Goal: Information Seeking & Learning: Learn about a topic

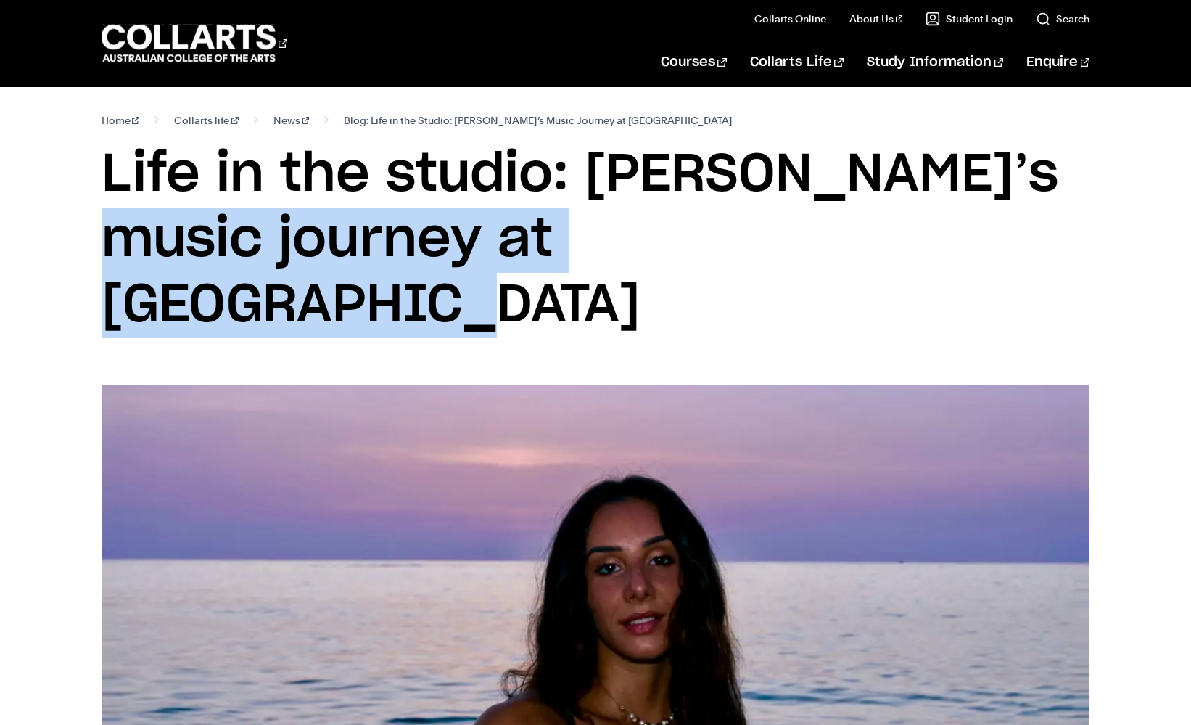
drag, startPoint x: 668, startPoint y: 176, endPoint x: 665, endPoint y: 255, distance: 79.1
click at [665, 251] on h1 "Life in the studio: [PERSON_NAME]’s music journey at [GEOGRAPHIC_DATA]" at bounding box center [596, 240] width 989 height 196
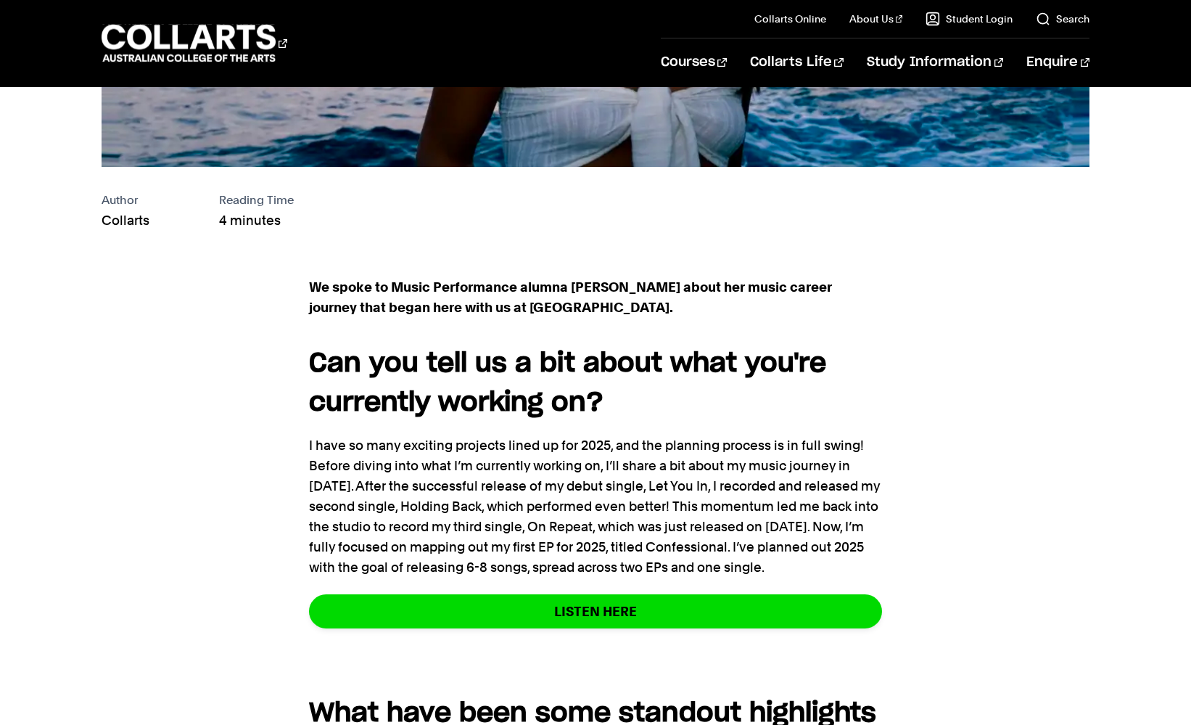
scroll to position [766, 0]
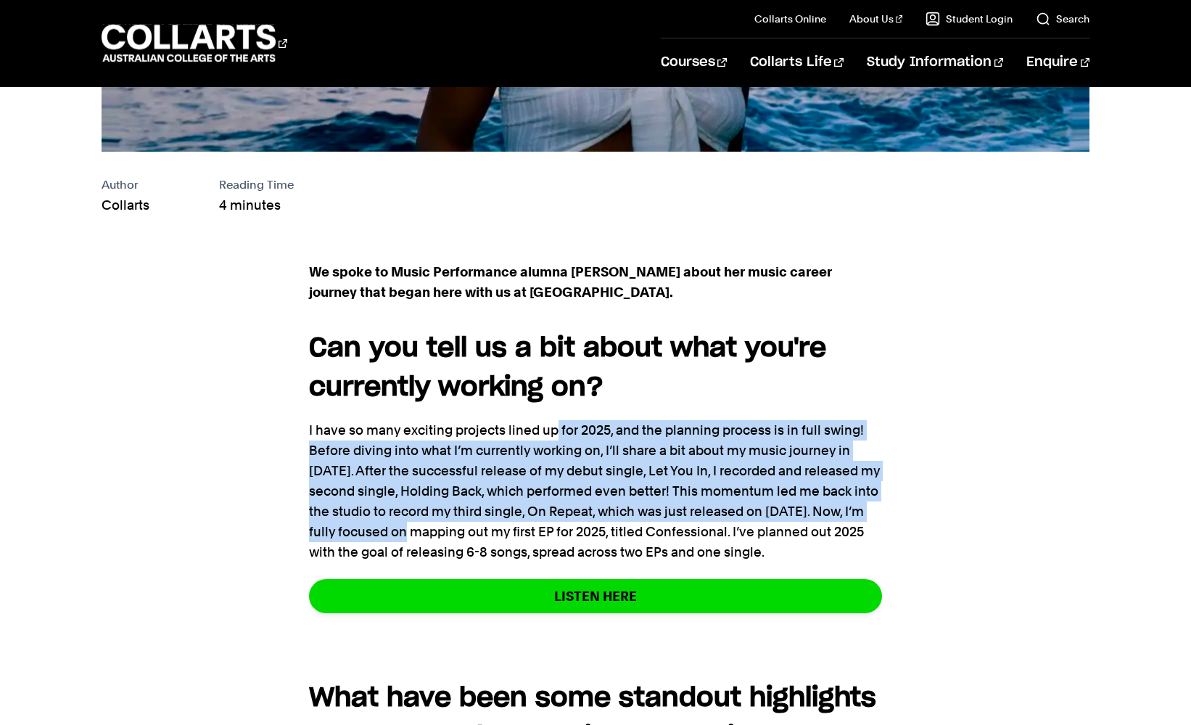
drag, startPoint x: 556, startPoint y: 358, endPoint x: 435, endPoint y: 464, distance: 160.9
click at [435, 464] on p "I have so many exciting projects lined up for 2025, and the planning process is…" at bounding box center [595, 491] width 573 height 142
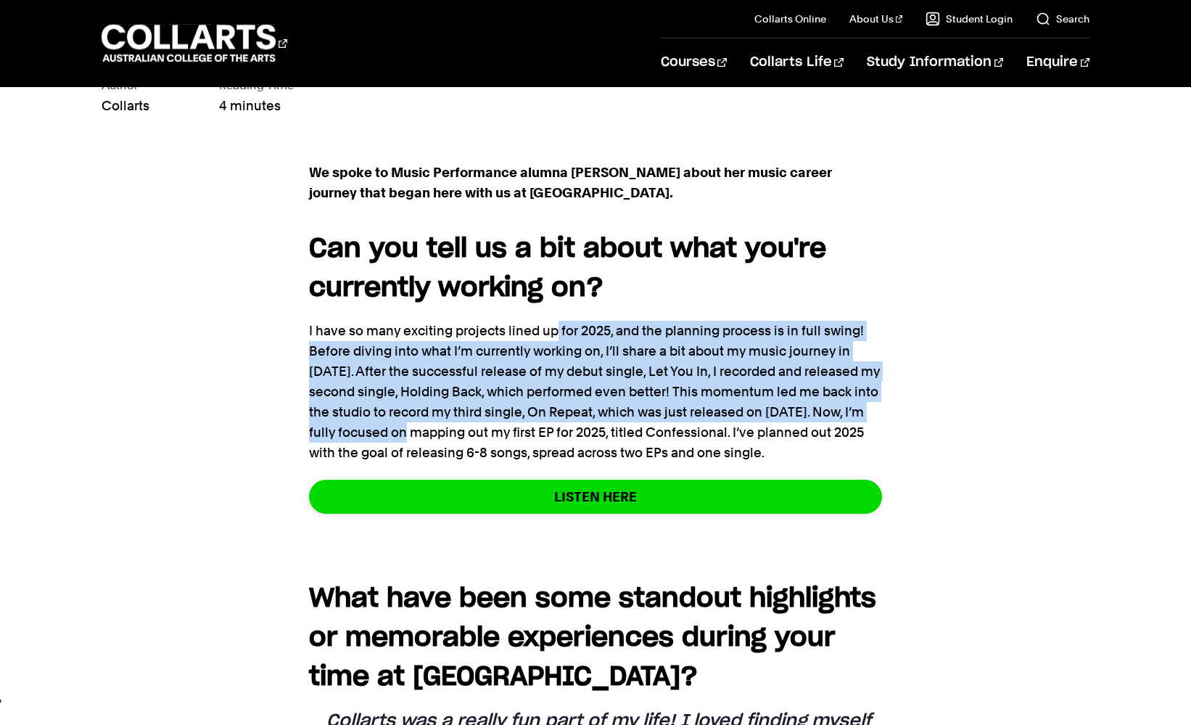
scroll to position [897, 0]
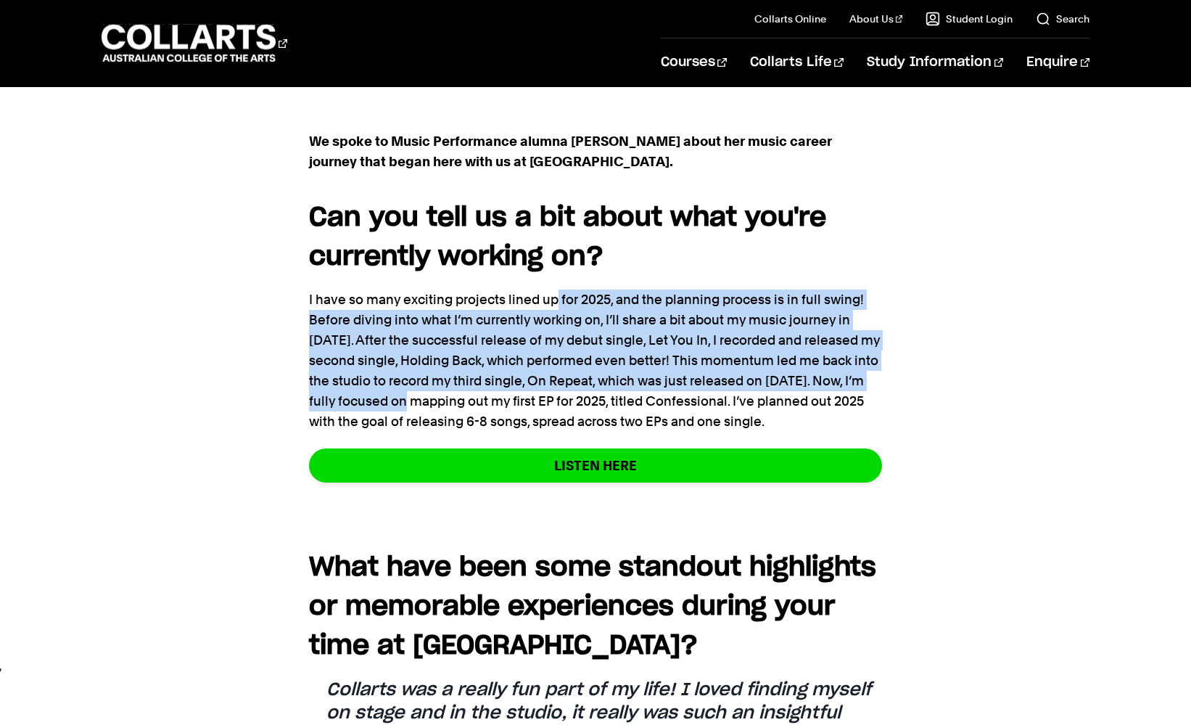
click at [520, 311] on p "I have so many exciting projects lined up for 2025, and the planning process is…" at bounding box center [595, 361] width 573 height 142
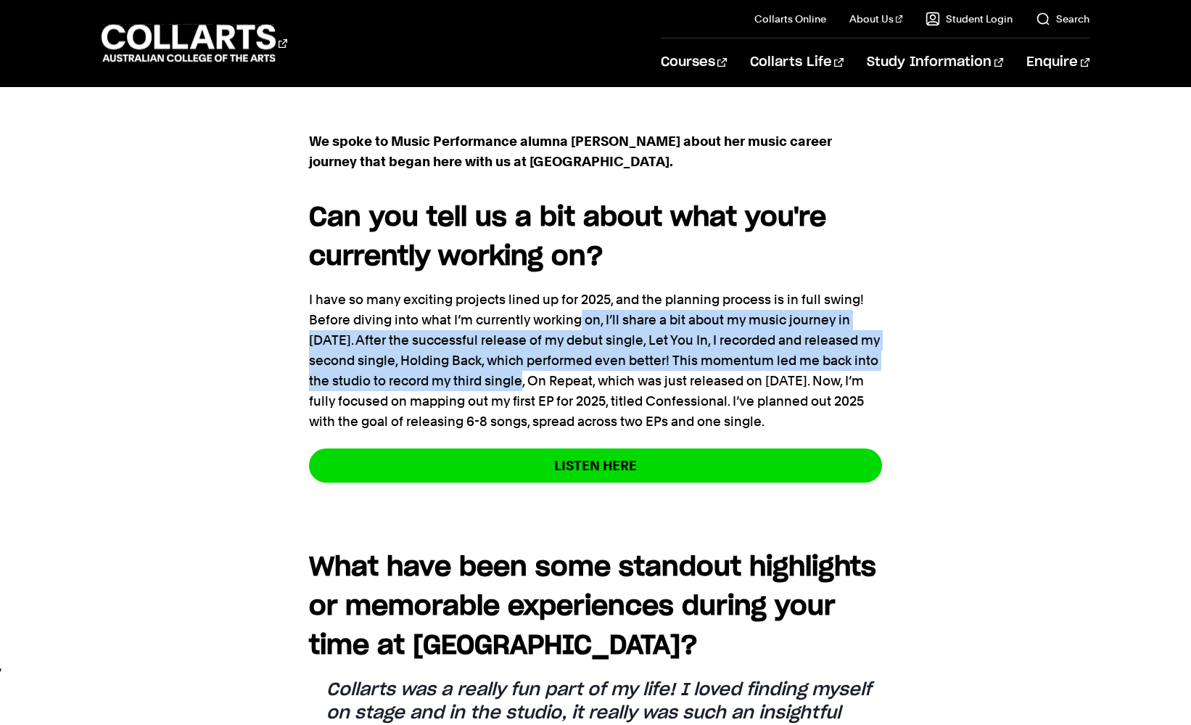
drag, startPoint x: 582, startPoint y: 254, endPoint x: 527, endPoint y: 308, distance: 77.0
click at [527, 308] on p "I have so many exciting projects lined up for 2025, and the planning process is…" at bounding box center [595, 361] width 573 height 142
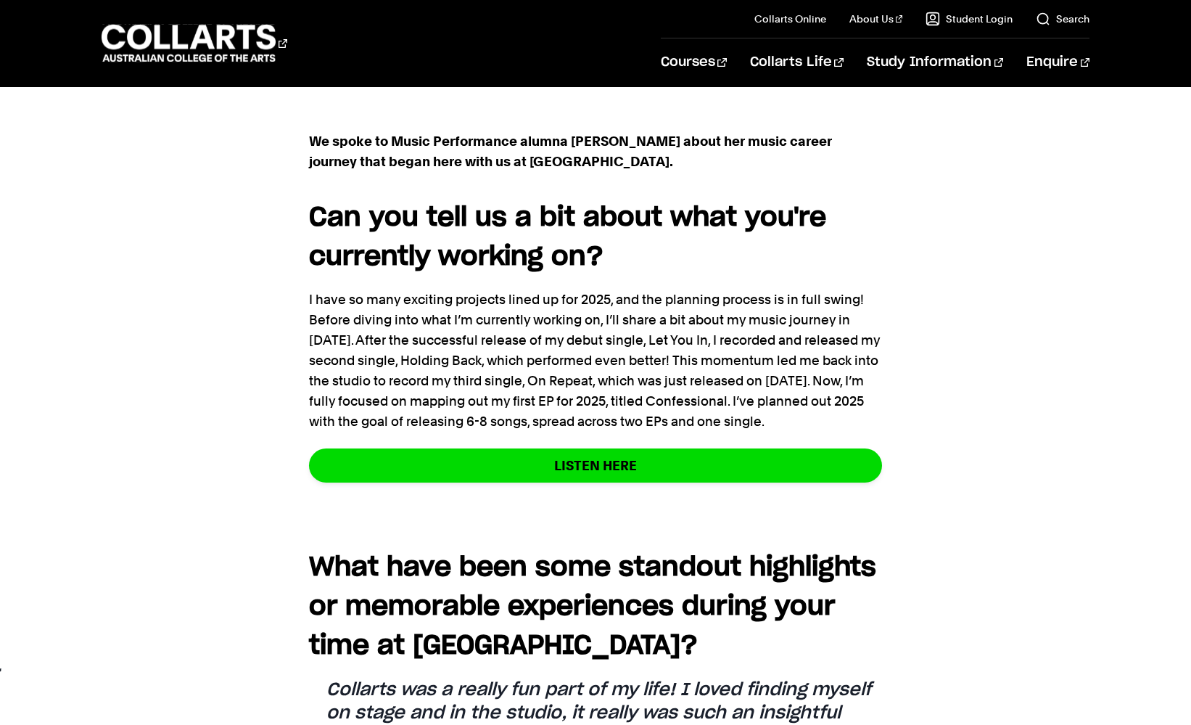
click at [588, 290] on p "I have so many exciting projects lined up for 2025, and the planning process is…" at bounding box center [595, 361] width 573 height 142
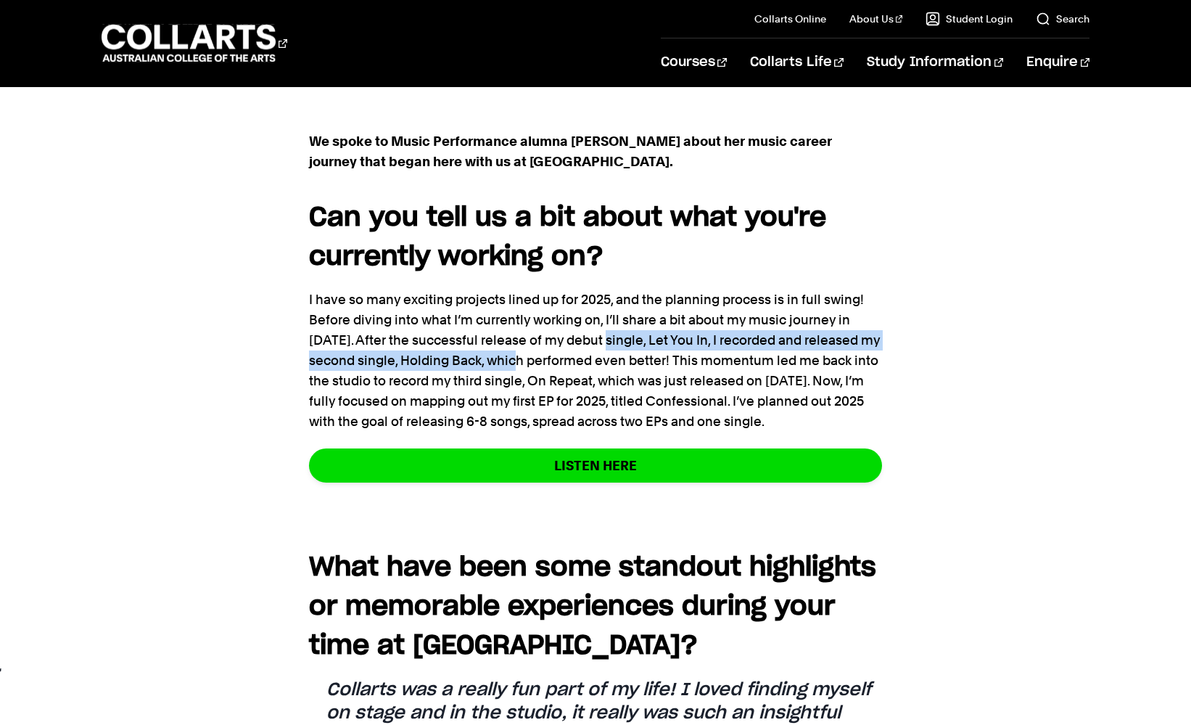
drag, startPoint x: 602, startPoint y: 272, endPoint x: 527, endPoint y: 297, distance: 78.7
click at [527, 297] on p "I have so many exciting projects lined up for 2025, and the planning process is…" at bounding box center [595, 361] width 573 height 142
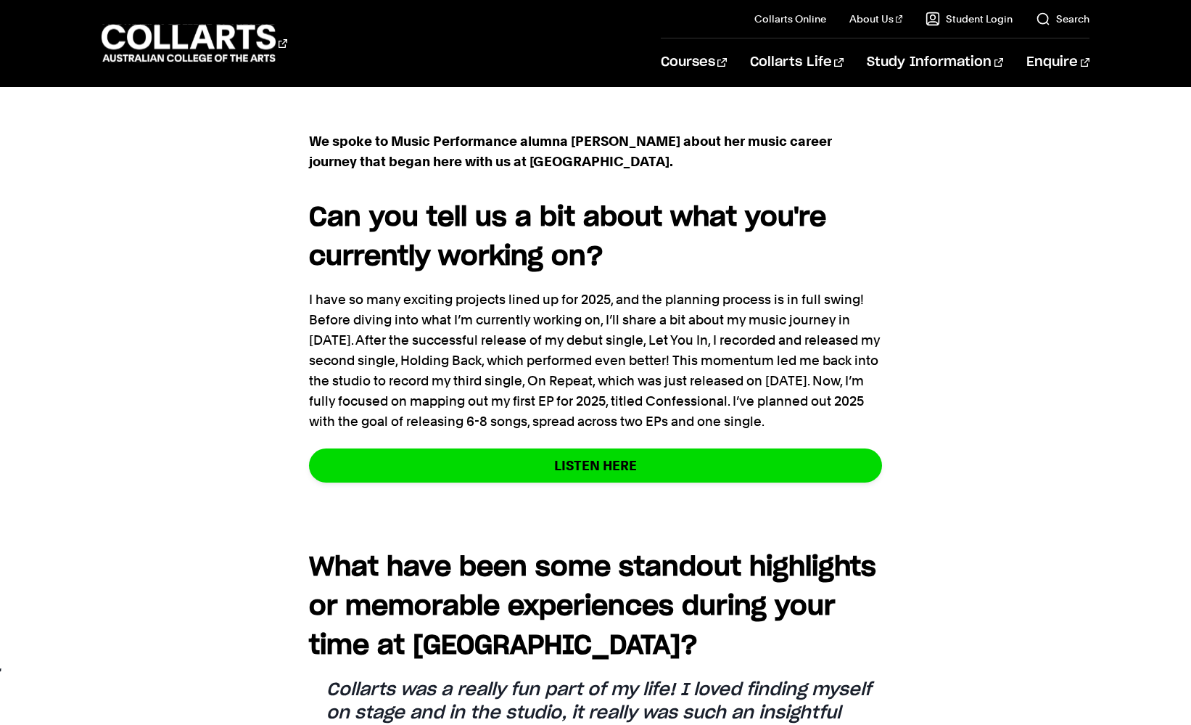
click at [663, 290] on p "I have so many exciting projects lined up for 2025, and the planning process is…" at bounding box center [595, 361] width 573 height 142
drag, startPoint x: 718, startPoint y: 271, endPoint x: 528, endPoint y: 302, distance: 191.9
click at [528, 302] on p "I have so many exciting projects lined up for 2025, and the planning process is…" at bounding box center [595, 361] width 573 height 142
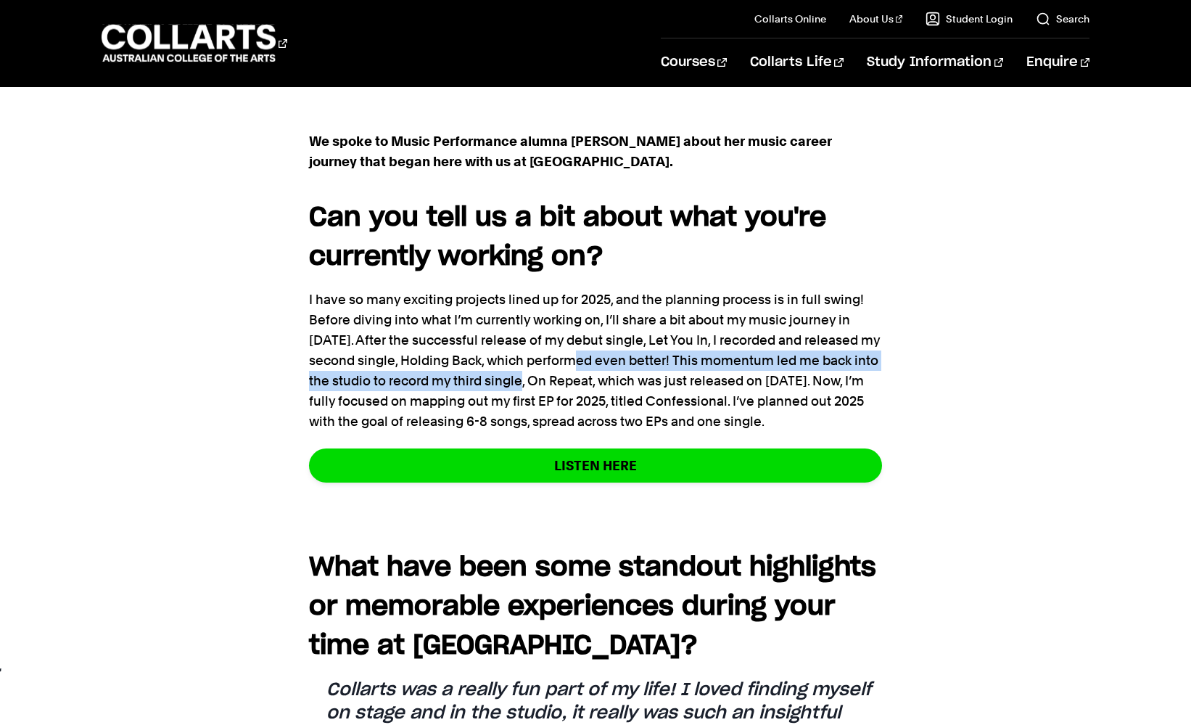
drag, startPoint x: 591, startPoint y: 293, endPoint x: 529, endPoint y: 321, distance: 67.6
click at [529, 321] on p "I have so many exciting projects lined up for 2025, and the planning process is…" at bounding box center [595, 361] width 573 height 142
click at [666, 300] on p "I have so many exciting projects lined up for 2025, and the planning process is…" at bounding box center [595, 361] width 573 height 142
drag, startPoint x: 731, startPoint y: 295, endPoint x: 617, endPoint y: 315, distance: 115.0
click at [617, 315] on p "I have so many exciting projects lined up for 2025, and the planning process is…" at bounding box center [595, 361] width 573 height 142
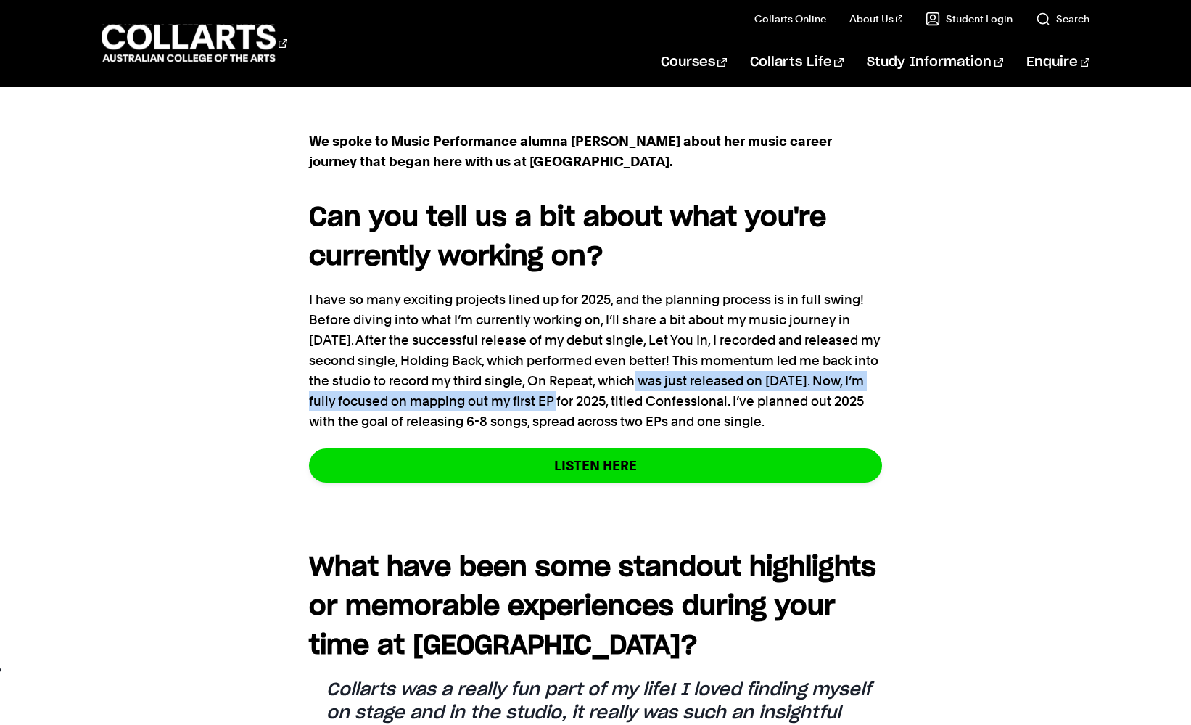
drag, startPoint x: 652, startPoint y: 313, endPoint x: 591, endPoint y: 334, distance: 65.2
click at [591, 334] on p "I have so many exciting projects lined up for 2025, and the planning process is…" at bounding box center [595, 361] width 573 height 142
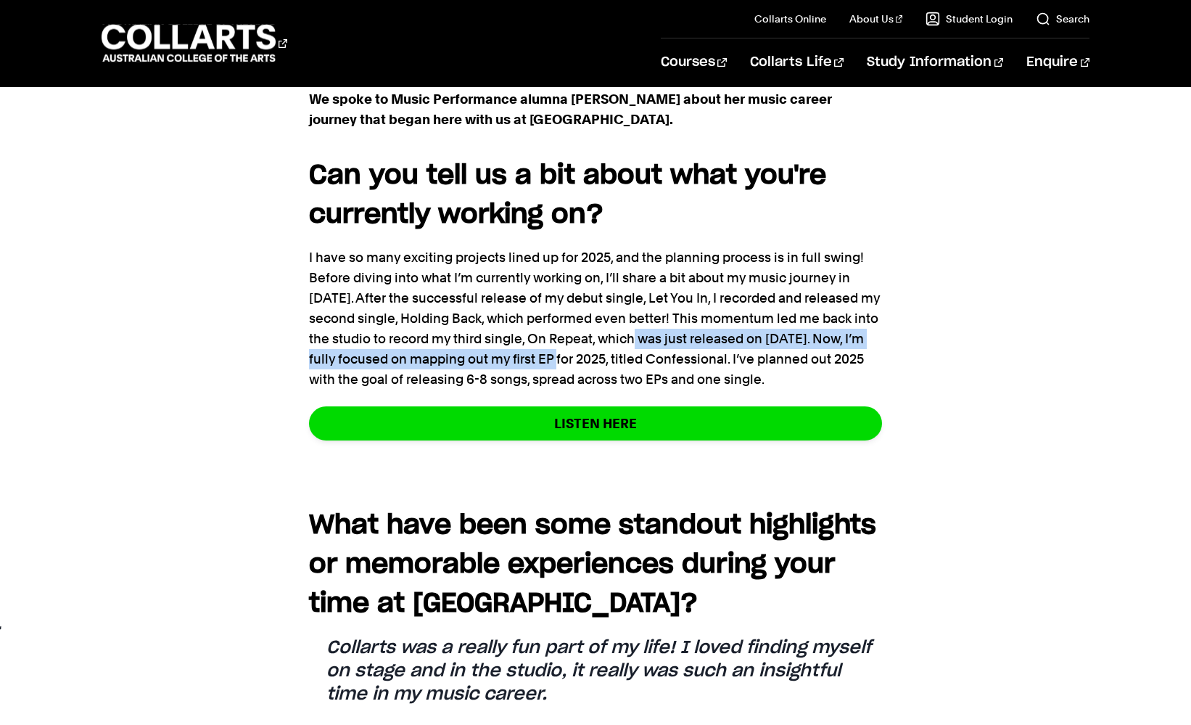
scroll to position [948, 0]
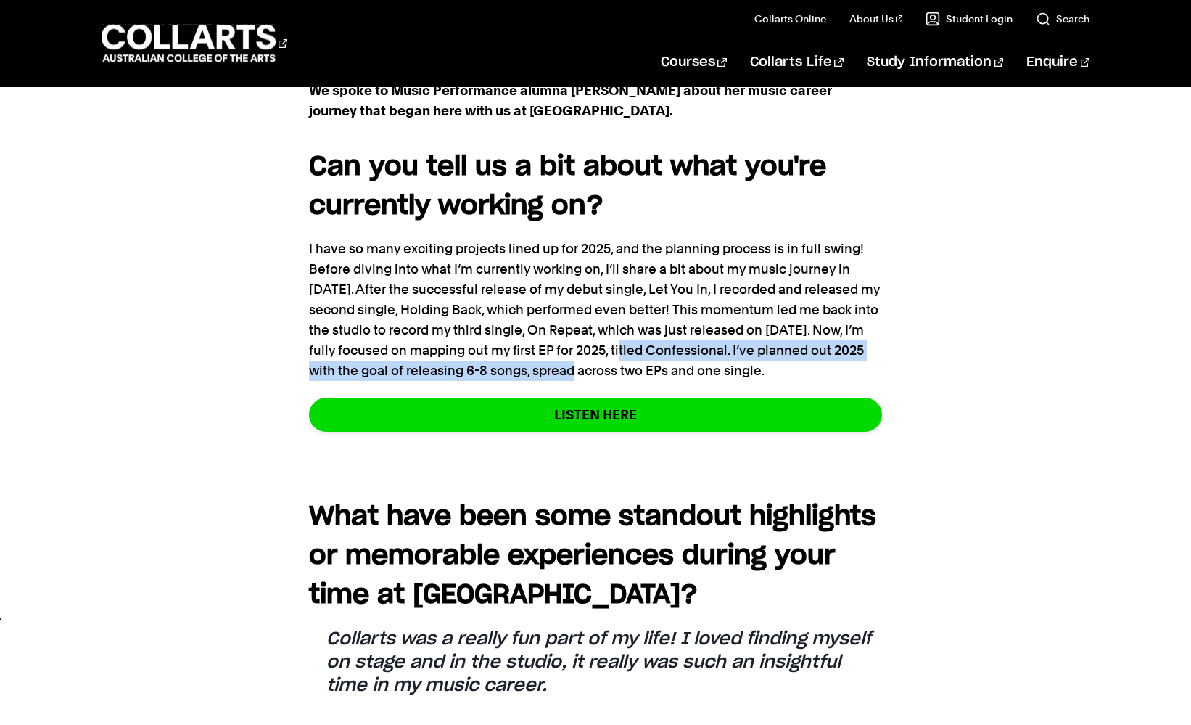
drag, startPoint x: 662, startPoint y: 289, endPoint x: 601, endPoint y: 298, distance: 62.4
click at [601, 298] on p "I have so many exciting projects lined up for 2025, and the planning process is…" at bounding box center [595, 310] width 573 height 142
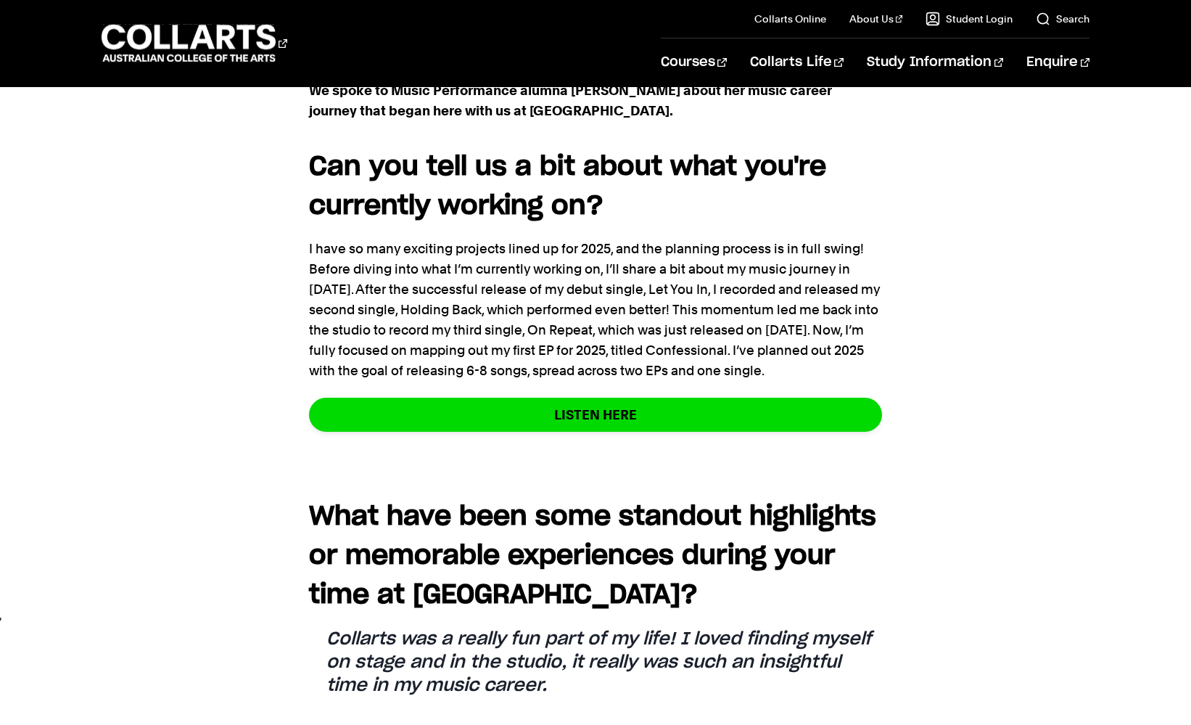
click at [647, 303] on p "I have so many exciting projects lined up for 2025, and the planning process is…" at bounding box center [595, 310] width 573 height 142
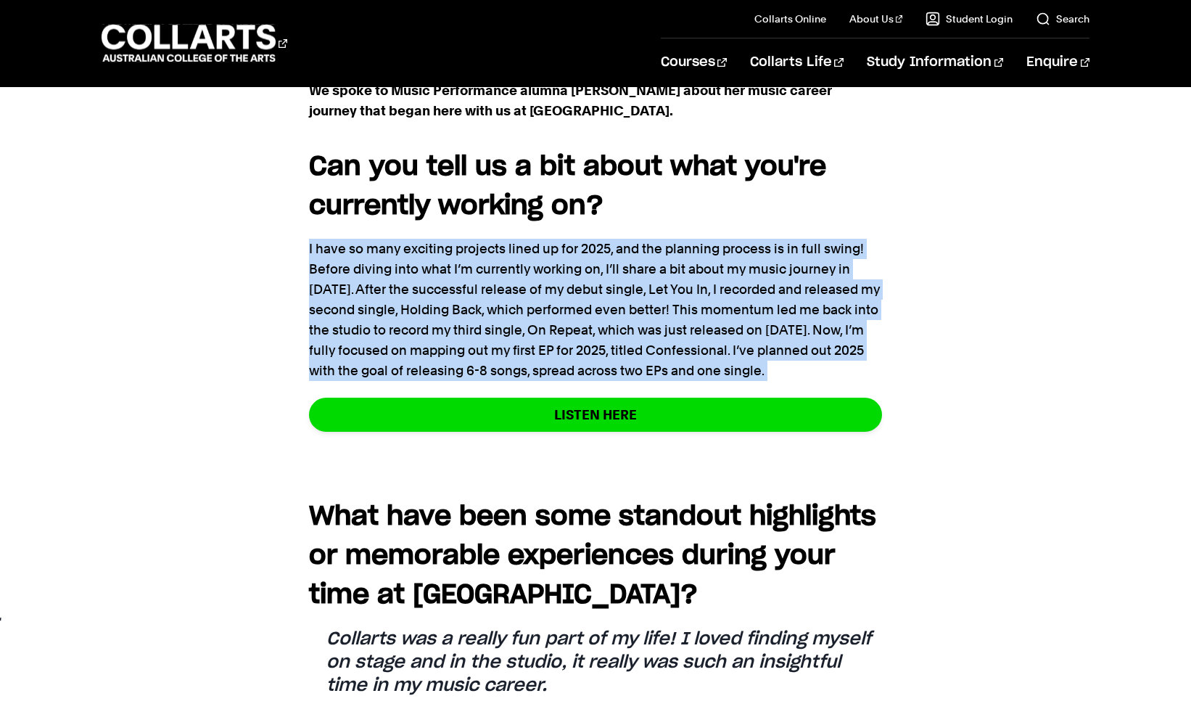
click at [647, 303] on p "I have so many exciting projects lined up for 2025, and the planning process is…" at bounding box center [595, 310] width 573 height 142
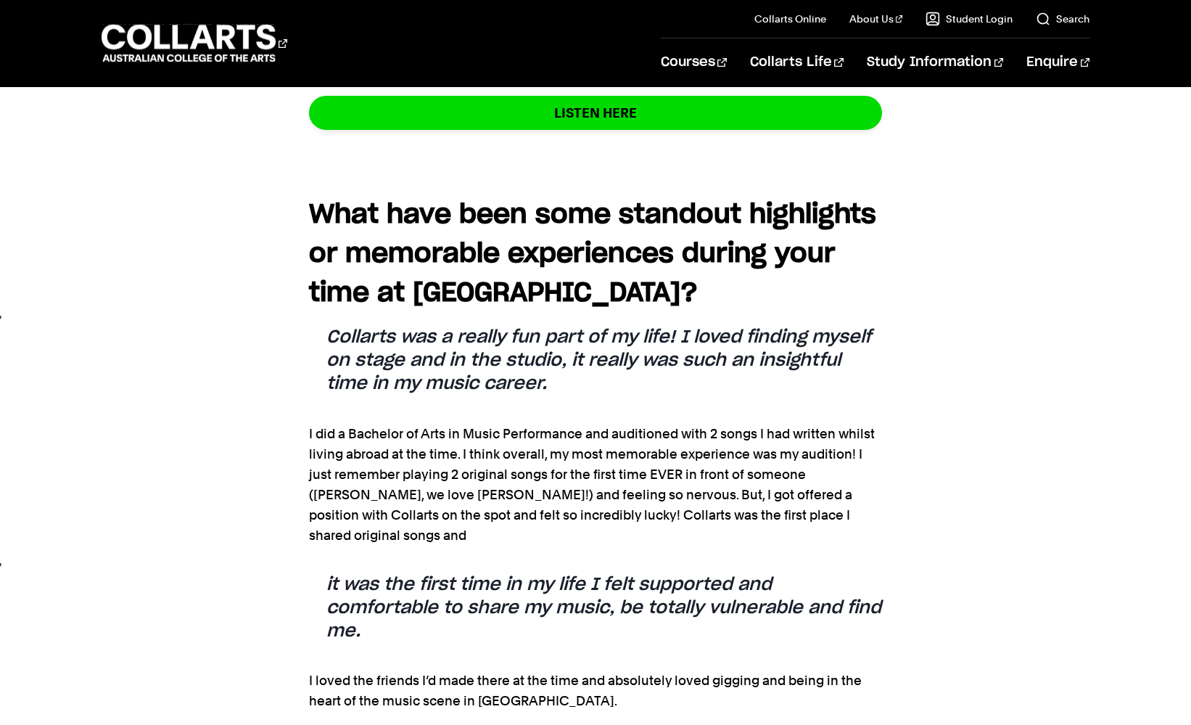
scroll to position [1250, 0]
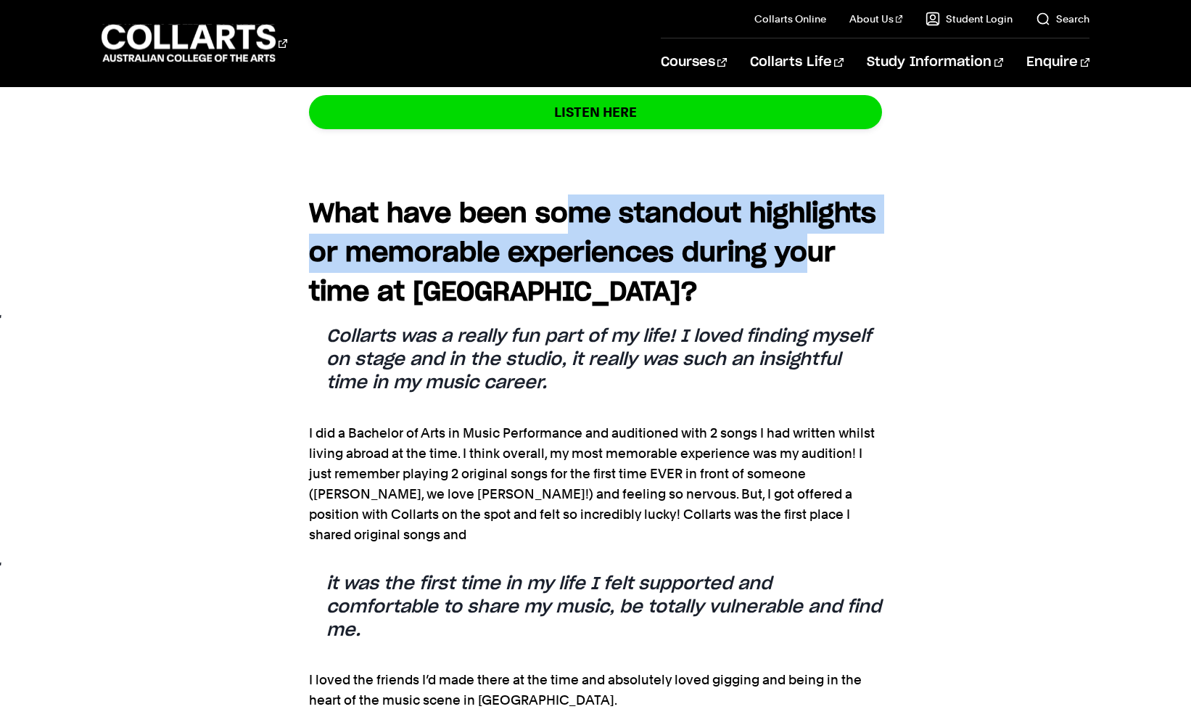
drag, startPoint x: 572, startPoint y: 143, endPoint x: 437, endPoint y: 224, distance: 158.2
click at [437, 224] on strong "What have been some standout highlights or memorable experiences during your ti…" at bounding box center [592, 253] width 567 height 104
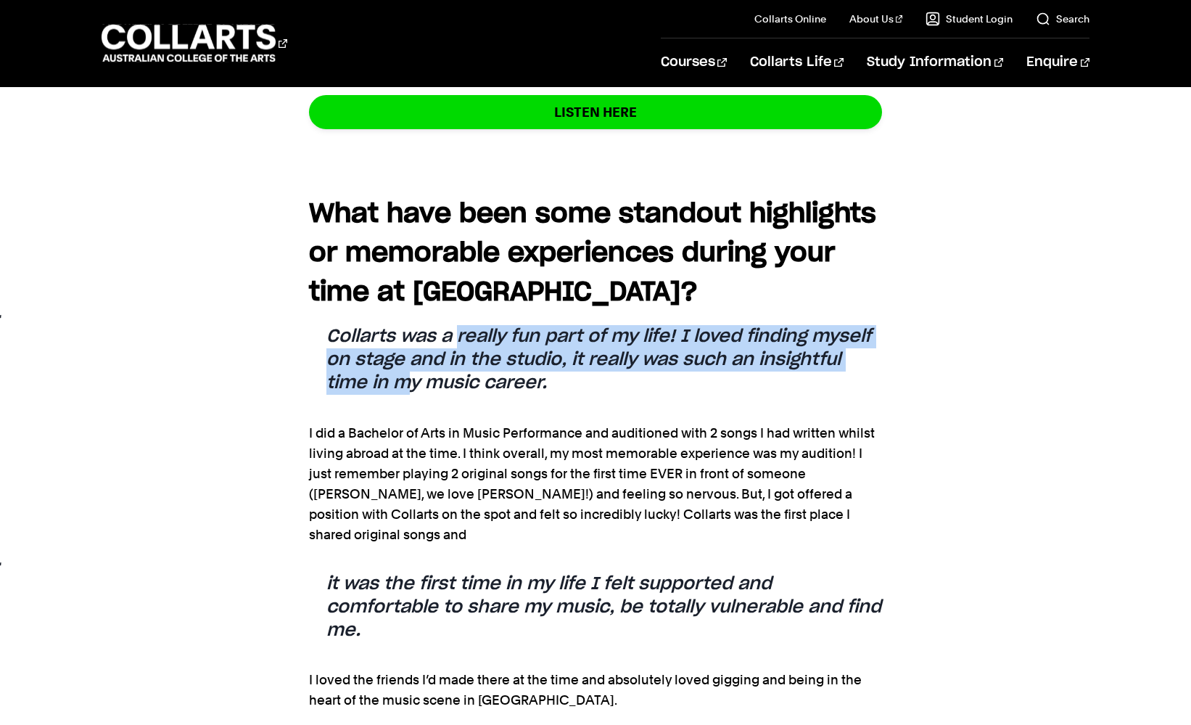
drag, startPoint x: 459, startPoint y: 276, endPoint x: 411, endPoint y: 317, distance: 63.3
click at [411, 325] on blockquote "Collarts was a really fun part of my life! I loved finding myself on stage and …" at bounding box center [595, 360] width 573 height 70
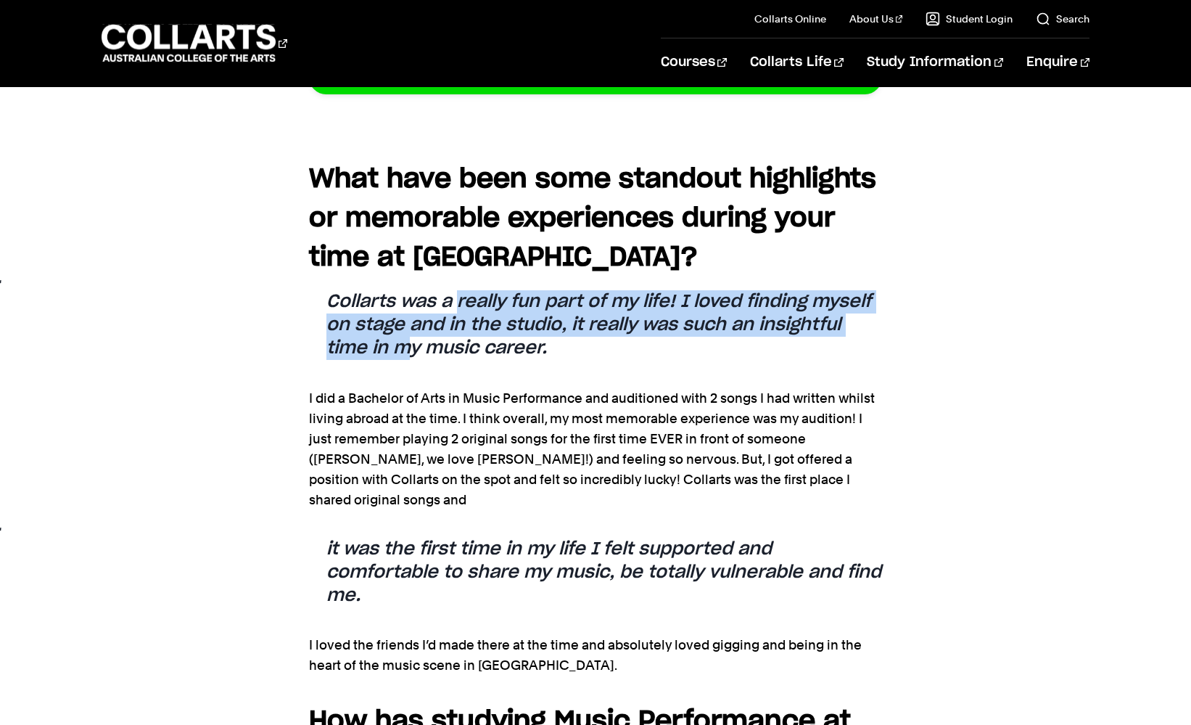
scroll to position [1306, 0]
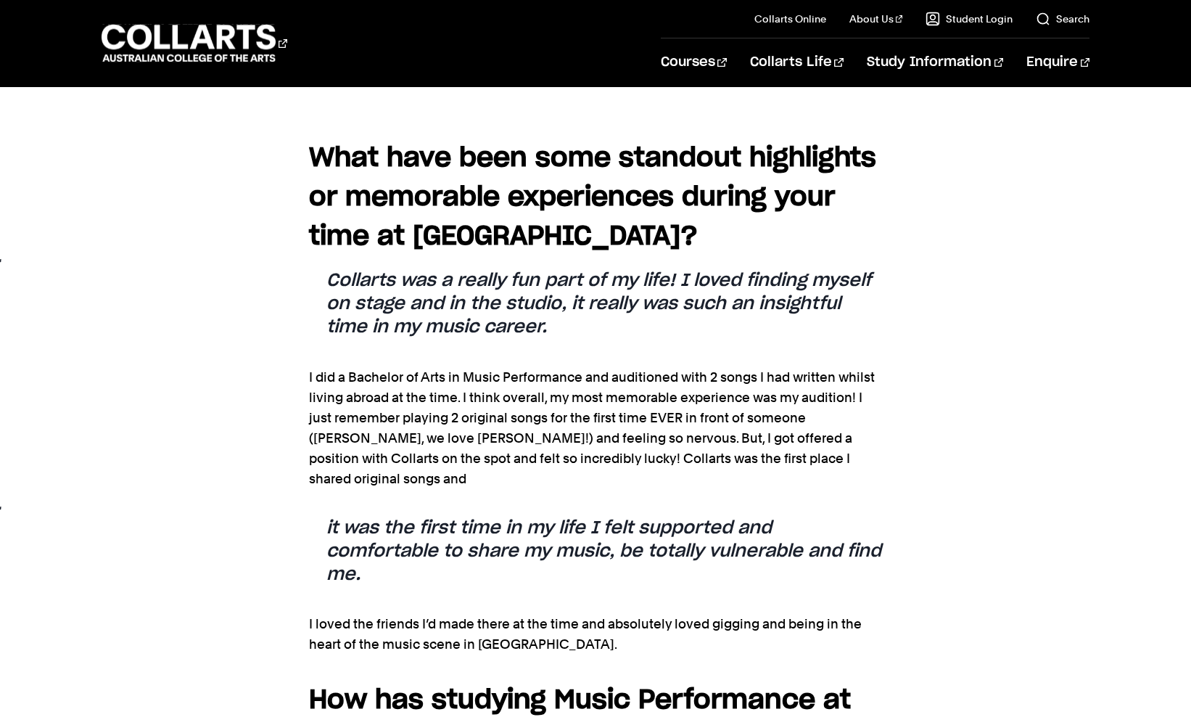
click at [396, 367] on p "I did a Bachelor of Arts in Music Performance and auditioned with 2 songs I had…" at bounding box center [595, 428] width 573 height 122
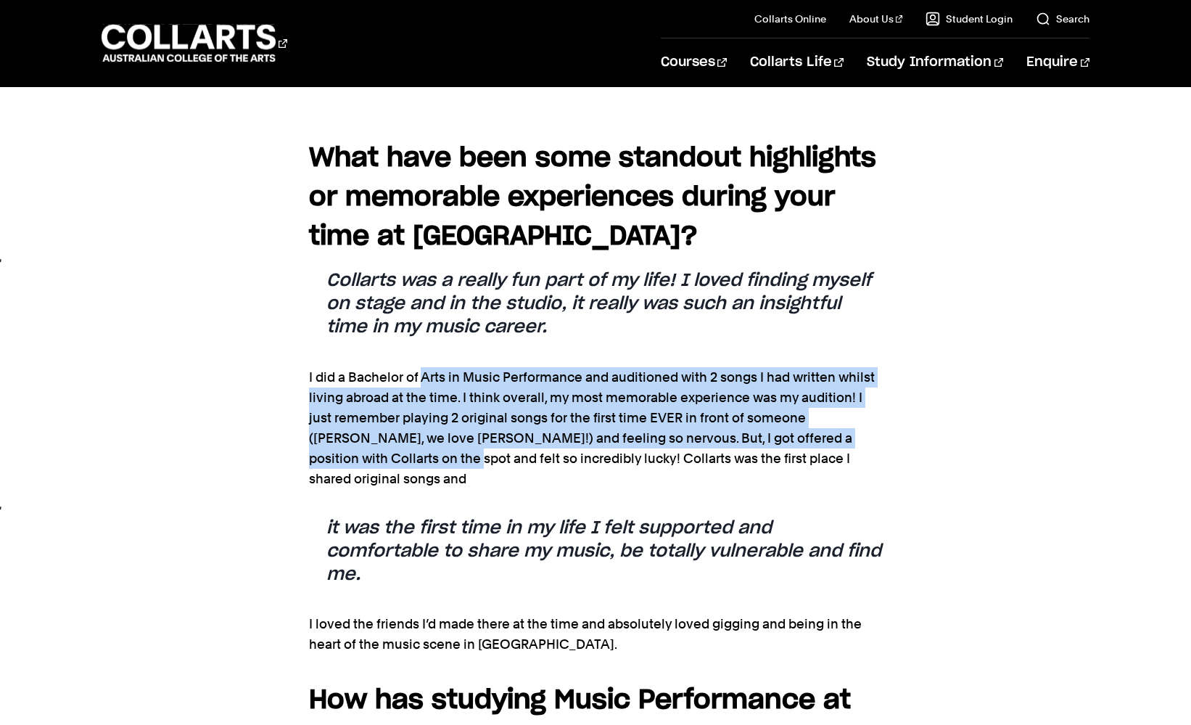
drag, startPoint x: 422, startPoint y: 317, endPoint x: 348, endPoint y: 384, distance: 99.7
click at [348, 384] on p "I did a Bachelor of Arts in Music Performance and auditioned with 2 songs I had…" at bounding box center [595, 428] width 573 height 122
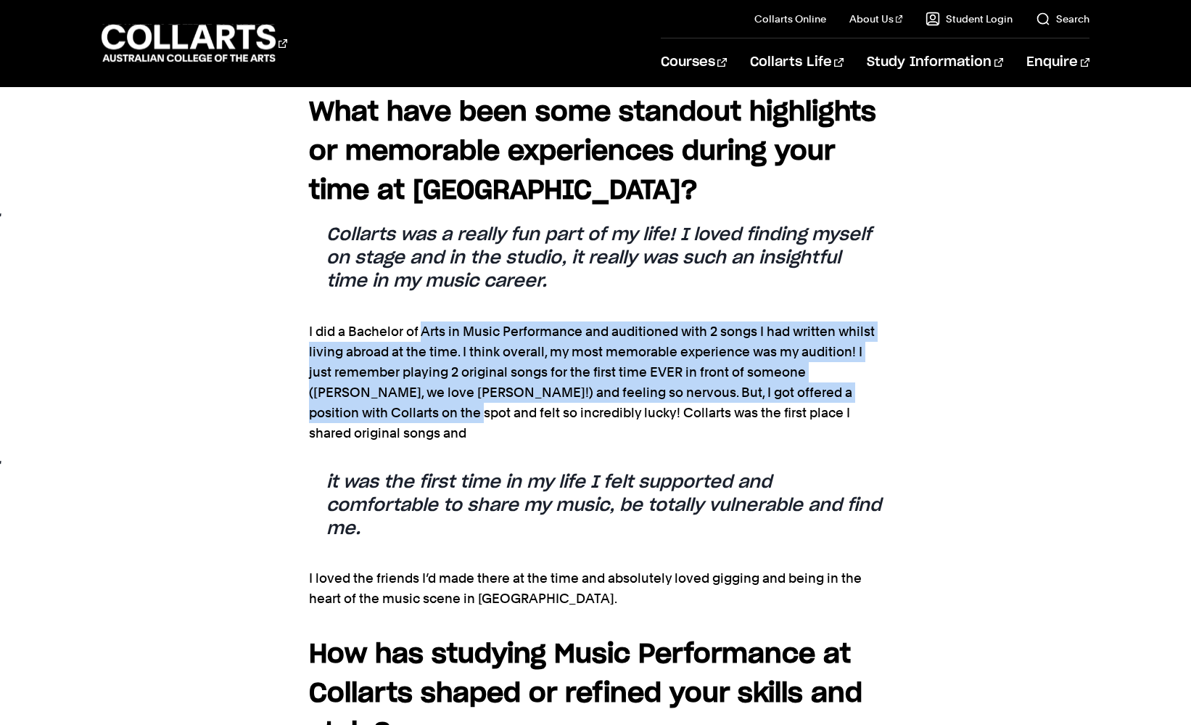
scroll to position [1368, 0]
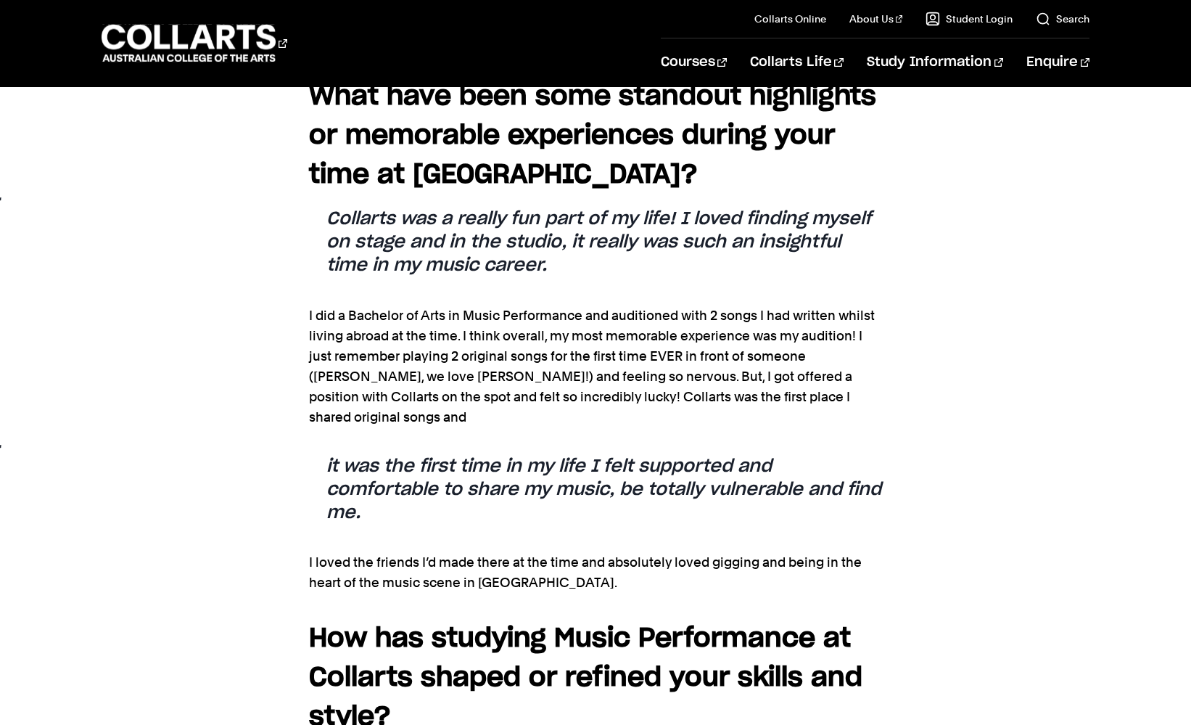
click at [585, 305] on p "I did a Bachelor of Arts in Music Performance and auditioned with 2 songs I had…" at bounding box center [595, 366] width 573 height 122
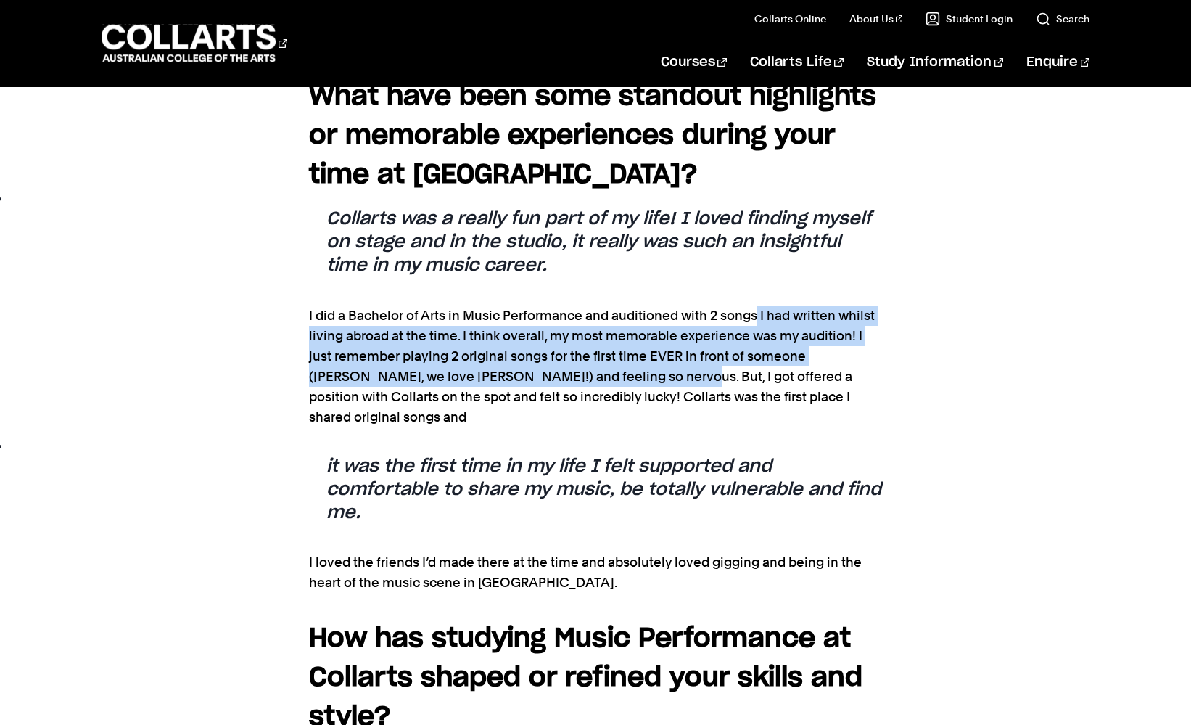
drag, startPoint x: 755, startPoint y: 247, endPoint x: 594, endPoint y: 316, distance: 175.2
click at [594, 316] on p "I did a Bachelor of Arts in Music Performance and auditioned with 2 songs I had…" at bounding box center [595, 366] width 573 height 122
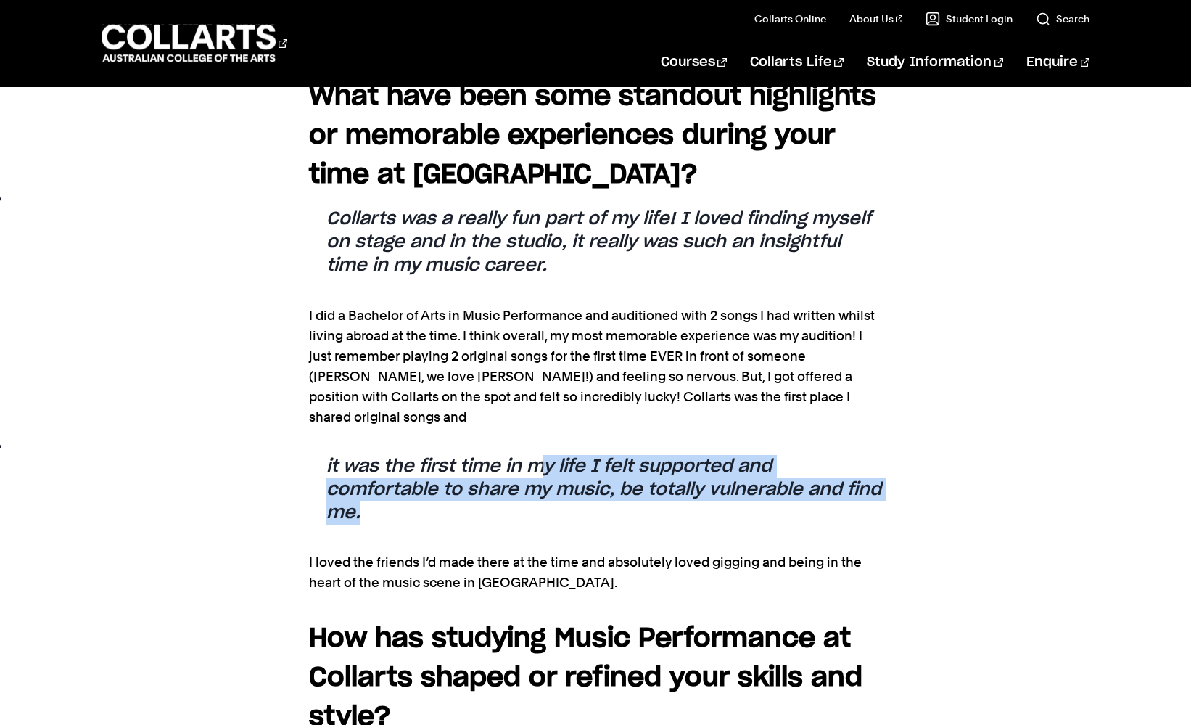
drag, startPoint x: 544, startPoint y: 389, endPoint x: 463, endPoint y: 423, distance: 88.1
click at [463, 455] on blockquote "it was the first time in my life I felt supported and comfortable to share my m…" at bounding box center [595, 490] width 573 height 70
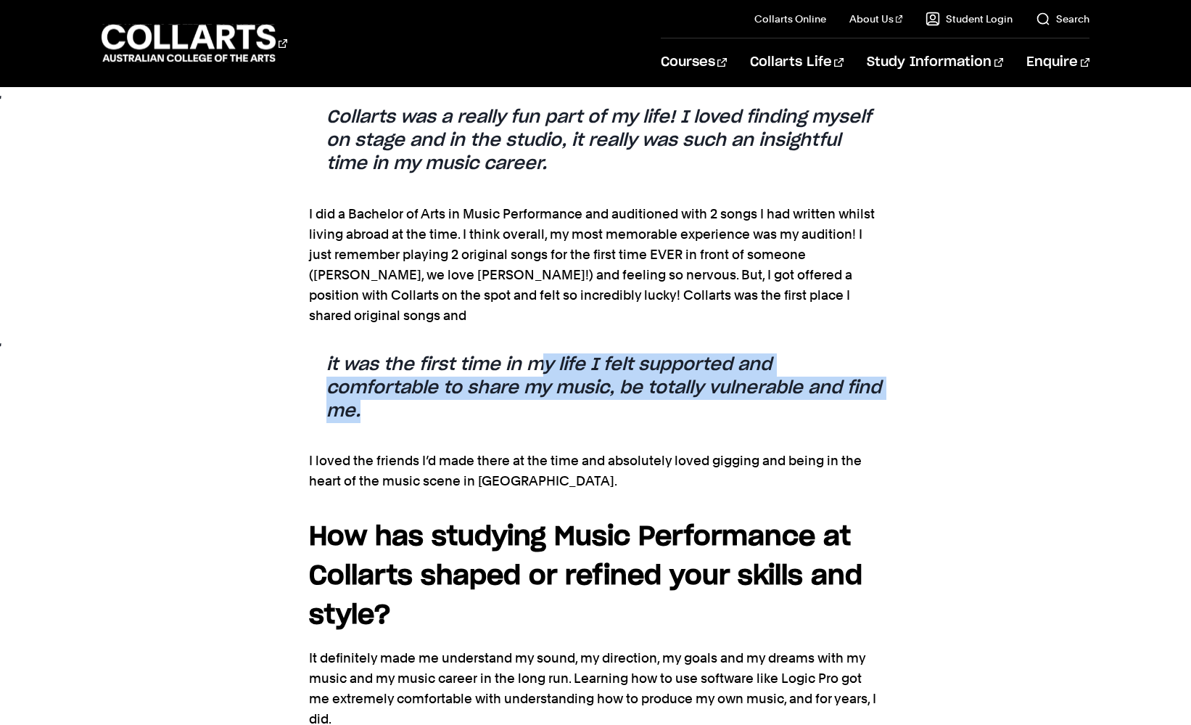
scroll to position [1450, 0]
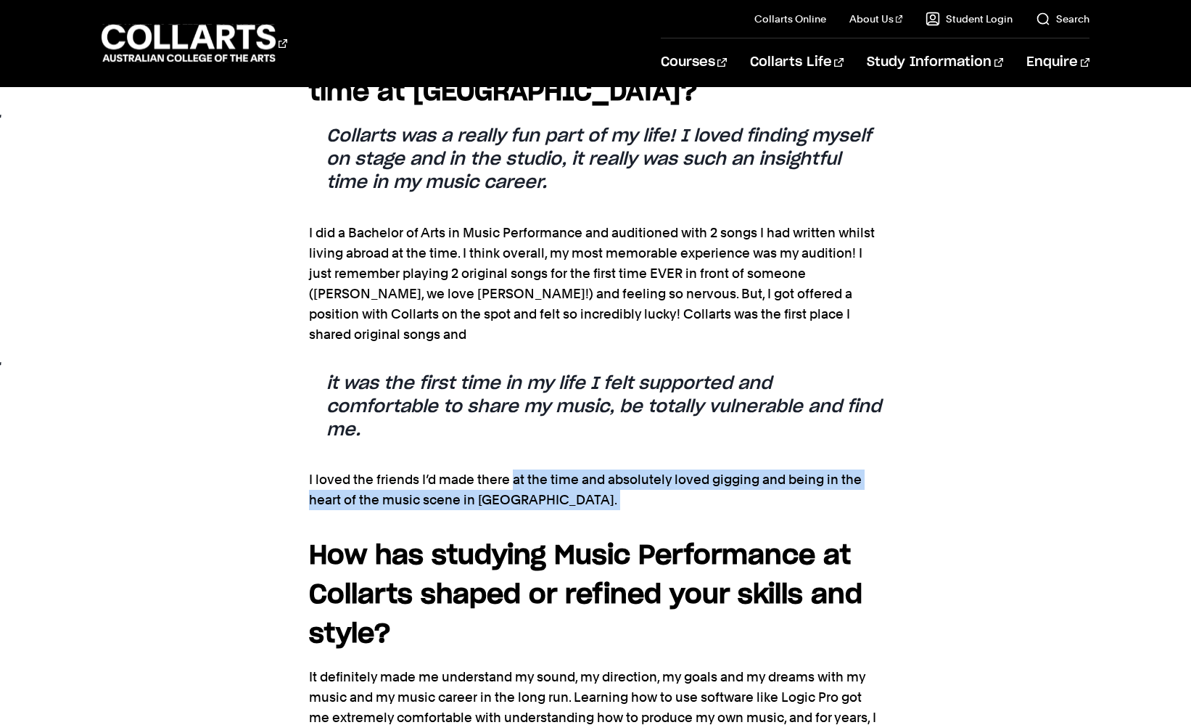
drag, startPoint x: 514, startPoint y: 395, endPoint x: 444, endPoint y: 440, distance: 82.5
click at [444, 440] on section "We spoke to Music Performance alumna Tara Formosa about her music career journe…" at bounding box center [595, 480] width 573 height 1852
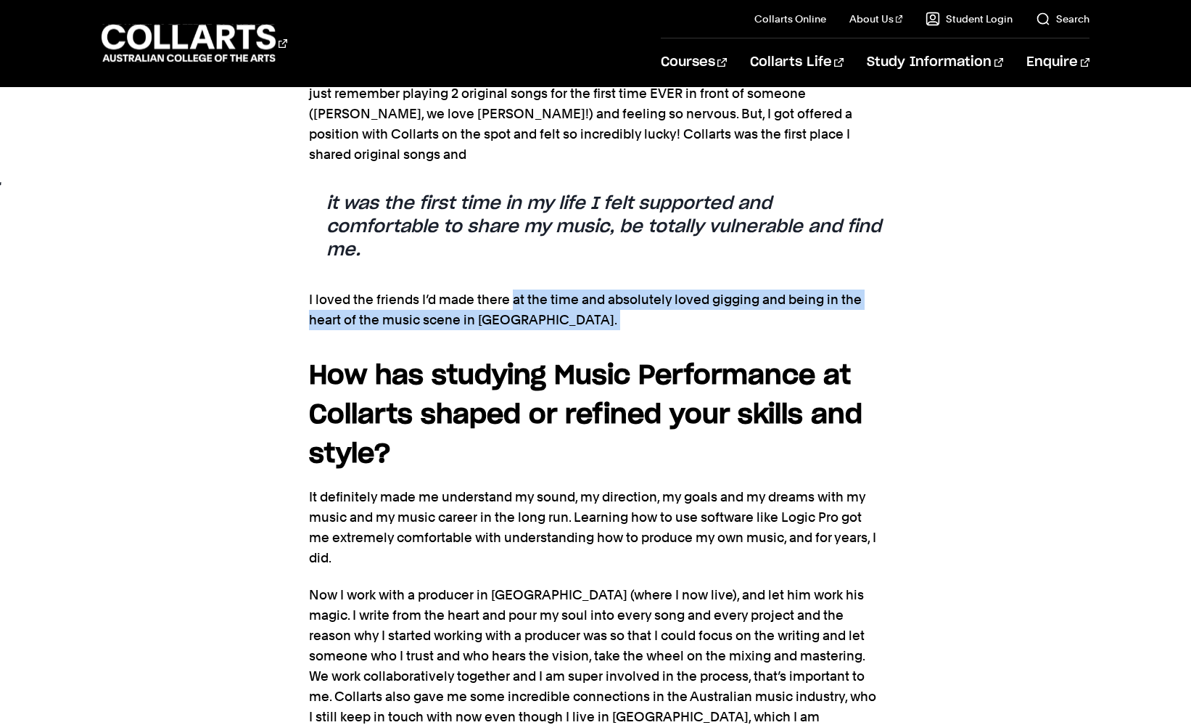
scroll to position [1630, 0]
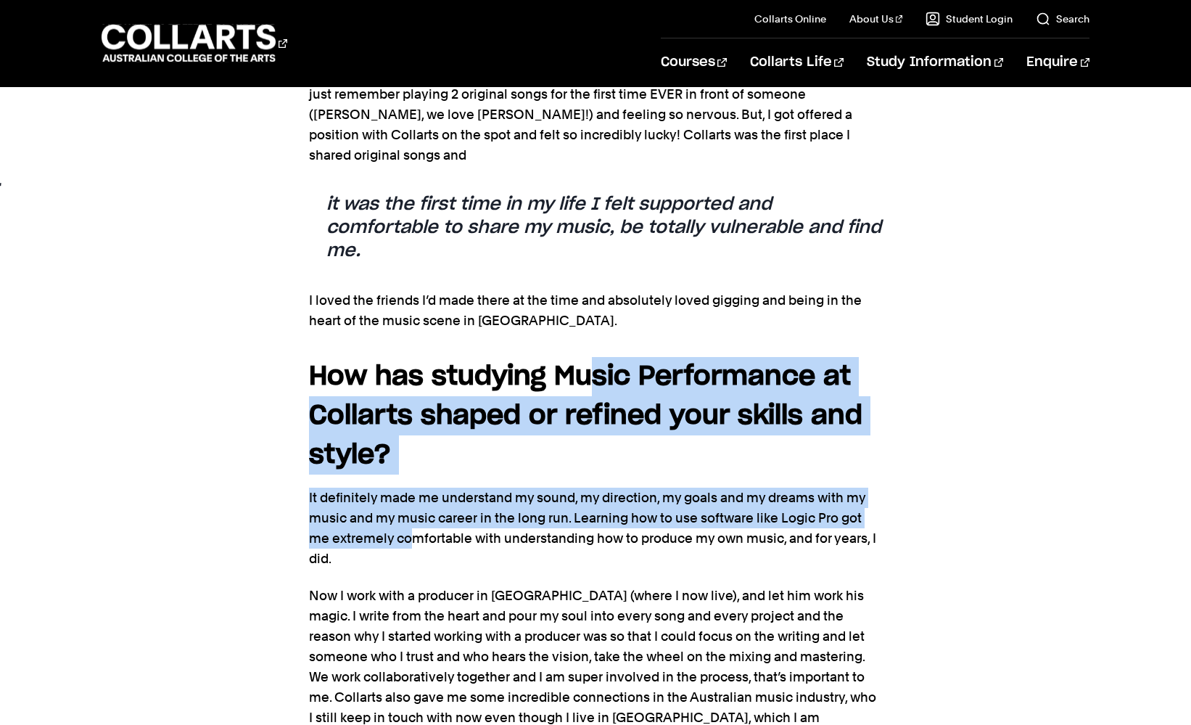
drag, startPoint x: 612, startPoint y: 278, endPoint x: 412, endPoint y: 457, distance: 268.2
click at [412, 457] on section "We spoke to Music Performance alumna Tara Formosa about her music career journe…" at bounding box center [595, 301] width 573 height 1852
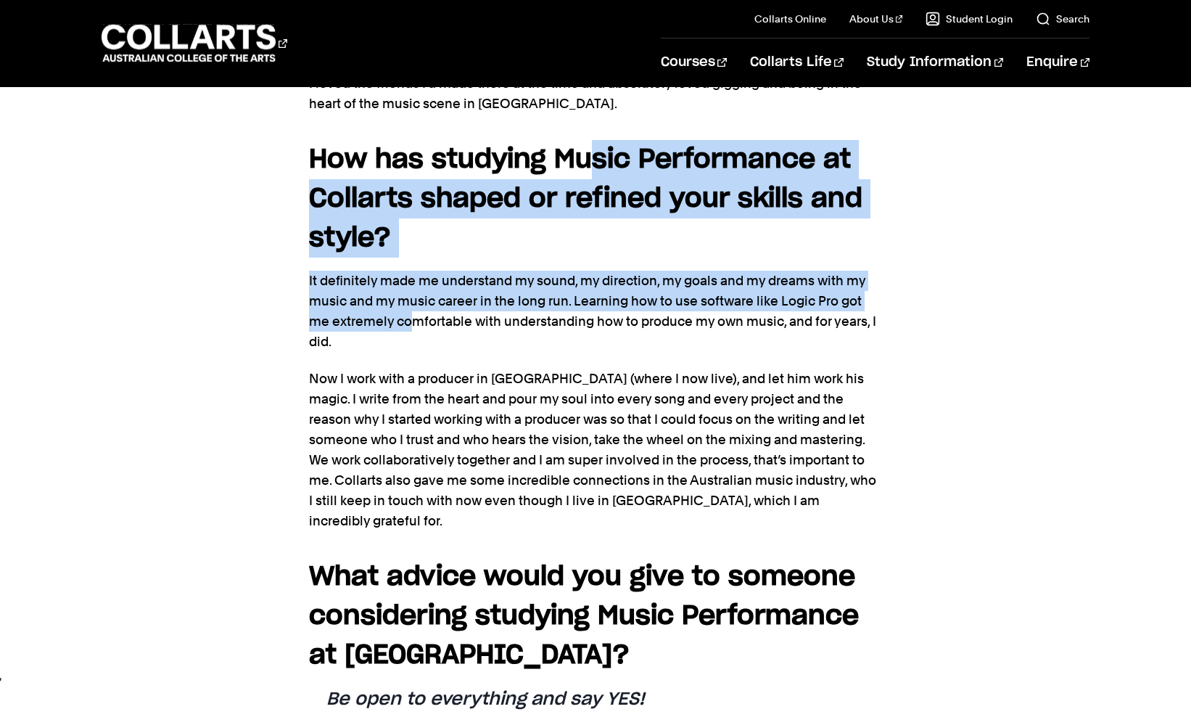
scroll to position [1849, 0]
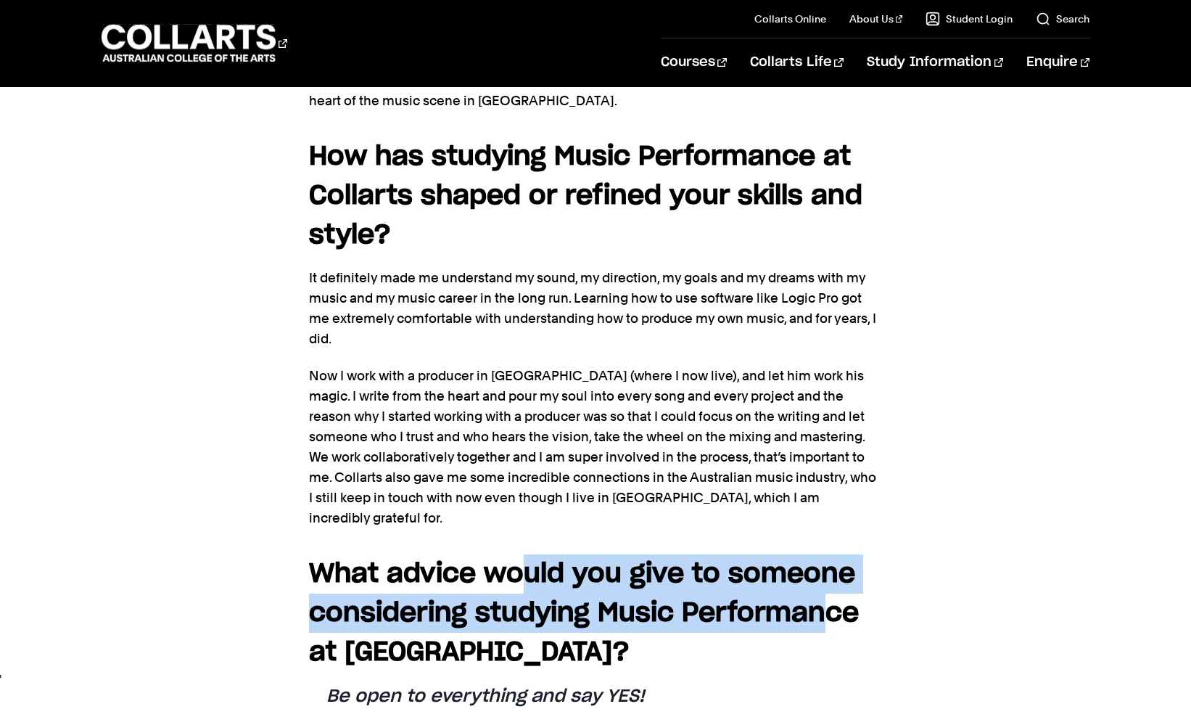
drag, startPoint x: 526, startPoint y: 456, endPoint x: 452, endPoint y: 556, distance: 124.5
click at [452, 561] on strong "What advice would you give to someone considering studying Music Performance at…" at bounding box center [584, 613] width 550 height 104
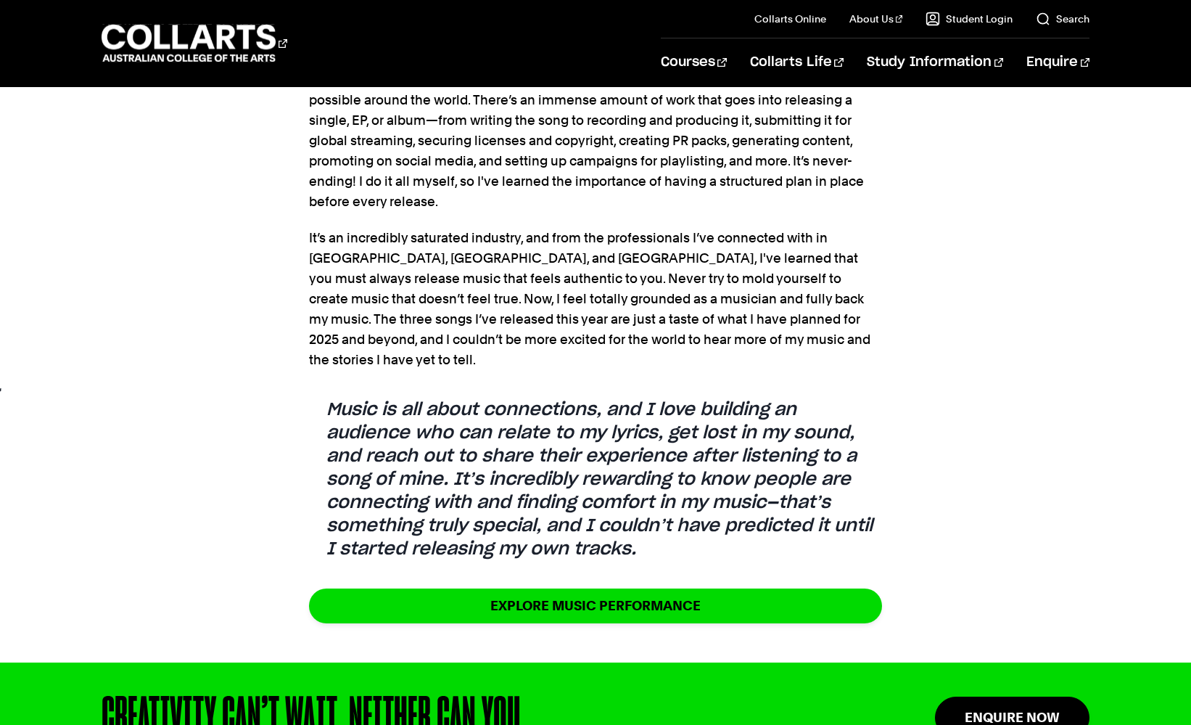
scroll to position [3407, 0]
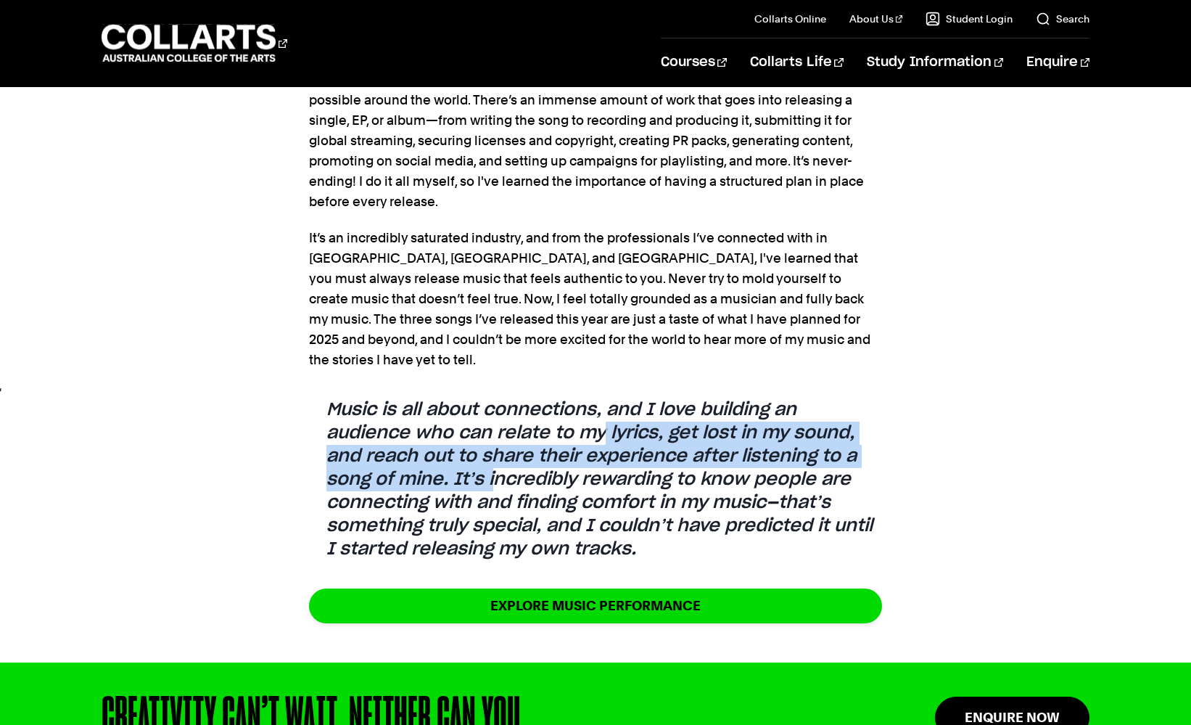
drag, startPoint x: 603, startPoint y: 300, endPoint x: 498, endPoint y: 350, distance: 115.5
click at [498, 398] on blockquote "Music is all about connections, and I love building an audience who can relate …" at bounding box center [595, 479] width 573 height 163
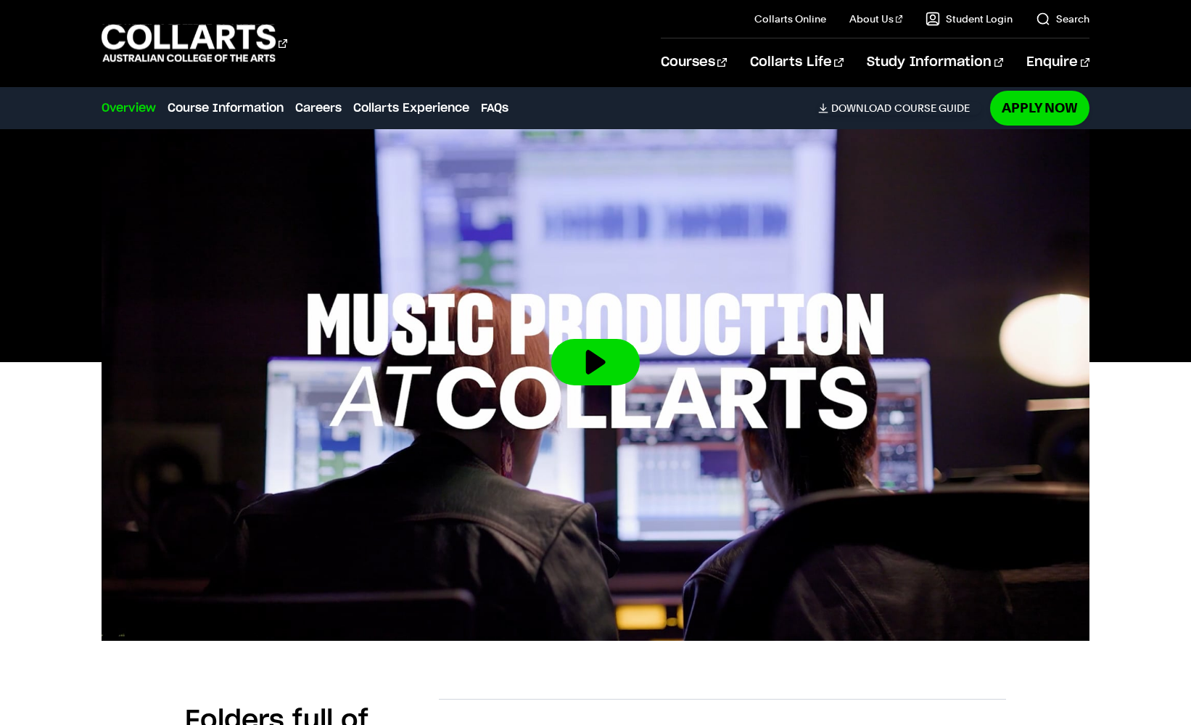
scroll to position [430, 0]
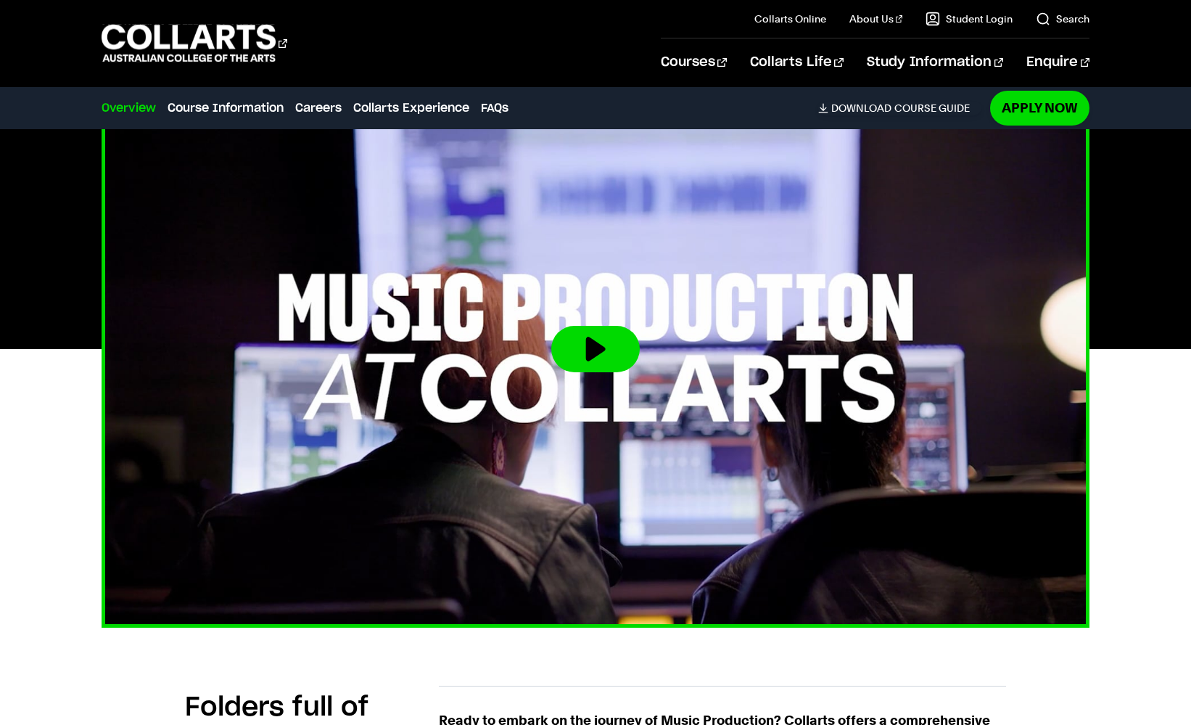
click at [625, 349] on button at bounding box center [595, 349] width 89 height 46
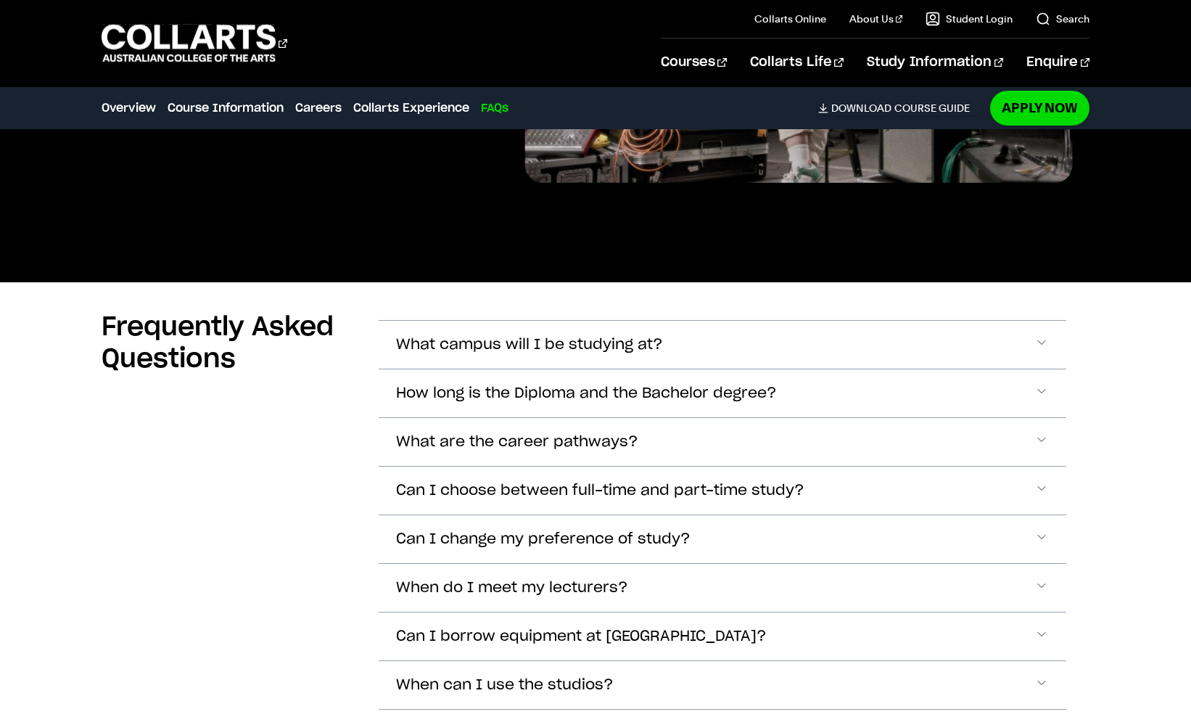
scroll to position [5116, 0]
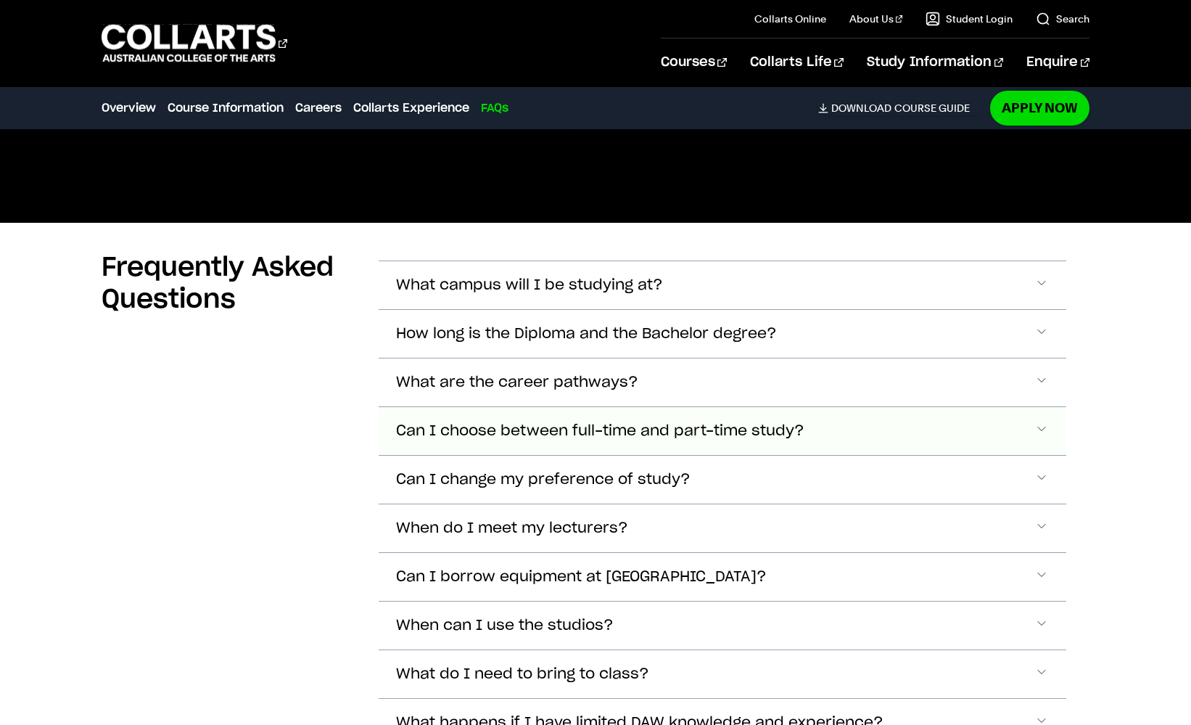
click at [485, 434] on span "Can I choose between full-time and part-time study?" at bounding box center [600, 431] width 408 height 17
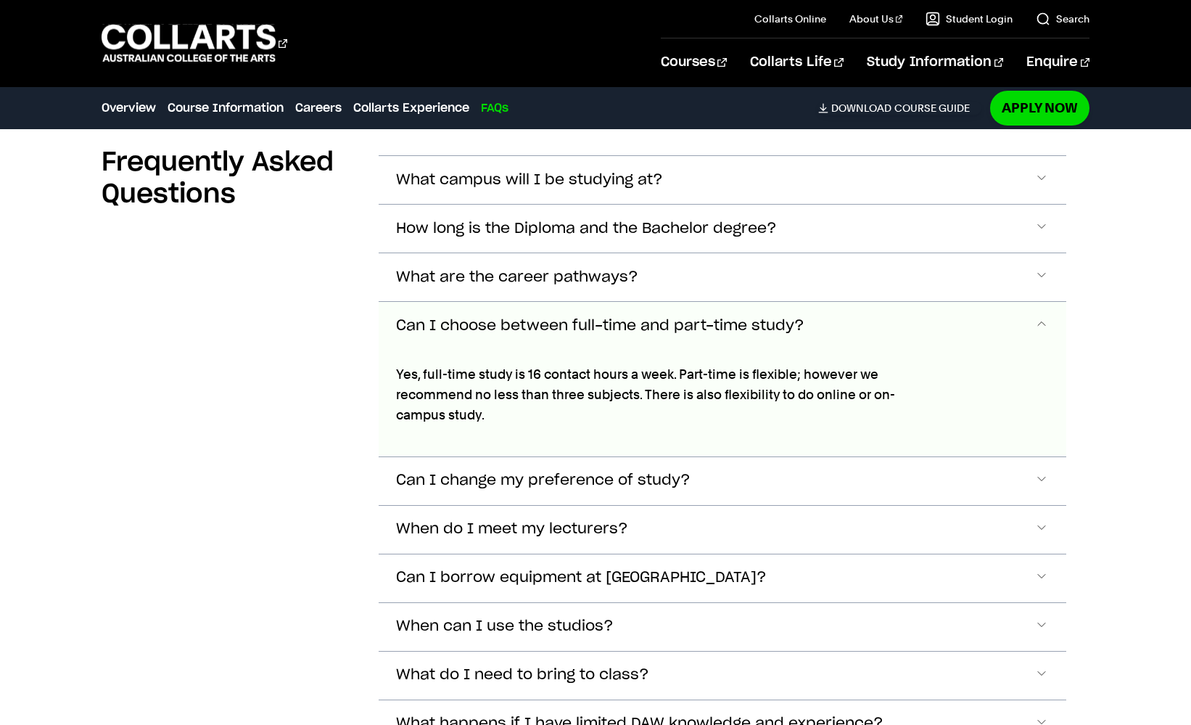
scroll to position [5178, 0]
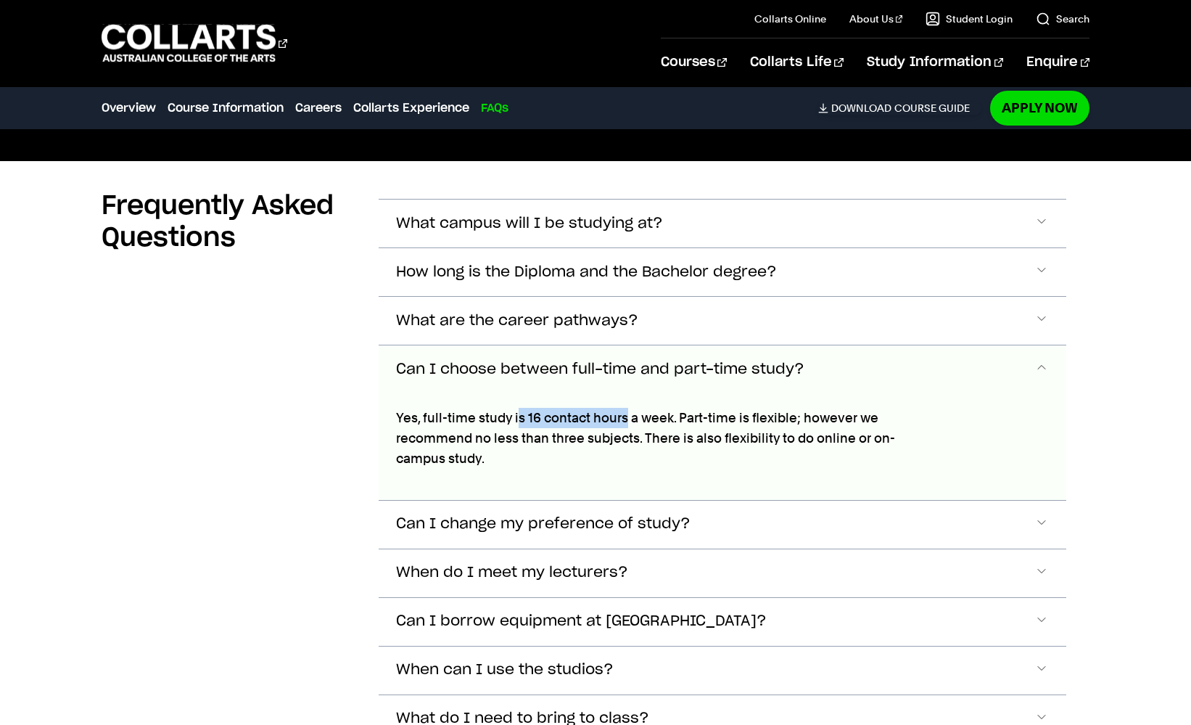
drag, startPoint x: 517, startPoint y: 419, endPoint x: 628, endPoint y: 419, distance: 111.0
click at [628, 419] on p "Yes, full-time study is 16 contact hours a week. Part-time is flexible; however…" at bounding box center [665, 438] width 538 height 61
click at [539, 419] on p "Yes, full-time study is 16 contact hours a week. Part-time is flexible; however…" at bounding box center [665, 438] width 538 height 61
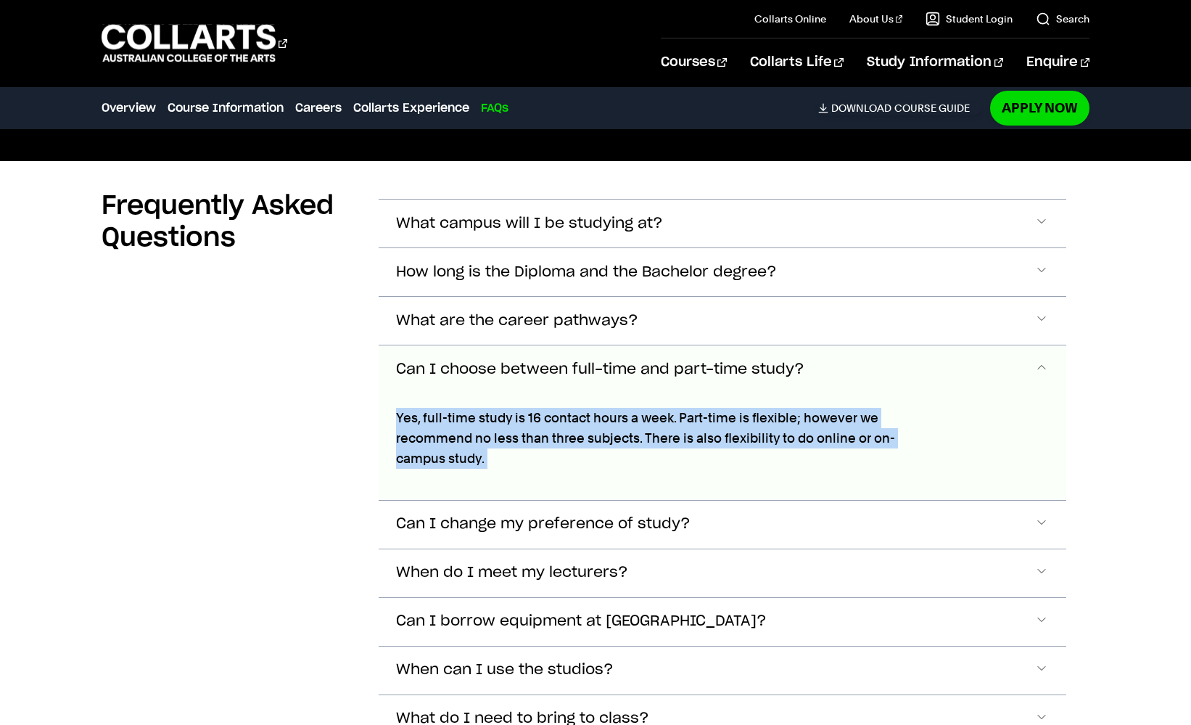
click at [539, 419] on p "Yes, full-time study is 16 contact hours a week. Part-time is flexible; however…" at bounding box center [665, 438] width 538 height 61
click at [557, 415] on p "Yes, full-time study is 16 contact hours a week. Part-time is flexible; however…" at bounding box center [665, 438] width 538 height 61
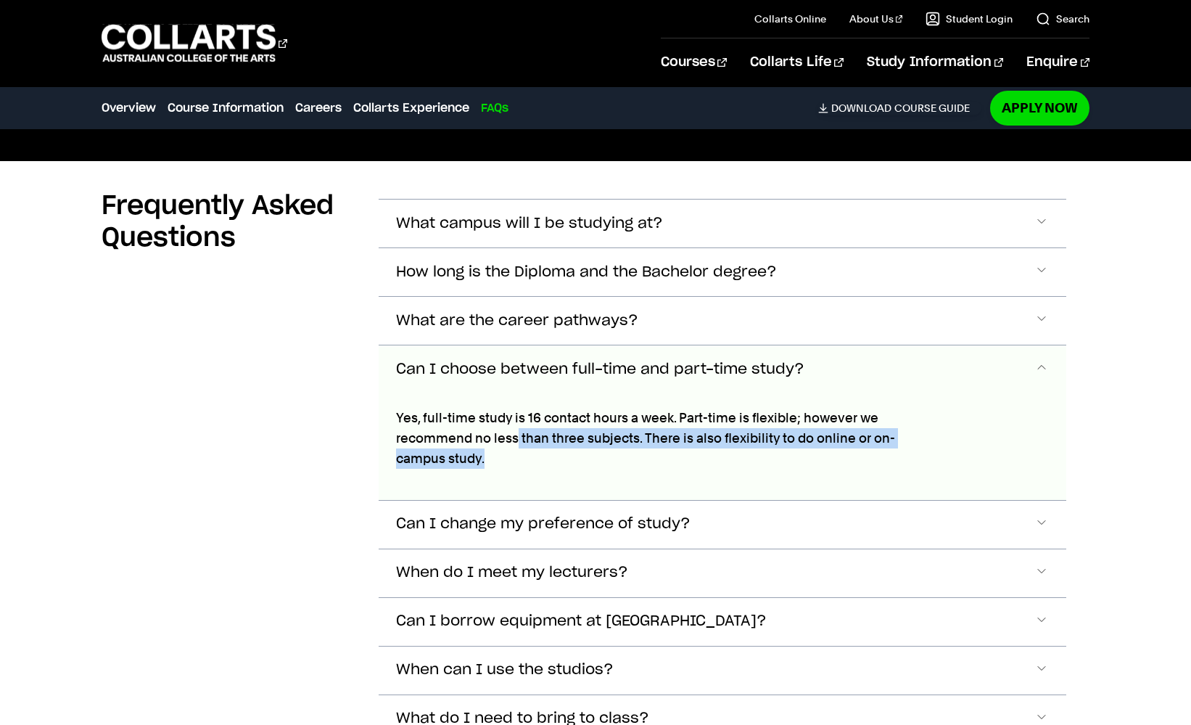
drag, startPoint x: 517, startPoint y: 430, endPoint x: 517, endPoint y: 446, distance: 16.0
click at [517, 446] on p "Yes, full-time study is 16 contact hours a week. Part-time is flexible; however…" at bounding box center [665, 438] width 538 height 61
click at [581, 427] on p "Yes, full-time study is 16 contact hours a week. Part-time is flexible; however…" at bounding box center [665, 438] width 538 height 61
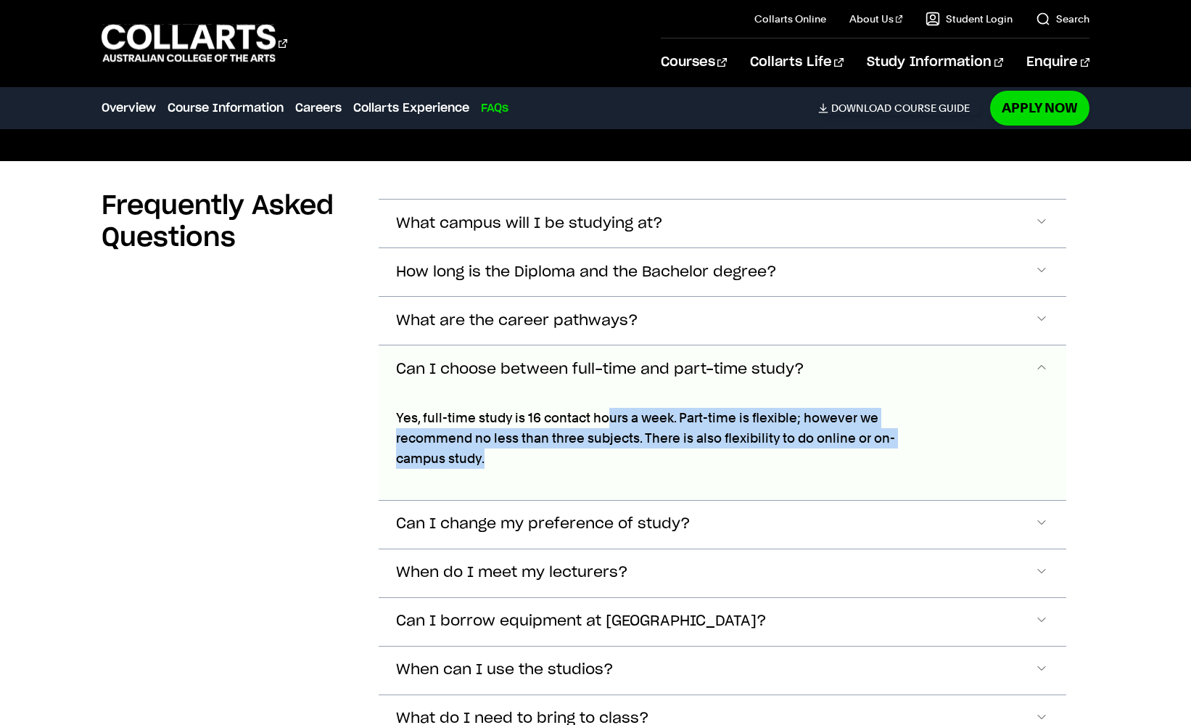
drag, startPoint x: 612, startPoint y: 413, endPoint x: 511, endPoint y: 451, distance: 107.7
click at [511, 451] on p "Yes, full-time study is 16 contact hours a week. Part-time is flexible; however…" at bounding box center [665, 438] width 538 height 61
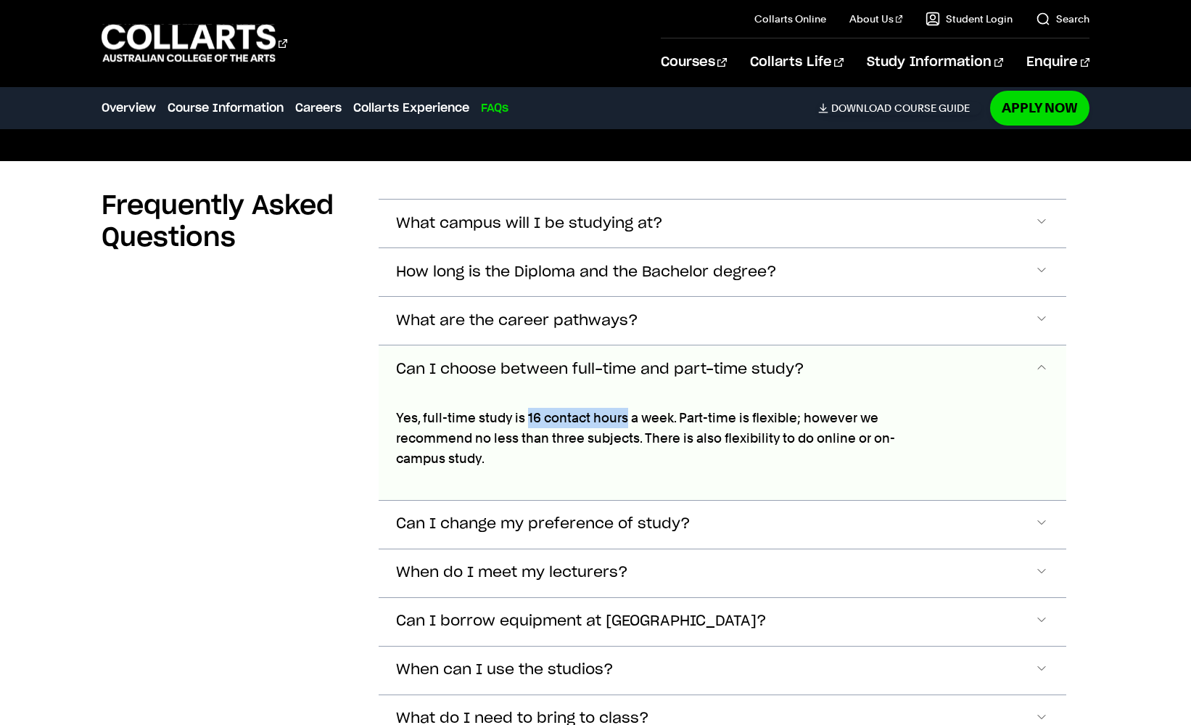
drag, startPoint x: 526, startPoint y: 416, endPoint x: 626, endPoint y: 416, distance: 100.1
click at [626, 416] on p "Yes, full-time study is 16 contact hours a week. Part-time is flexible; however…" at bounding box center [665, 438] width 538 height 61
click at [562, 576] on span "When do I meet my lecturers?" at bounding box center [512, 572] width 232 height 17
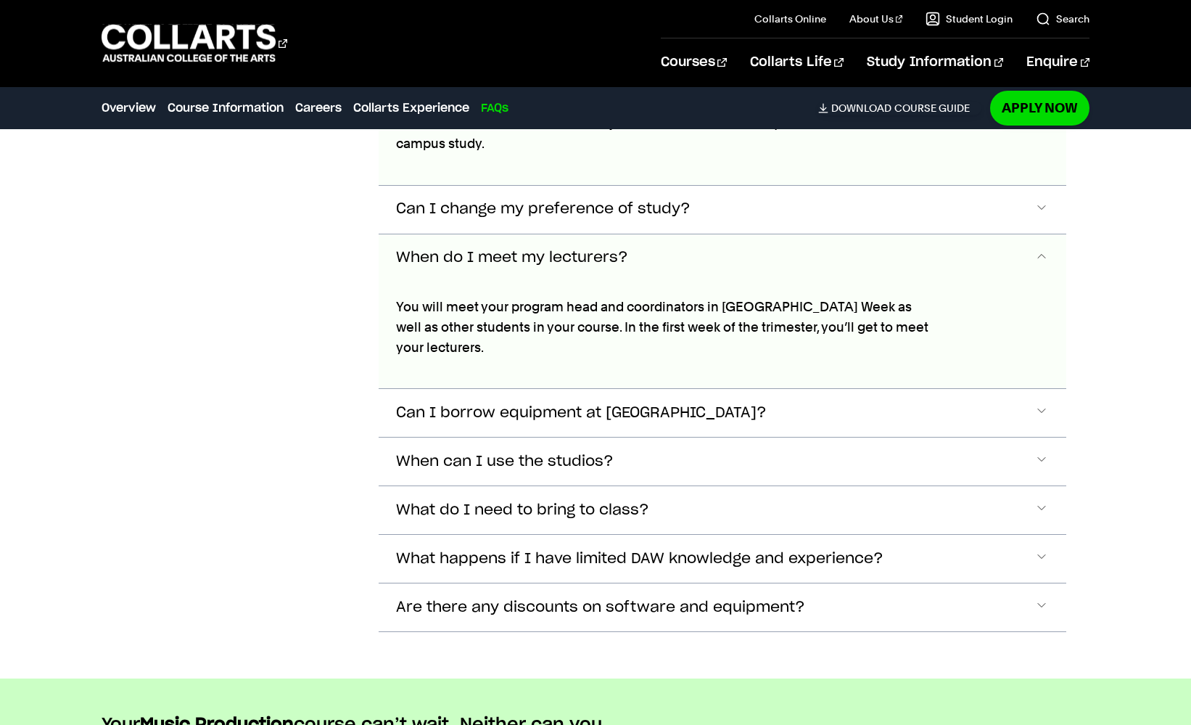
scroll to position [5492, 0]
click at [617, 419] on span "Can I borrow equipment at Collarts?" at bounding box center [581, 414] width 371 height 17
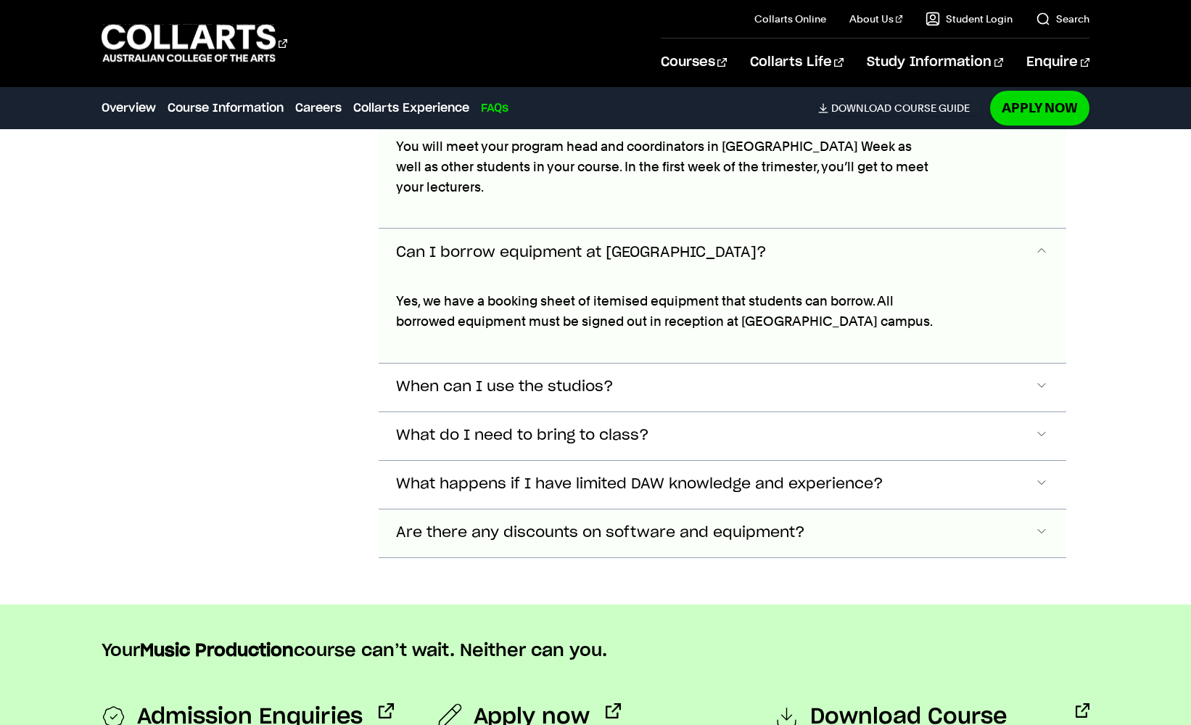
scroll to position [5646, 0]
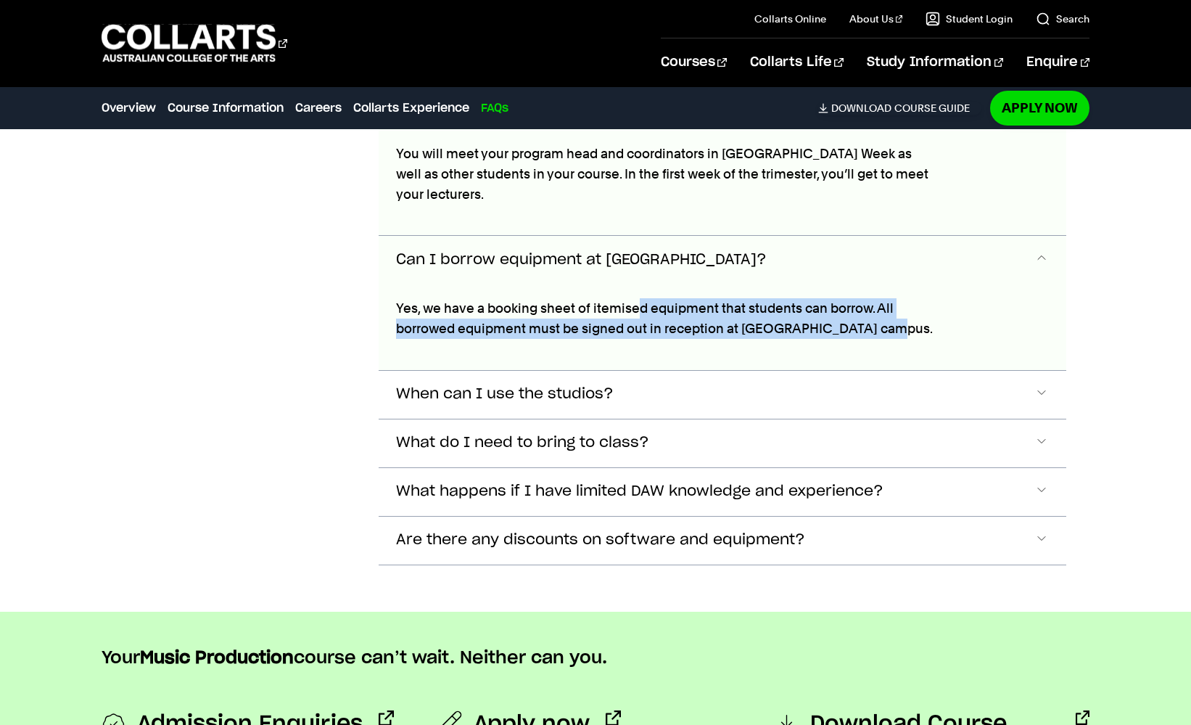
drag, startPoint x: 635, startPoint y: 310, endPoint x: 607, endPoint y: 342, distance: 43.2
click at [607, 342] on div "Yes, we have a booking sheet of itemised equipment that students can borrow. Al…" at bounding box center [665, 327] width 573 height 86
click at [579, 387] on span "When can I use the studios?" at bounding box center [505, 394] width 218 height 17
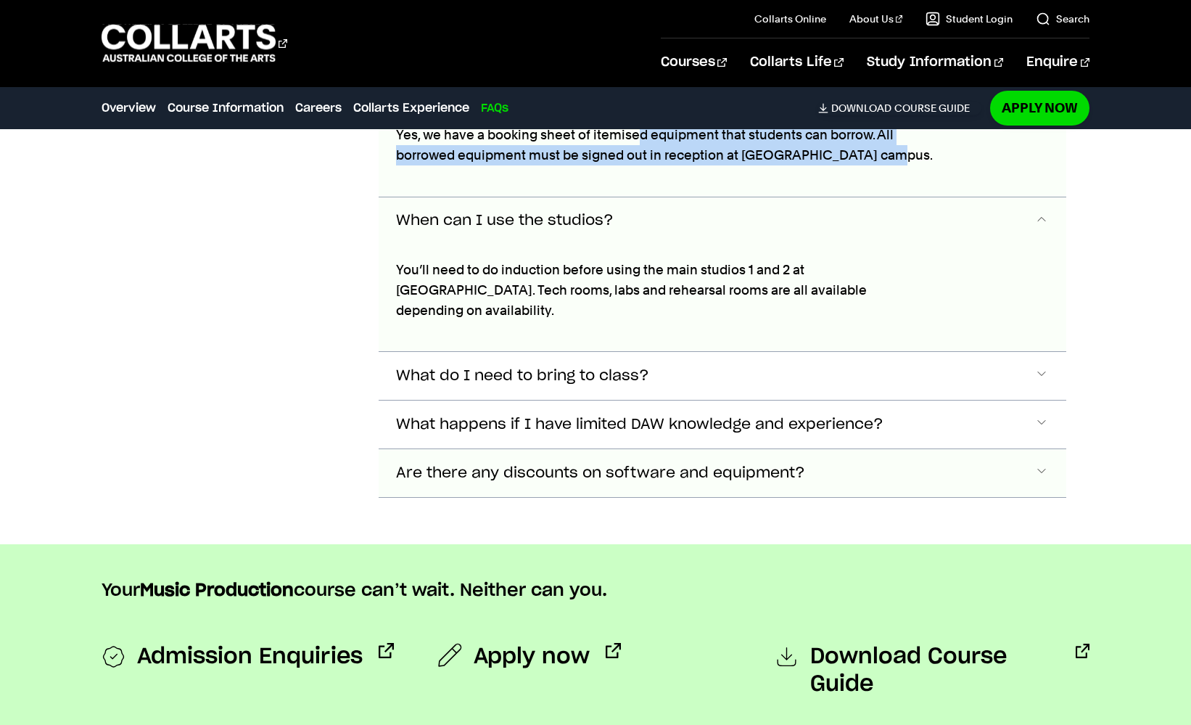
scroll to position [5815, 0]
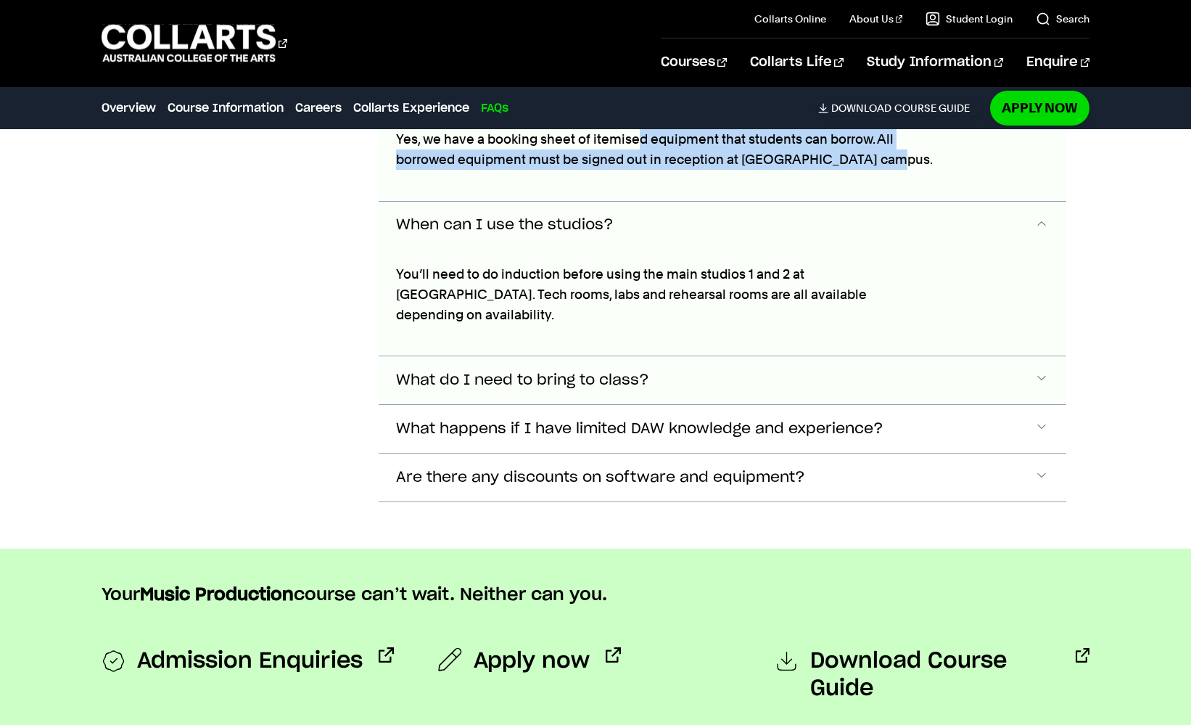
click at [583, 386] on span "What do I need to bring to class?" at bounding box center [522, 380] width 253 height 17
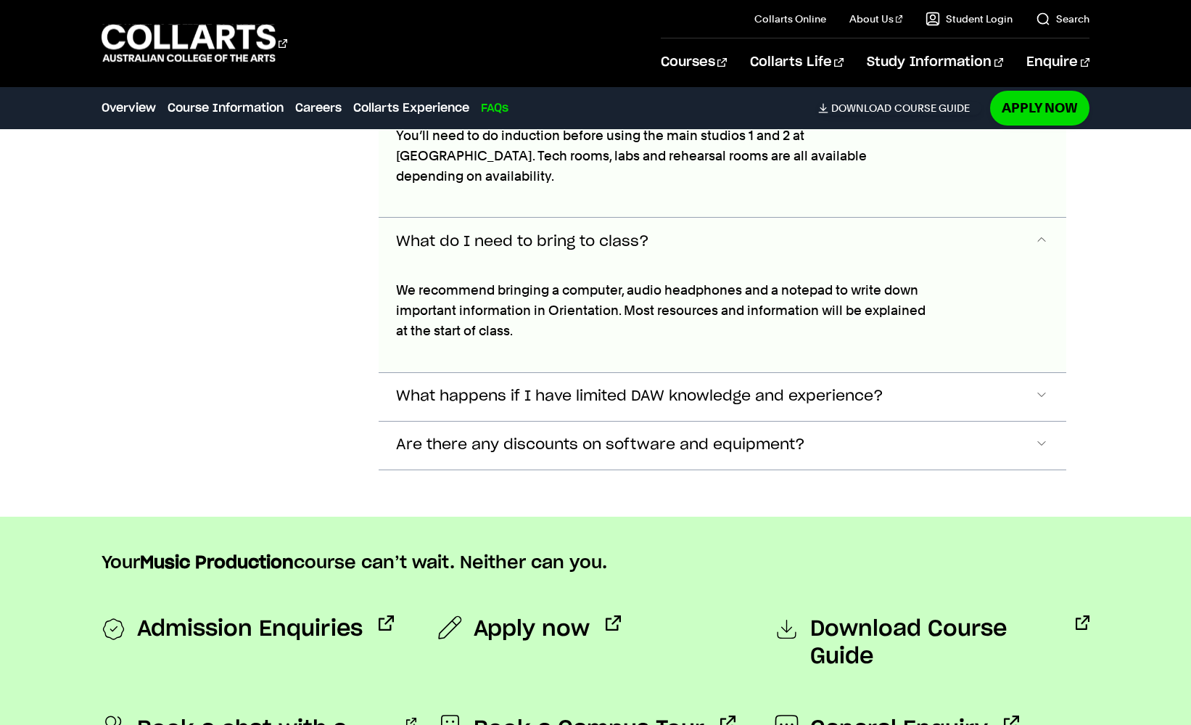
scroll to position [5926, 0]
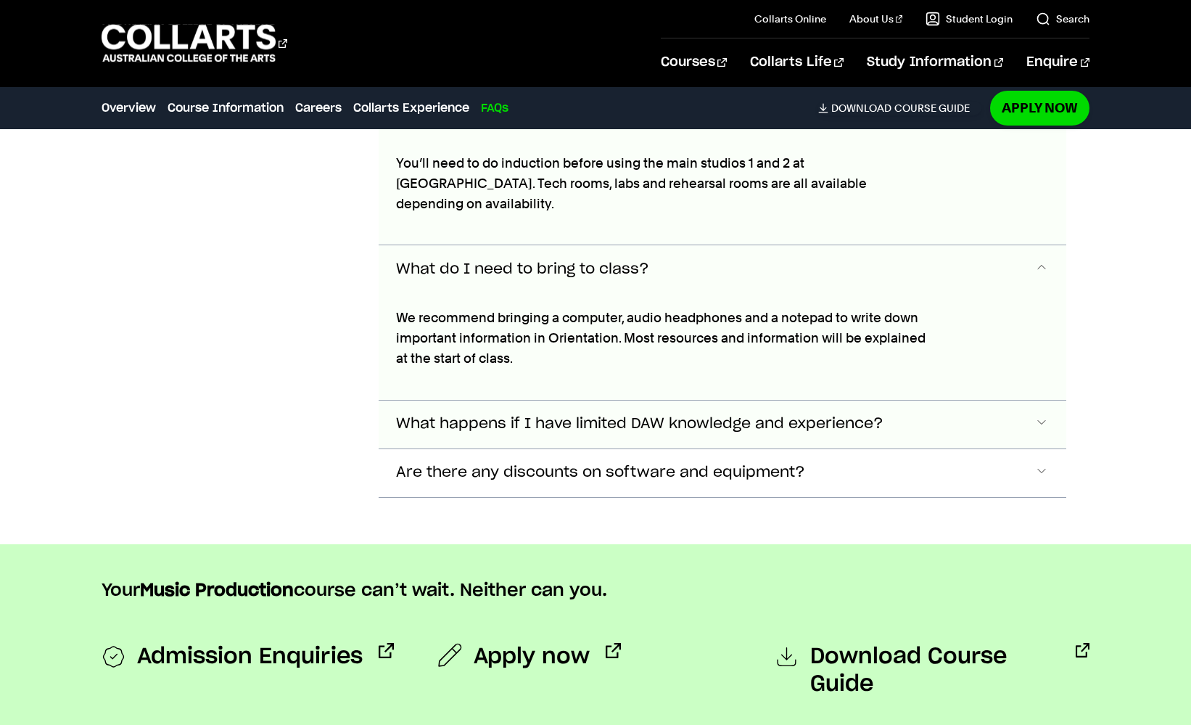
click at [586, 422] on span "What happens if I have limited DAW knowledge and experience?" at bounding box center [640, 424] width 488 height 17
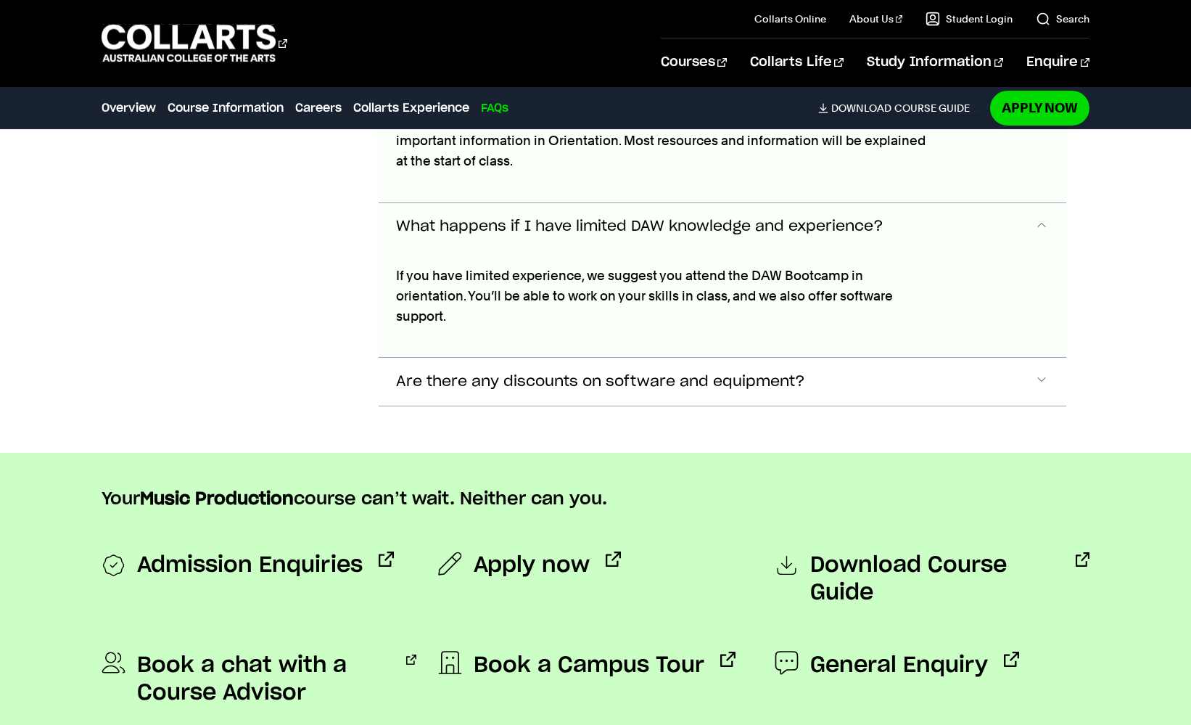
scroll to position [6114, 0]
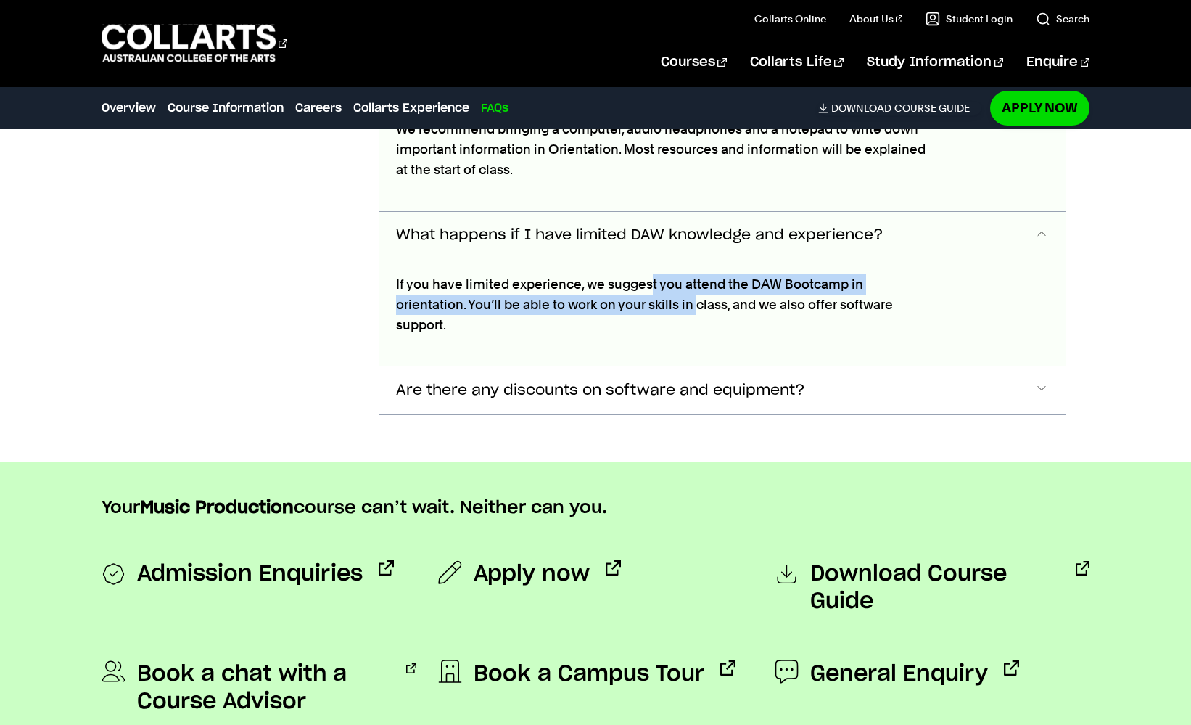
drag, startPoint x: 651, startPoint y: 281, endPoint x: 623, endPoint y: 297, distance: 32.2
click at [623, 297] on p "If you have limited experience, we suggest you attend the DAW Bootcamp in orien…" at bounding box center [665, 304] width 538 height 61
click at [631, 382] on span "Are there any discounts on software and equipment?" at bounding box center [600, 390] width 409 height 17
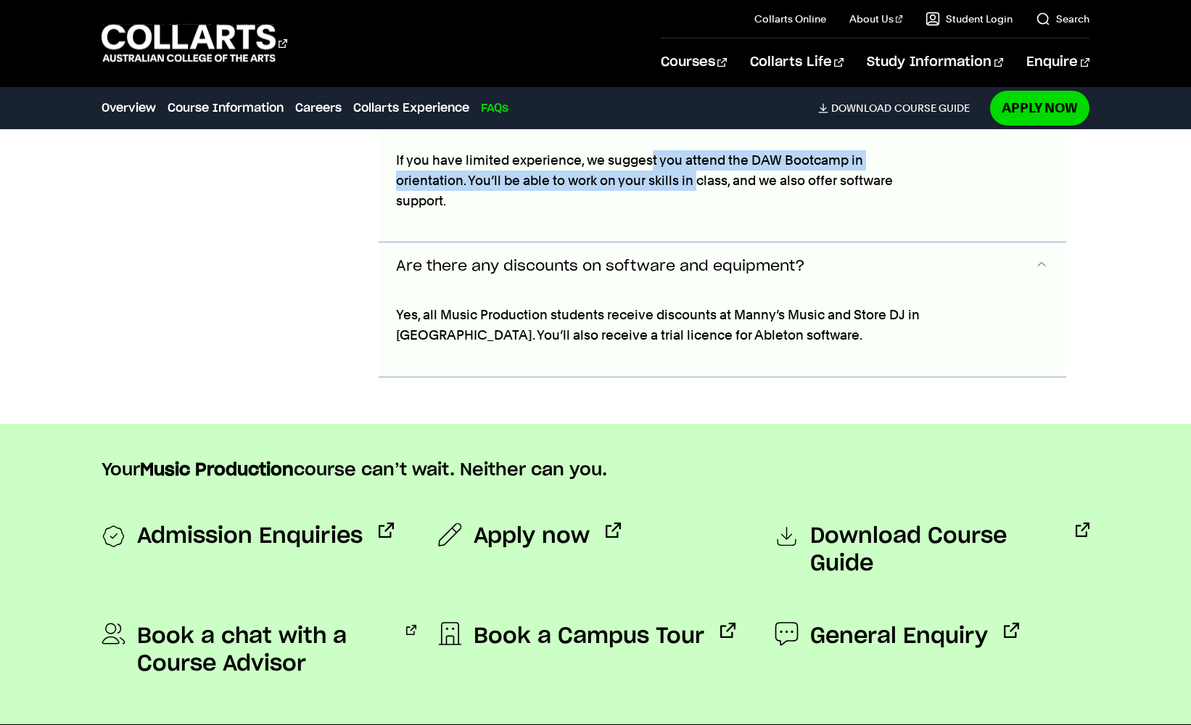
scroll to position [6238, 0]
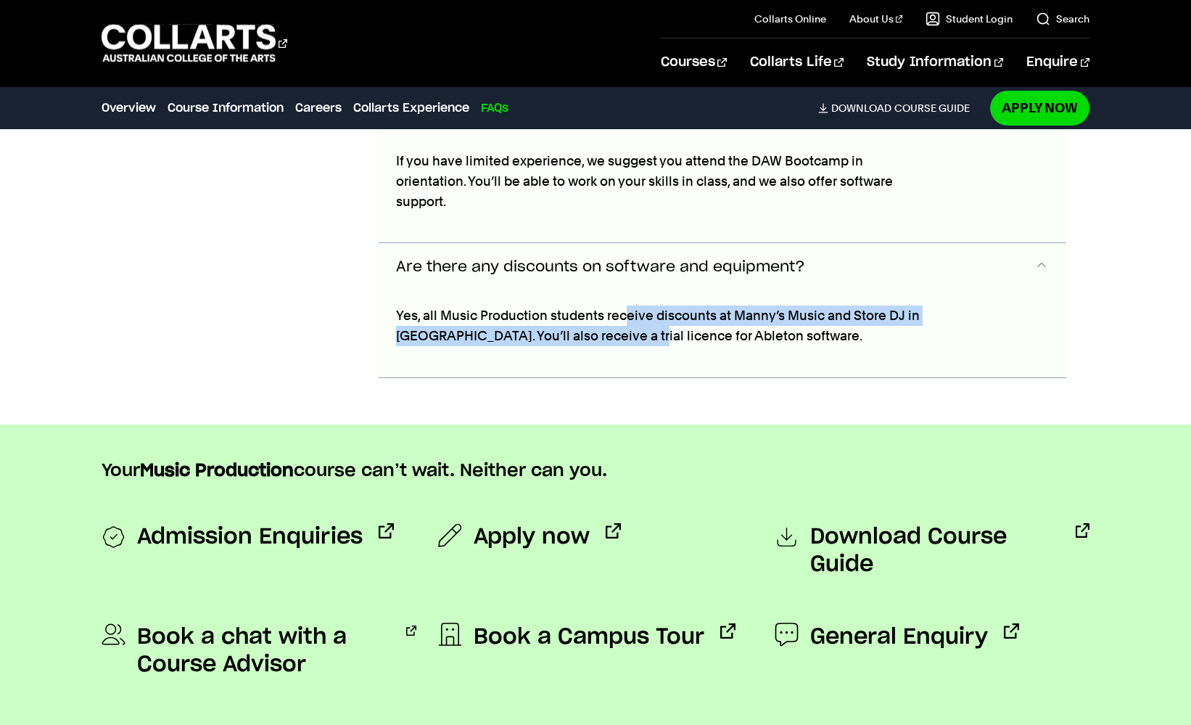
drag, startPoint x: 627, startPoint y: 294, endPoint x: 625, endPoint y: 316, distance: 22.5
click at [625, 316] on p "Yes, all Music Production students receive discounts at Manny’s Music and Store…" at bounding box center [665, 325] width 538 height 41
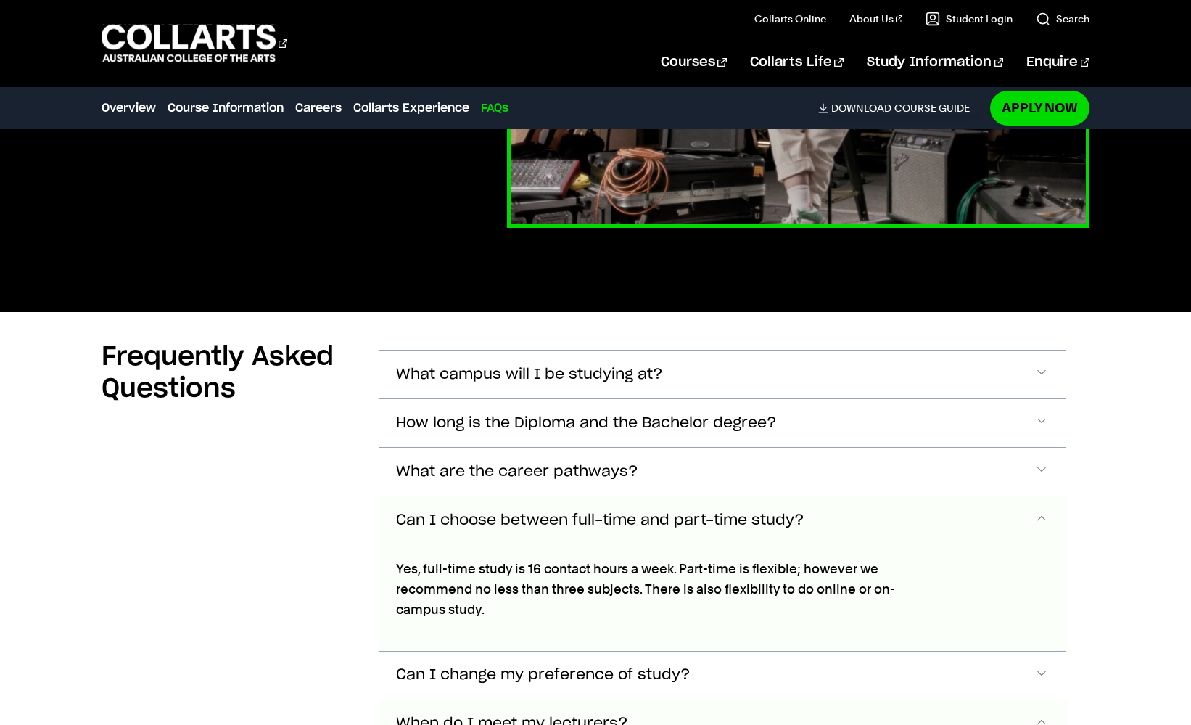
scroll to position [5069, 0]
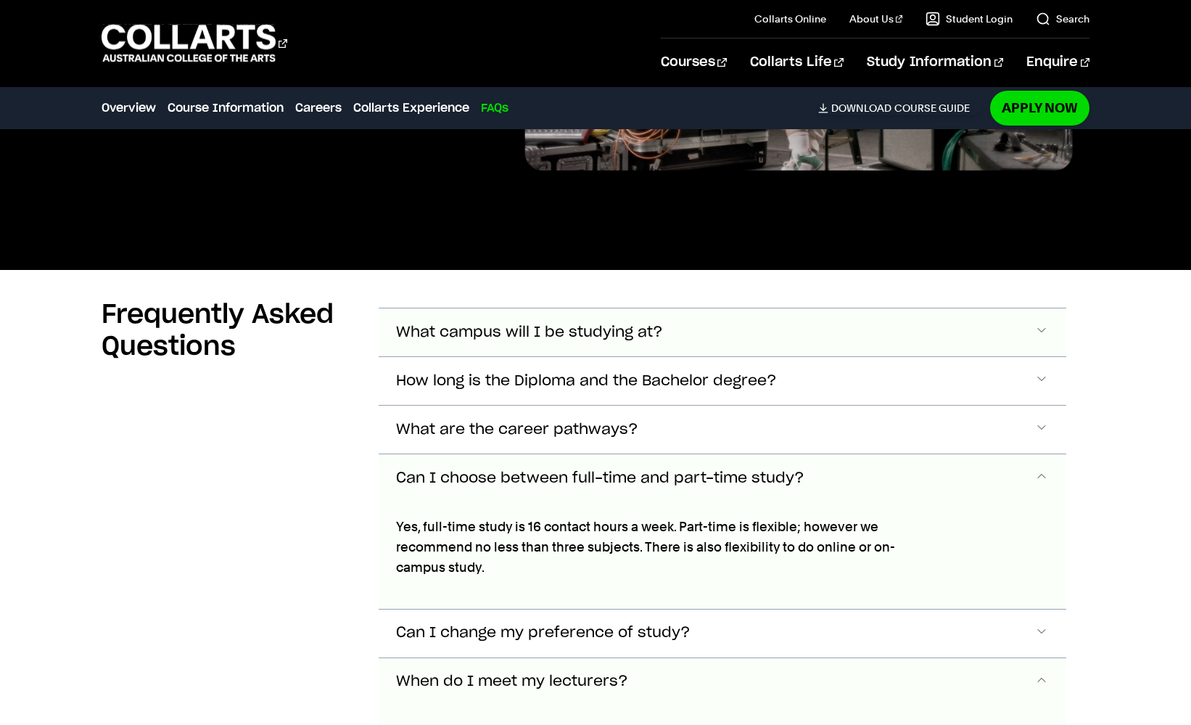
click at [593, 329] on span "What campus will I be studying at?" at bounding box center [529, 332] width 267 height 17
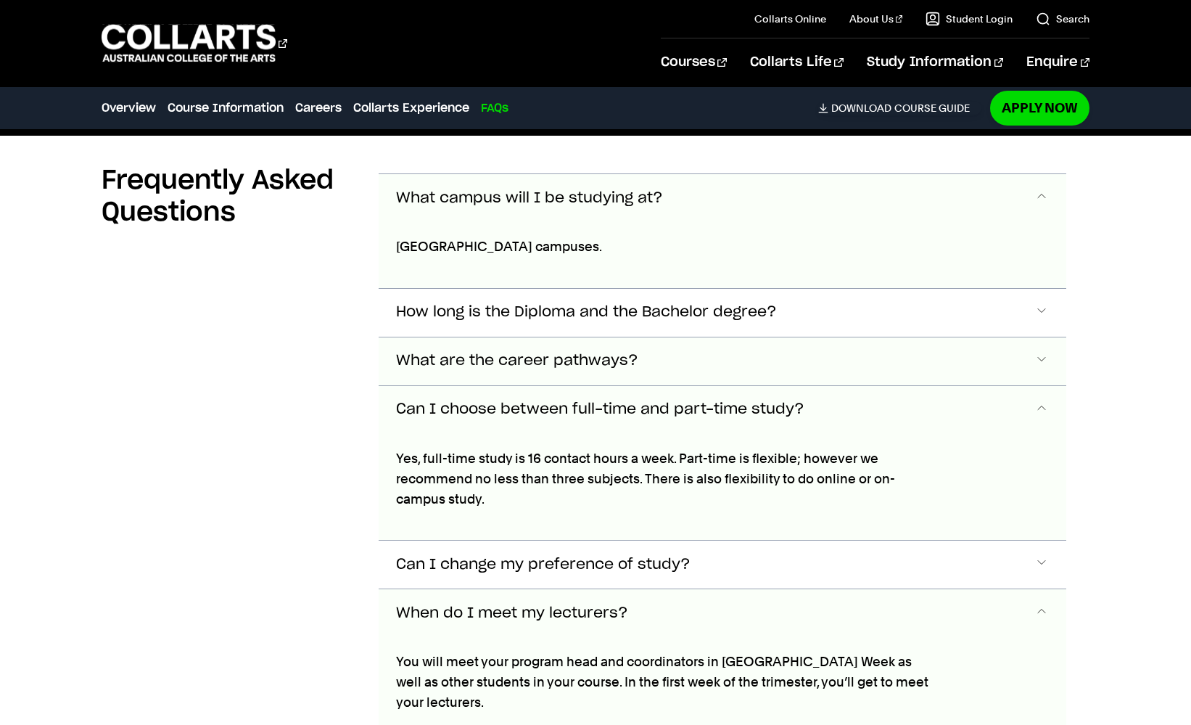
scroll to position [5203, 0]
click at [475, 309] on span "How long is the Diploma and the Bachelor degree?" at bounding box center [586, 312] width 381 height 17
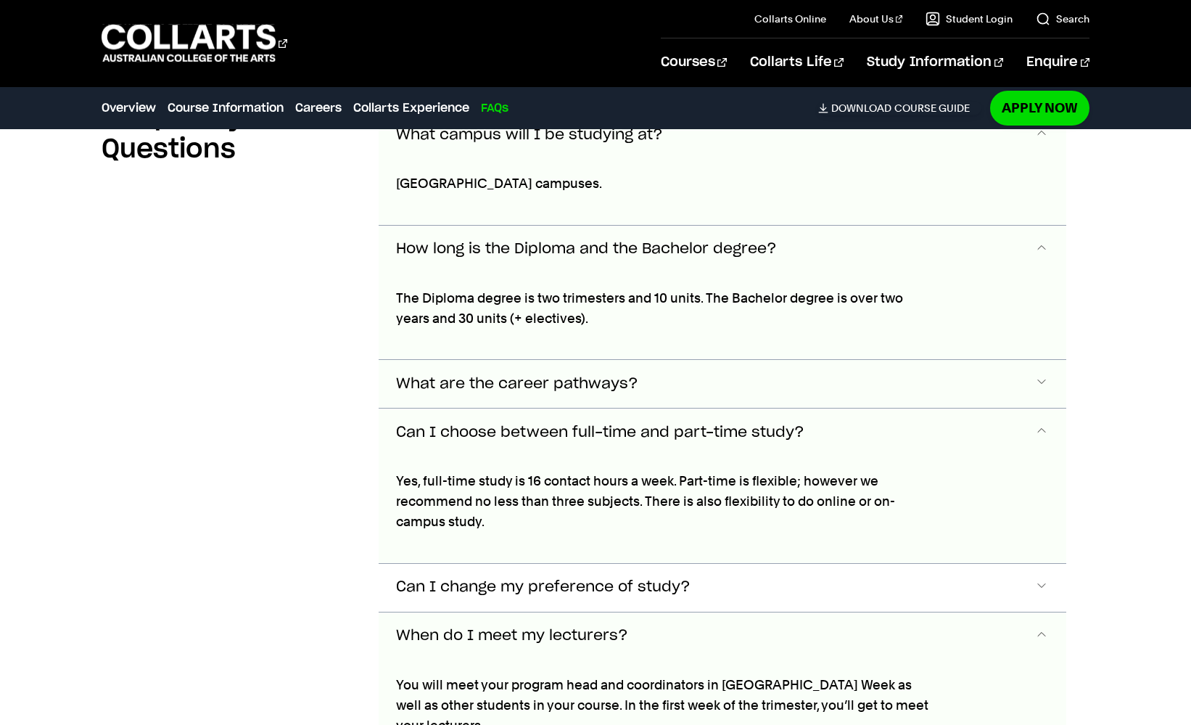
scroll to position [5257, 0]
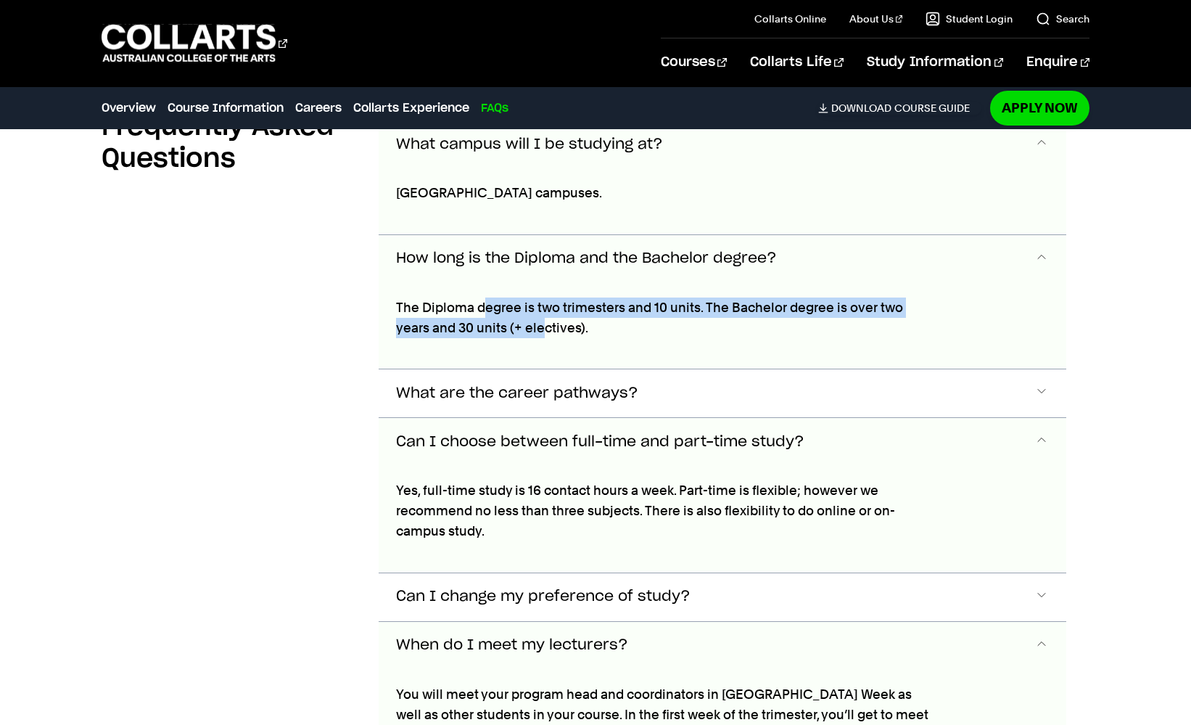
drag, startPoint x: 488, startPoint y: 307, endPoint x: 547, endPoint y: 319, distance: 60.6
click at [547, 319] on p "The Diploma degree is two trimesters and 10 units. The Bachelor degree is over …" at bounding box center [665, 317] width 538 height 41
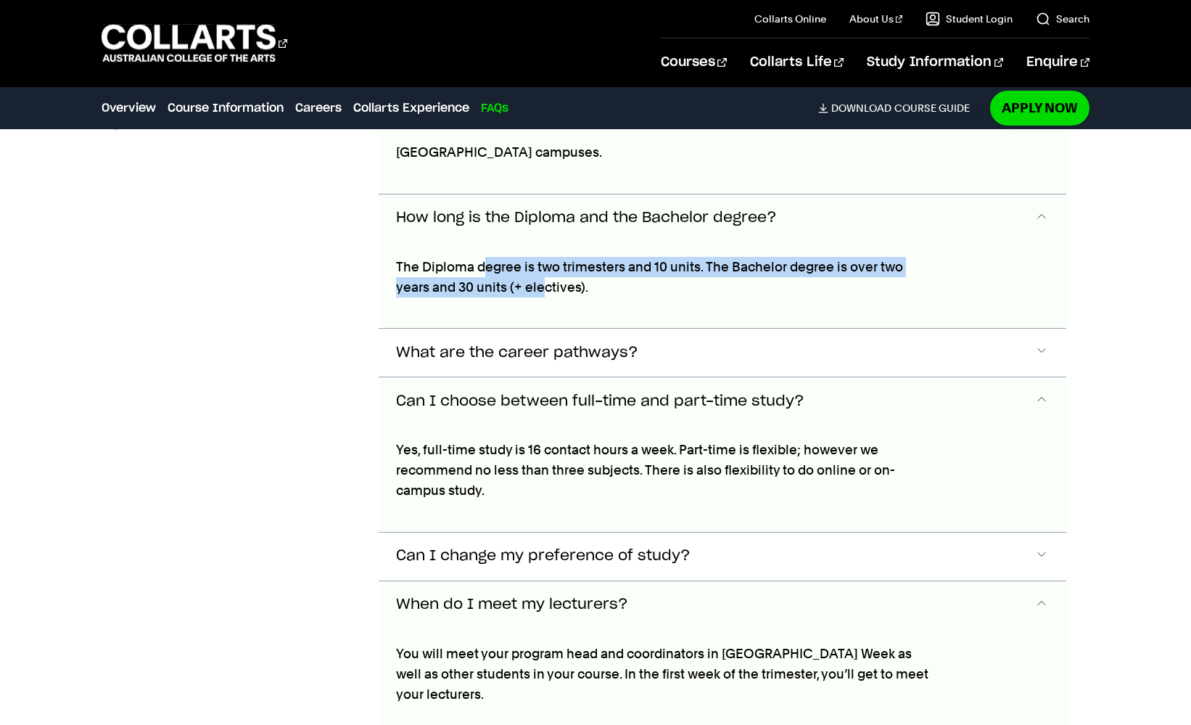
scroll to position [5304, 0]
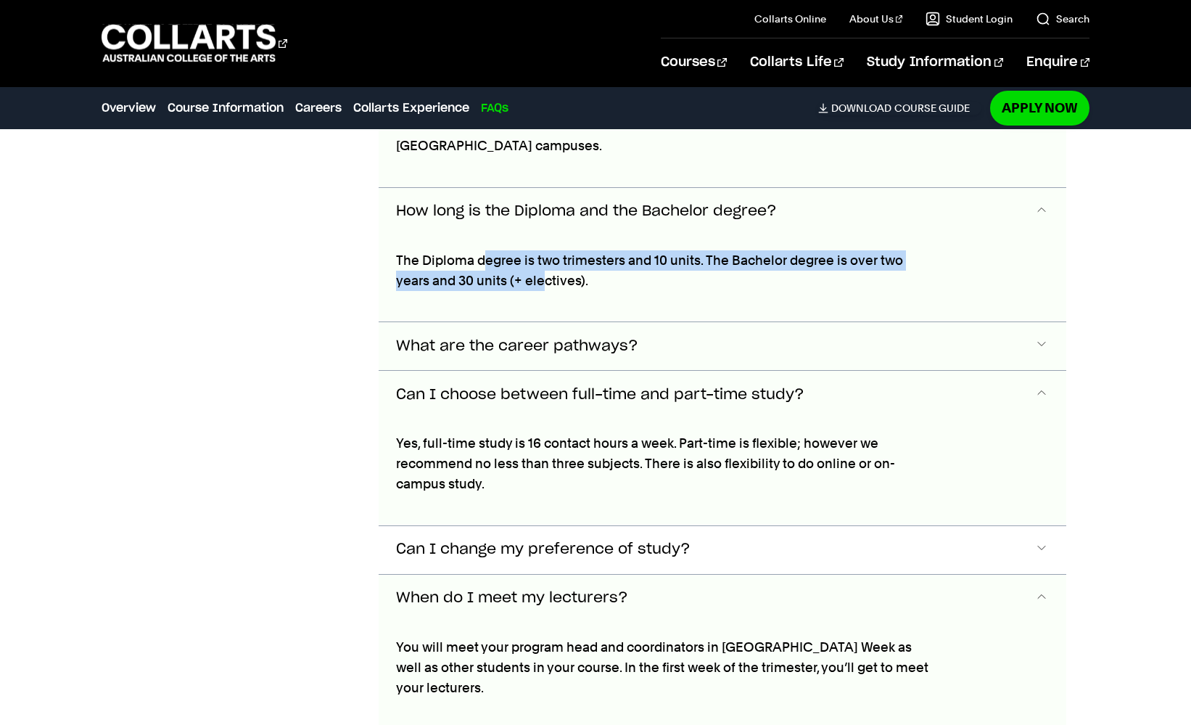
click at [527, 349] on span "What are the career pathways?" at bounding box center [517, 346] width 242 height 17
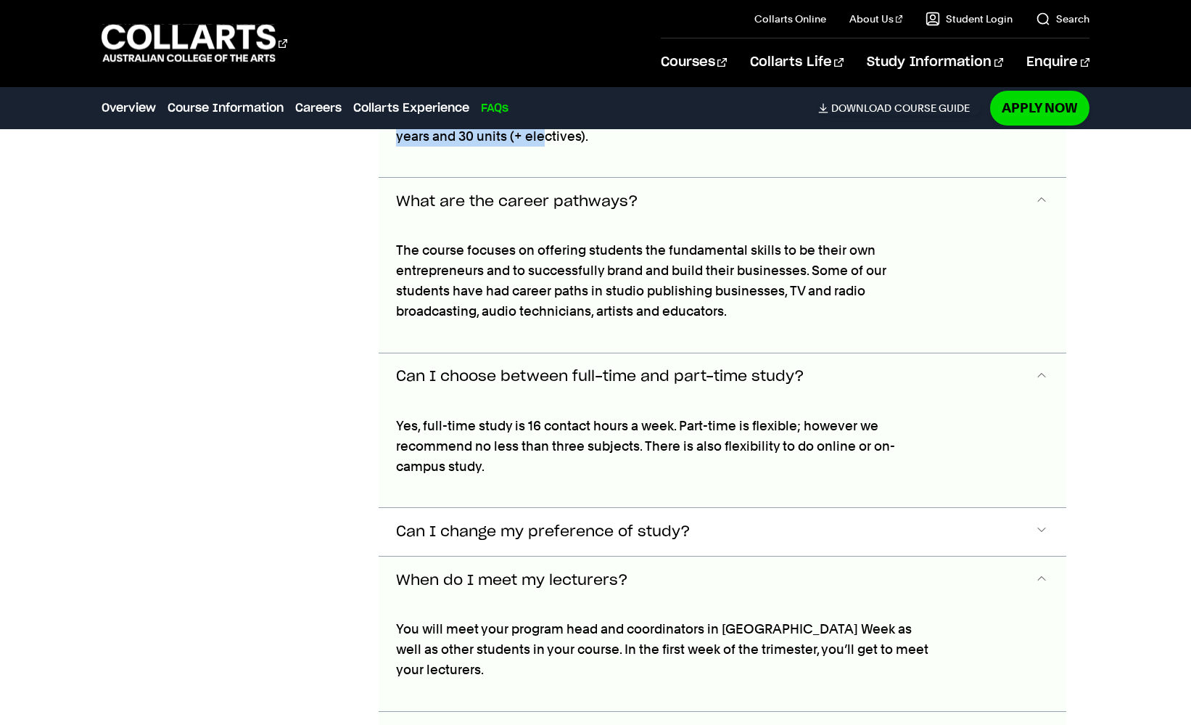
scroll to position [5446, 0]
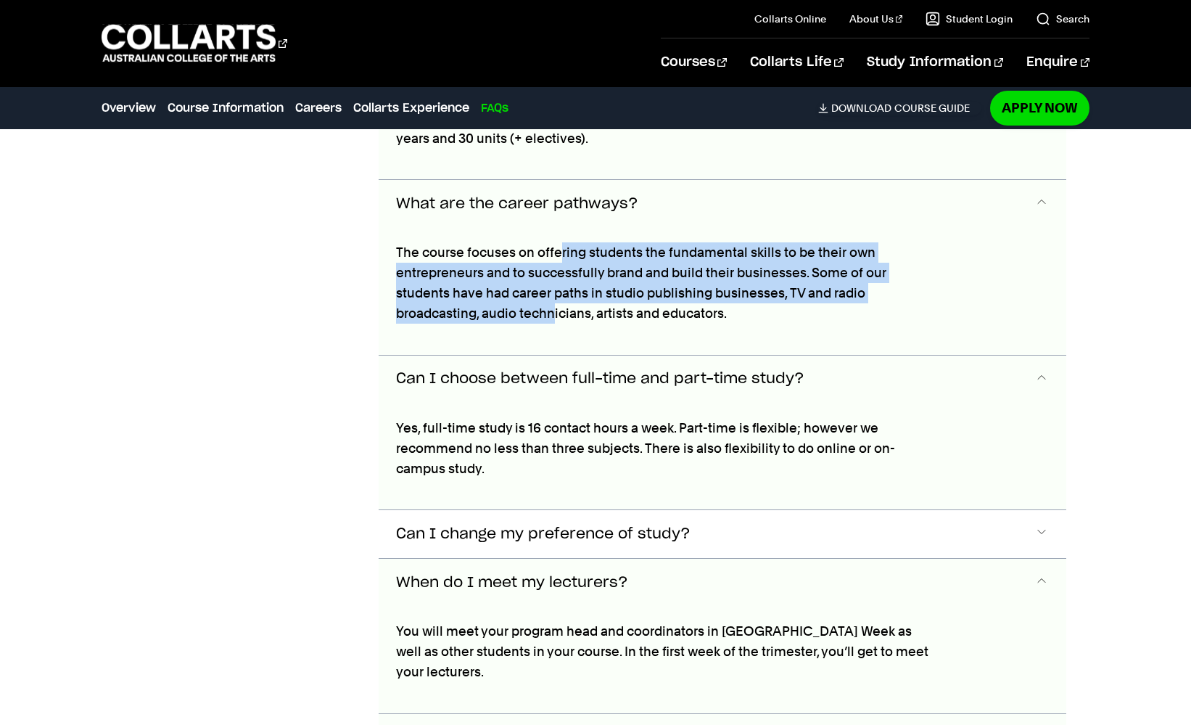
drag, startPoint x: 557, startPoint y: 243, endPoint x: 557, endPoint y: 309, distance: 66.0
click at [557, 309] on p "The course focuses on offering students the fundamental skills to be their own …" at bounding box center [665, 282] width 538 height 81
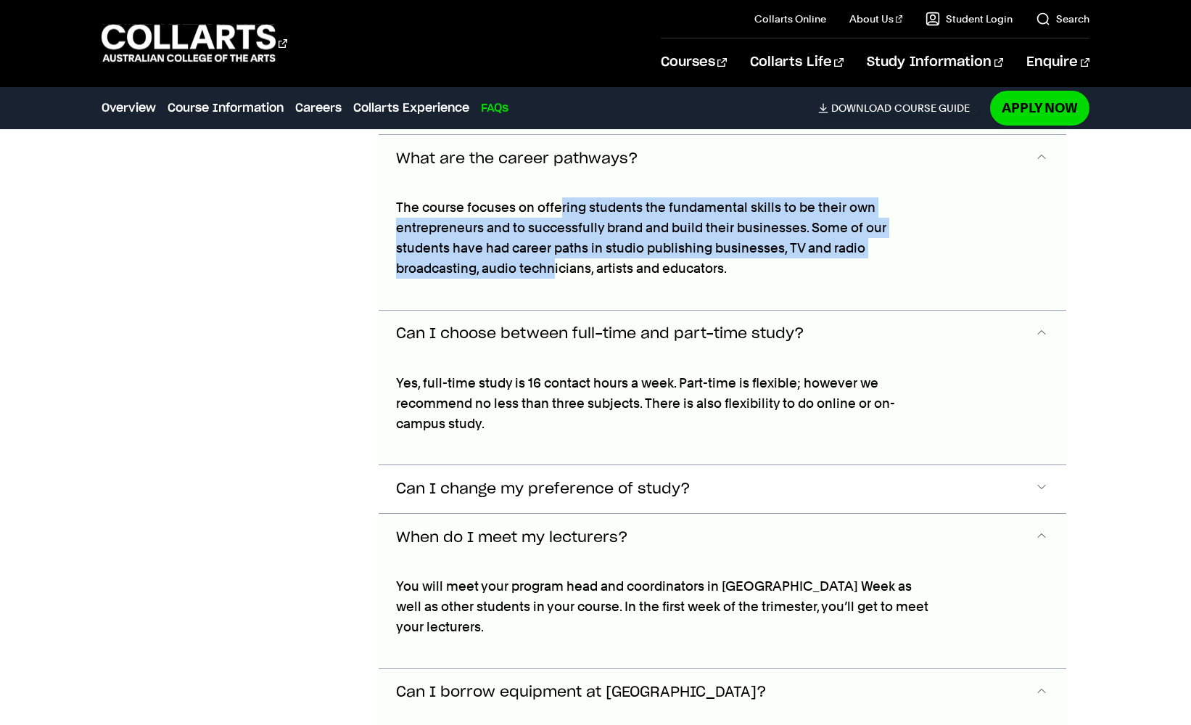
scroll to position [5497, 0]
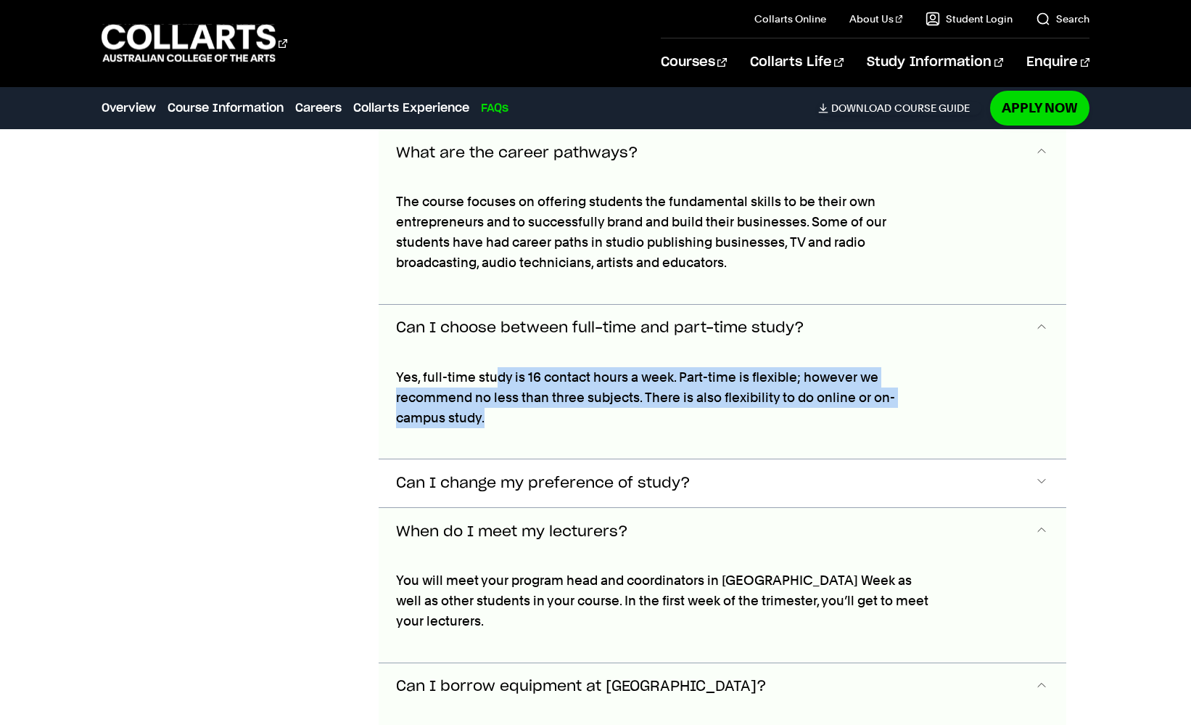
drag, startPoint x: 493, startPoint y: 374, endPoint x: 493, endPoint y: 433, distance: 59.5
click at [493, 433] on div "Yes, full-time study is 16 contact hours a week. Part-time is flexible; however…" at bounding box center [665, 406] width 573 height 107
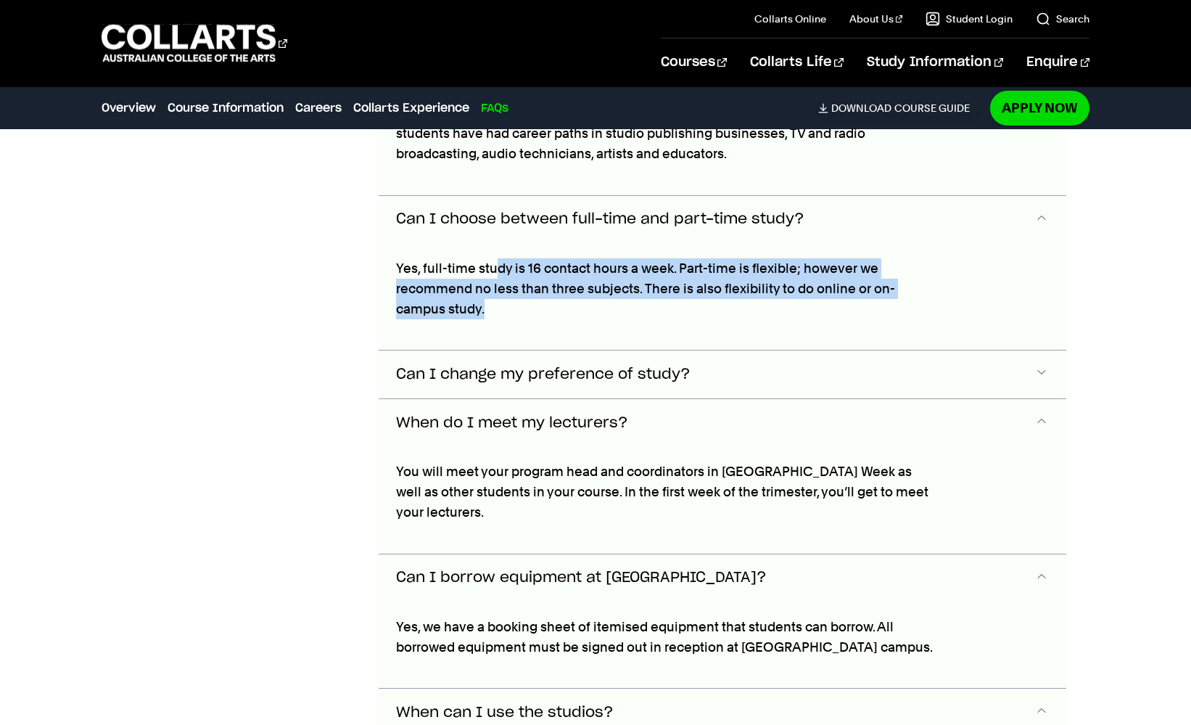
click at [538, 372] on span "Can I change my preference of study?" at bounding box center [543, 374] width 295 height 17
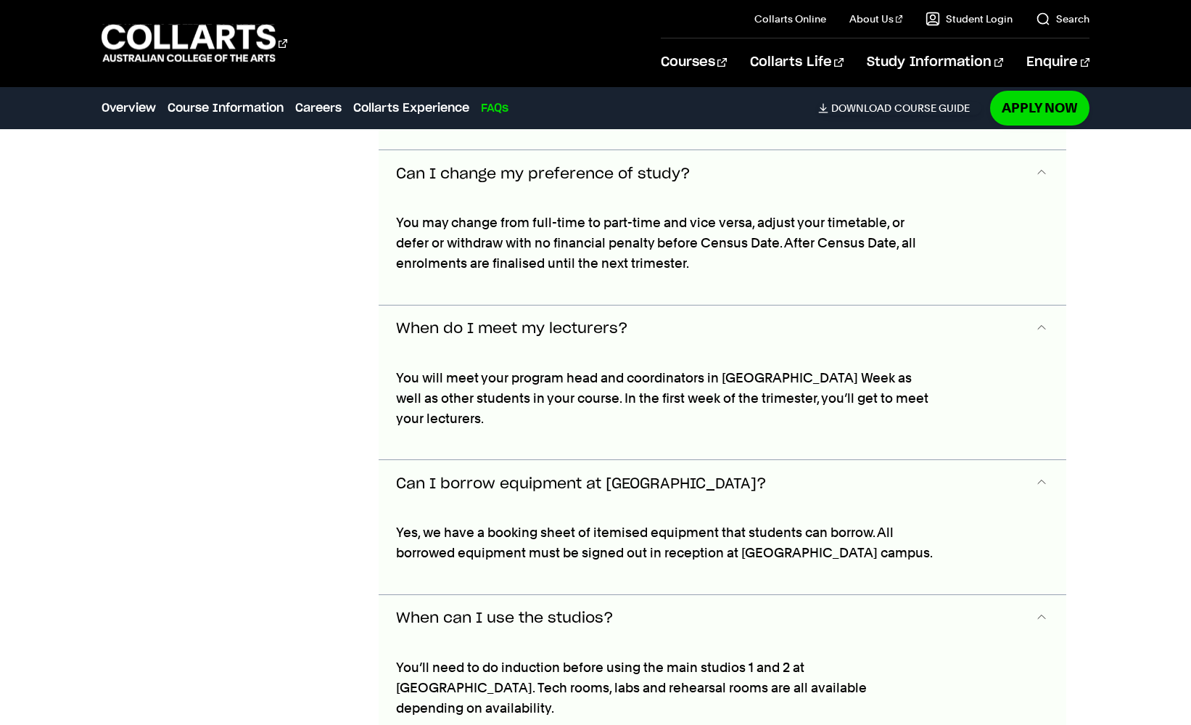
scroll to position [5847, 0]
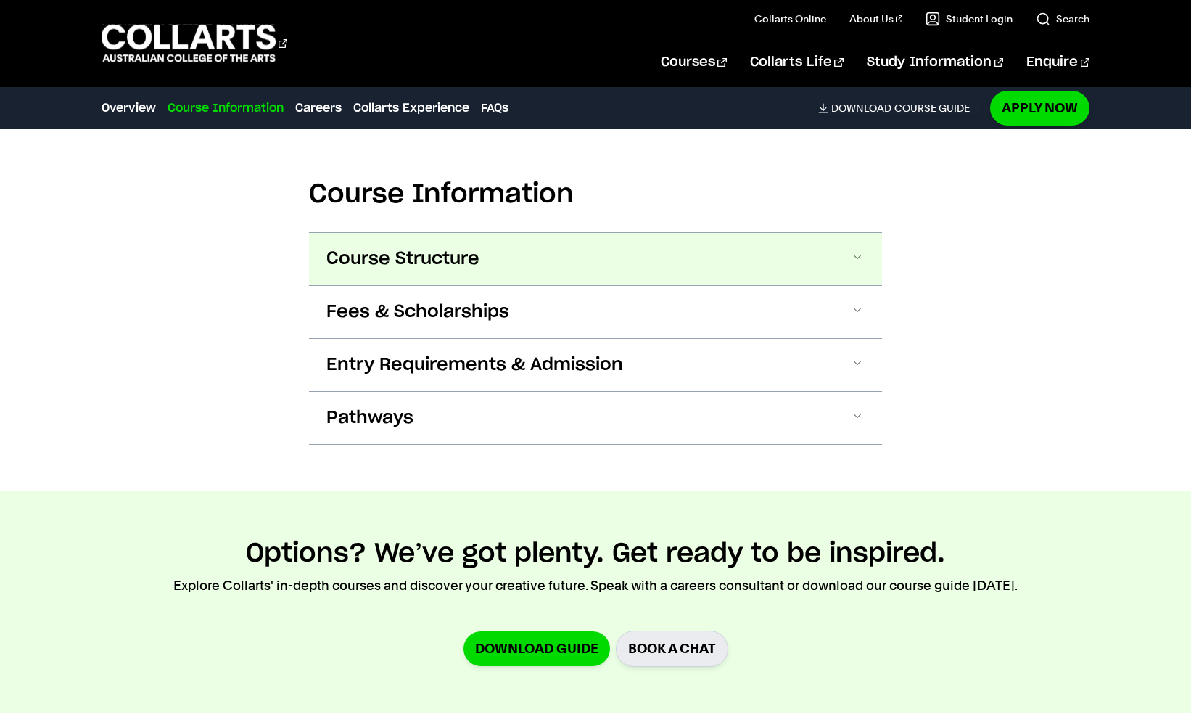
click at [677, 276] on button "Course Structure" at bounding box center [595, 259] width 573 height 52
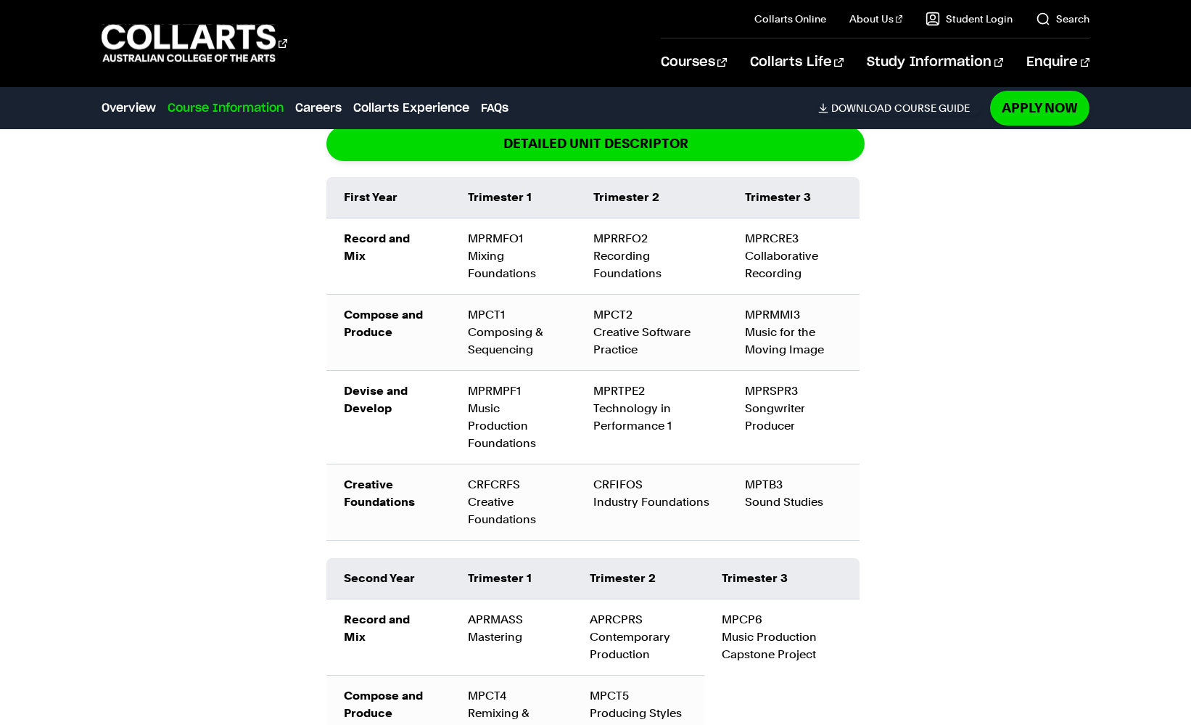
scroll to position [2037, 0]
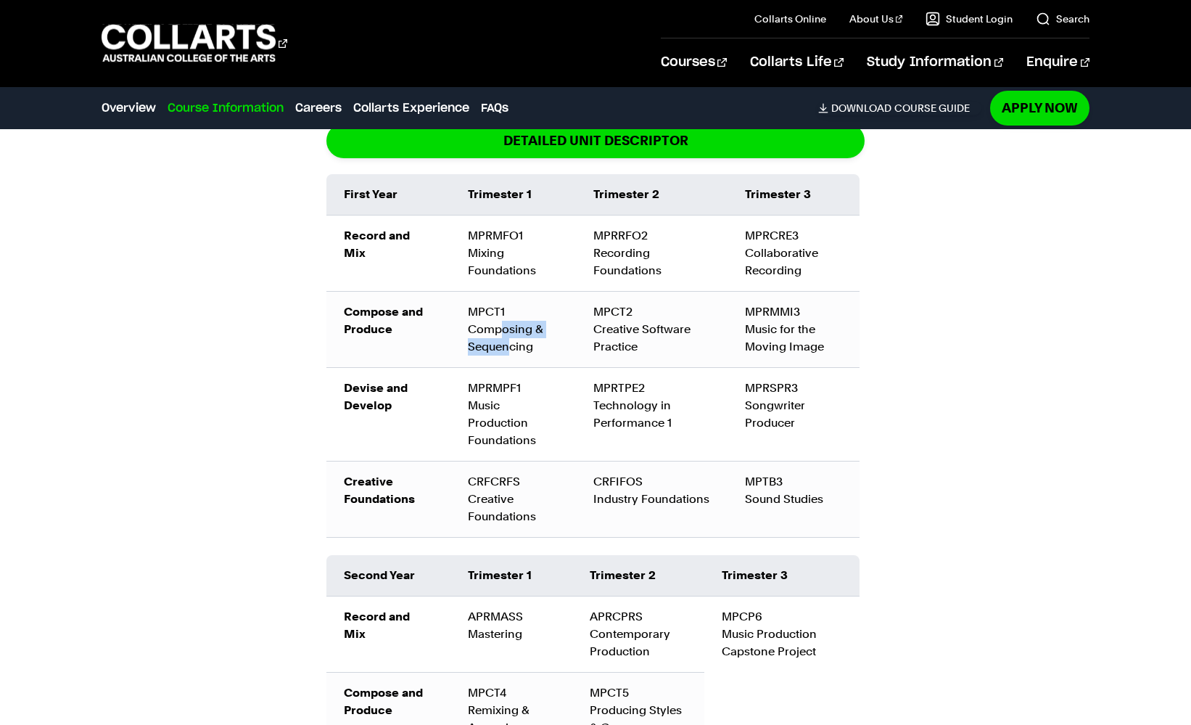
drag, startPoint x: 499, startPoint y: 329, endPoint x: 509, endPoint y: 351, distance: 24.4
click at [509, 351] on td "MPCT1 Composing & Sequencing" at bounding box center [514, 330] width 126 height 76
drag, startPoint x: 477, startPoint y: 403, endPoint x: 509, endPoint y: 446, distance: 53.8
click at [509, 446] on div "MPRMPF1 Music Production Foundations" at bounding box center [513, 414] width 91 height 70
drag, startPoint x: 477, startPoint y: 494, endPoint x: 496, endPoint y: 517, distance: 30.4
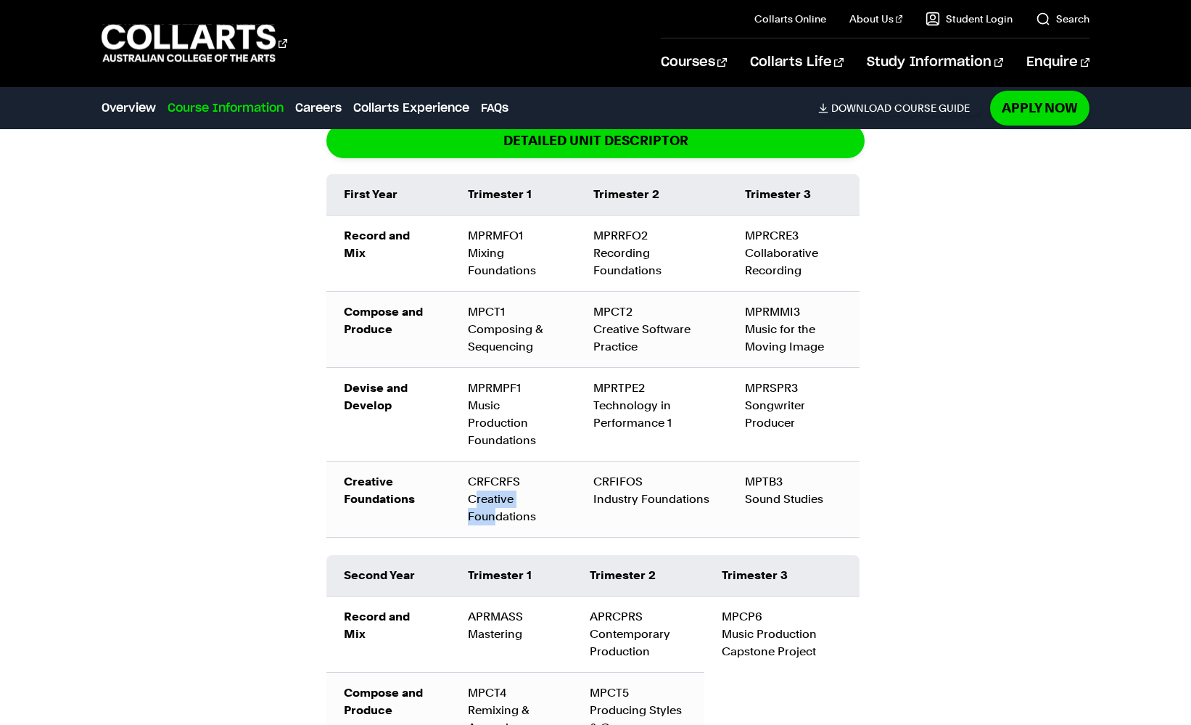
click at [496, 517] on td "CRFCRFS Creative Foundations" at bounding box center [514, 499] width 126 height 76
drag, startPoint x: 603, startPoint y: 250, endPoint x: 628, endPoint y: 275, distance: 35.4
click at [628, 275] on td "MPRRFO2 Recording Foundations" at bounding box center [652, 253] width 152 height 76
drag, startPoint x: 612, startPoint y: 329, endPoint x: 617, endPoint y: 354, distance: 25.2
click at [617, 354] on td "MPCT2 Creative Software Practice" at bounding box center [652, 330] width 152 height 76
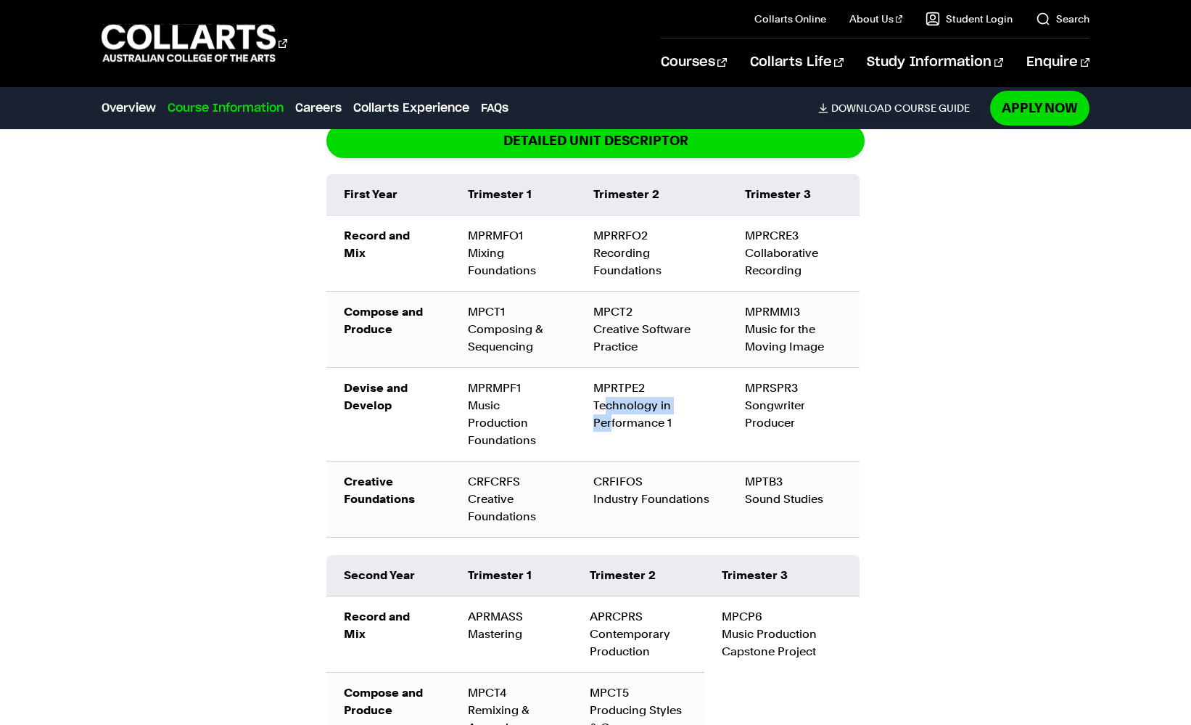
drag, startPoint x: 607, startPoint y: 400, endPoint x: 613, endPoint y: 427, distance: 27.5
click at [613, 427] on div "MPRTPE2 Technology in Performance 1" at bounding box center [652, 405] width 117 height 52
drag, startPoint x: 610, startPoint y: 496, endPoint x: 681, endPoint y: 496, distance: 71.1
click at [681, 496] on td "CRFIFOS Industry Foundations" at bounding box center [652, 499] width 152 height 76
drag, startPoint x: 754, startPoint y: 249, endPoint x: 792, endPoint y: 269, distance: 43.5
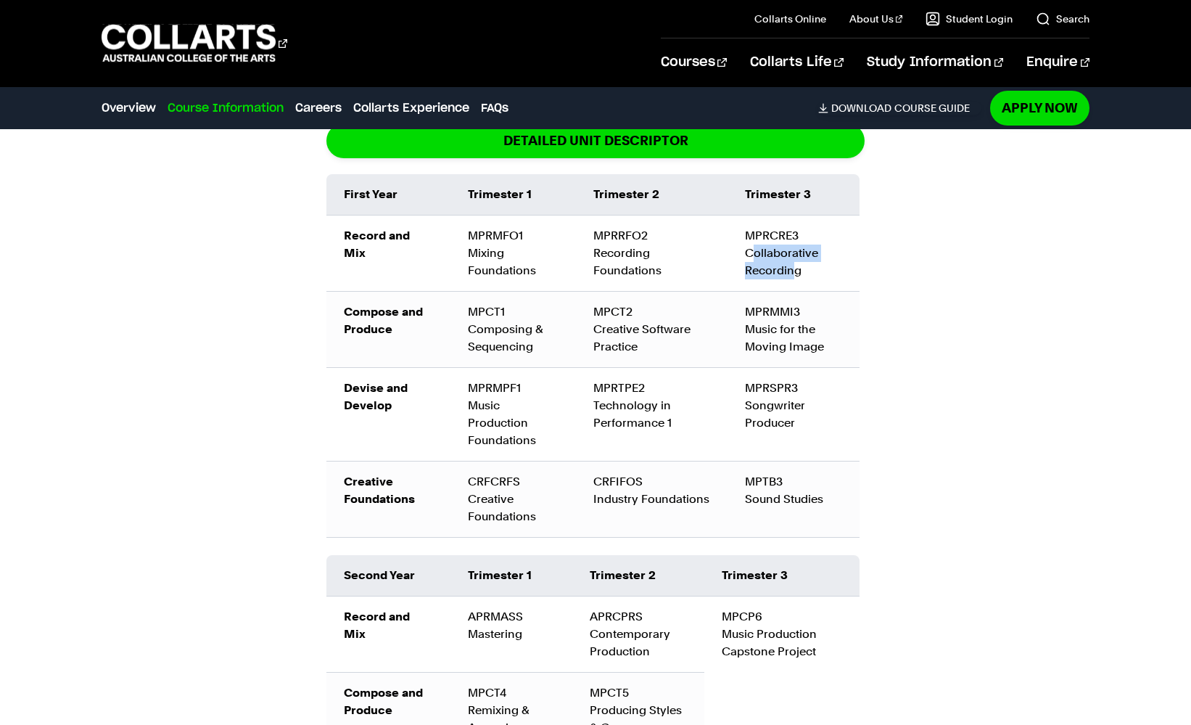
click at [793, 271] on td "MPRCRE3 Collaborative Recording" at bounding box center [794, 253] width 132 height 76
drag, startPoint x: 763, startPoint y: 325, endPoint x: 777, endPoint y: 354, distance: 32.4
click at [777, 354] on td "MPRMMI3 Music for the Moving Image" at bounding box center [794, 330] width 132 height 76
drag, startPoint x: 758, startPoint y: 397, endPoint x: 763, endPoint y: 427, distance: 30.8
click at [763, 427] on td "MPRSPR3 Songwriter Producer" at bounding box center [794, 415] width 132 height 94
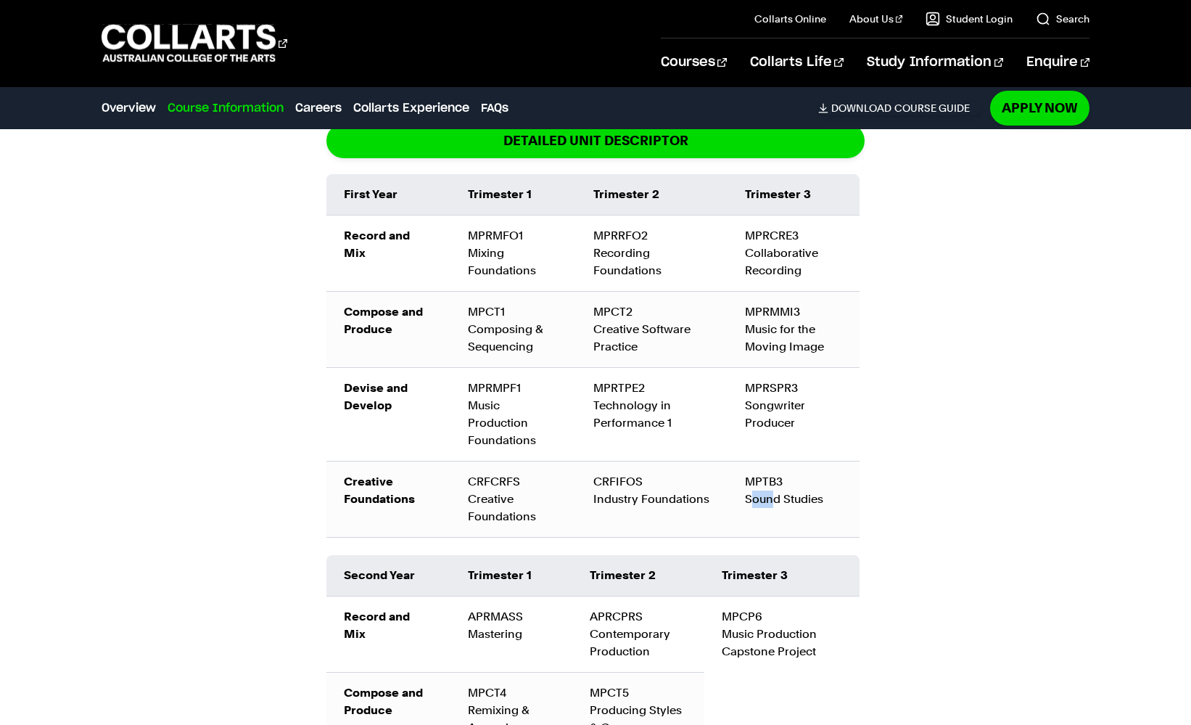
drag, startPoint x: 754, startPoint y: 490, endPoint x: 775, endPoint y: 490, distance: 21.0
click at [775, 490] on div "MPTB3 Sound Studies" at bounding box center [793, 490] width 97 height 35
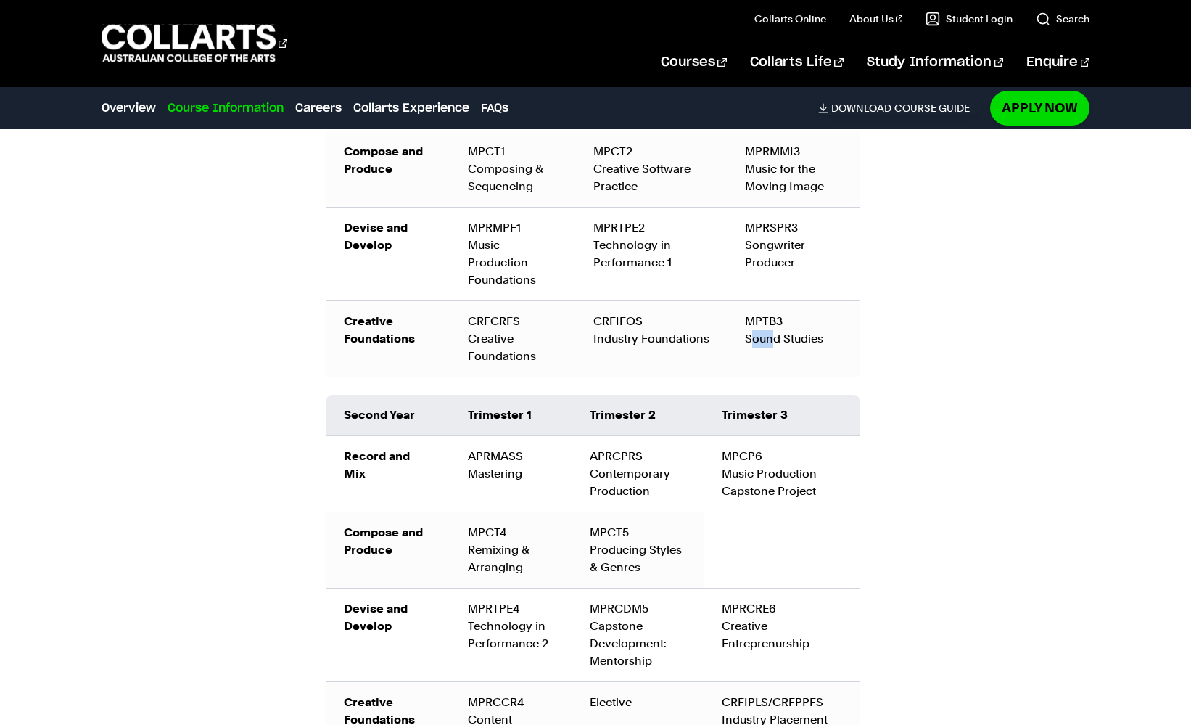
scroll to position [2206, 0]
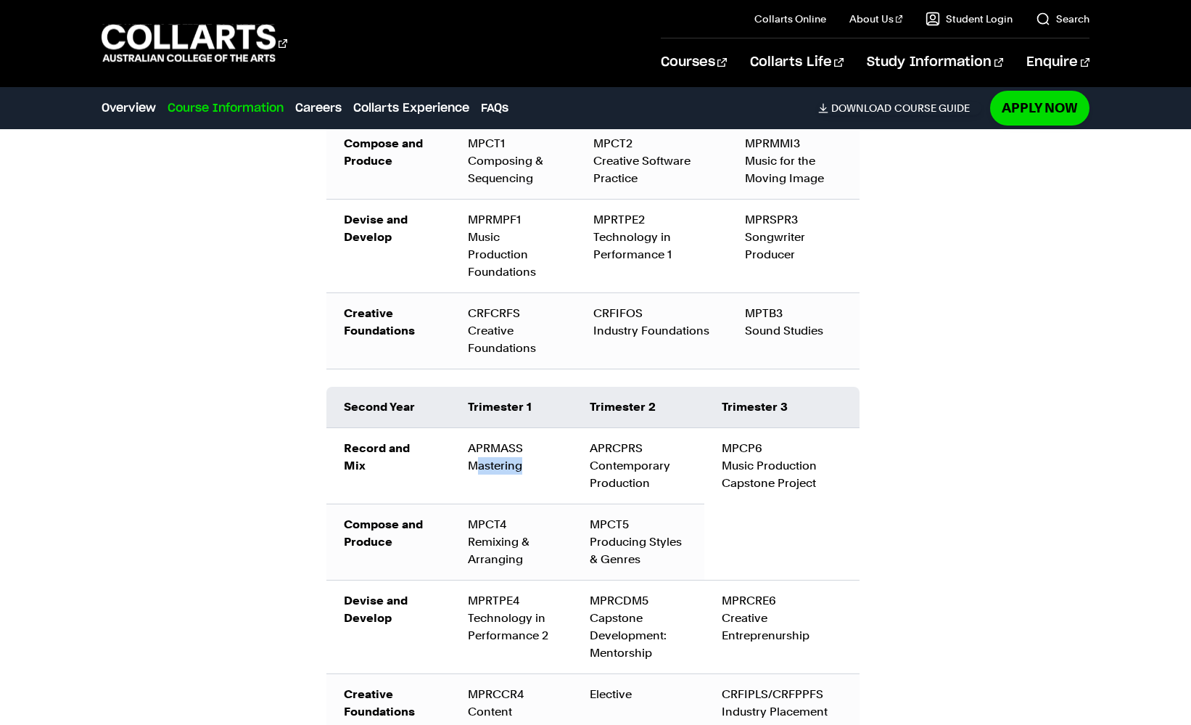
drag, startPoint x: 480, startPoint y: 459, endPoint x: 529, endPoint y: 459, distance: 49.3
click at [529, 459] on td "APRMASS Mastering" at bounding box center [512, 466] width 122 height 76
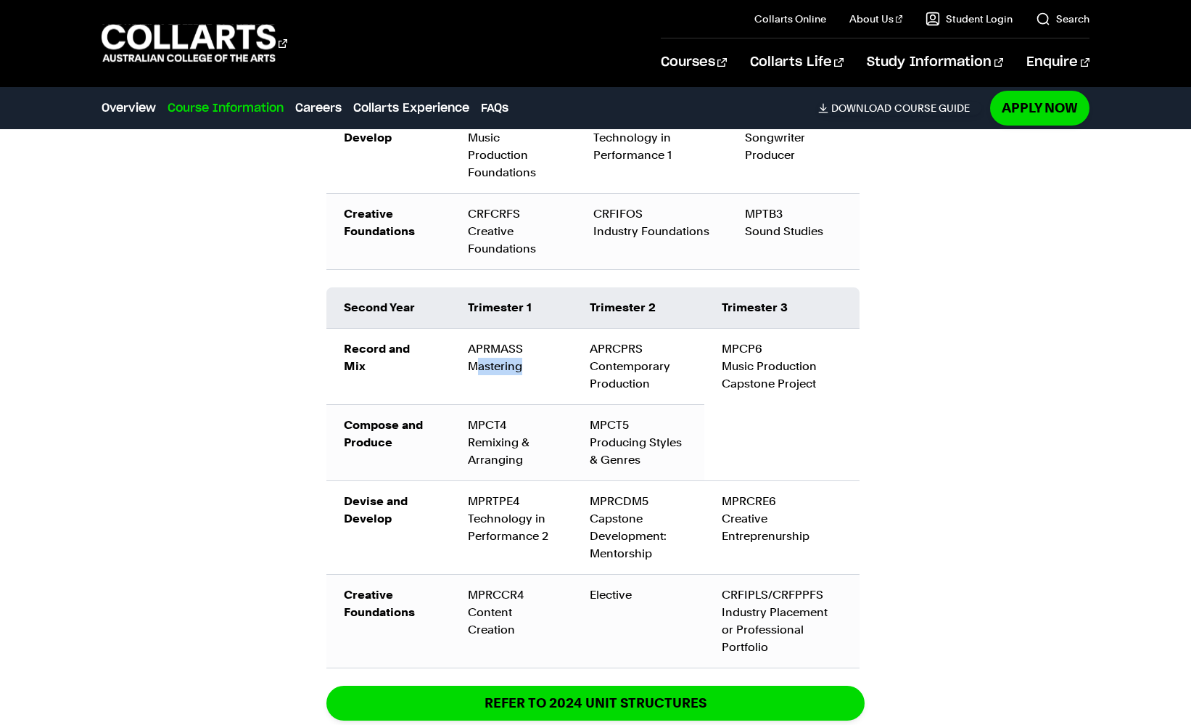
scroll to position [2307, 0]
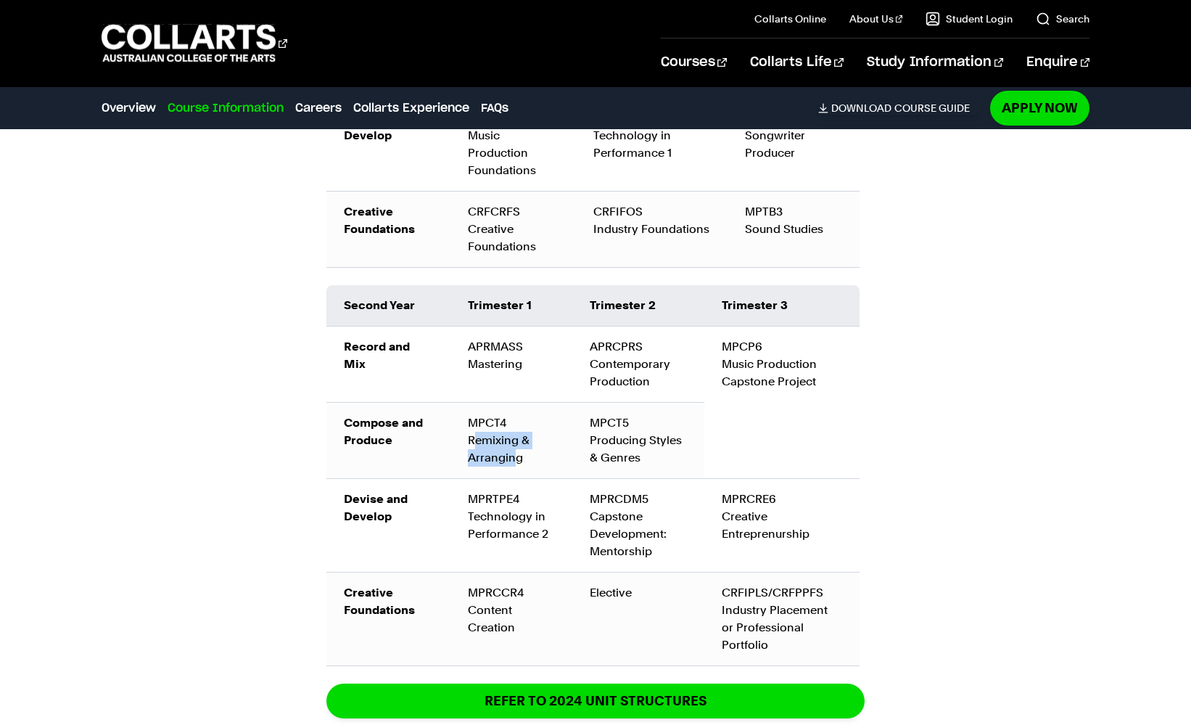
drag, startPoint x: 478, startPoint y: 435, endPoint x: 513, endPoint y: 453, distance: 39.6
click at [513, 453] on td "MPCT4 Remixing & Arranging" at bounding box center [512, 441] width 122 height 76
drag, startPoint x: 477, startPoint y: 509, endPoint x: 504, endPoint y: 530, distance: 34.6
click at [504, 530] on div "MPRTPE4 Technology in Performance 2" at bounding box center [511, 516] width 87 height 52
drag, startPoint x: 480, startPoint y: 604, endPoint x: 485, endPoint y: 633, distance: 28.9
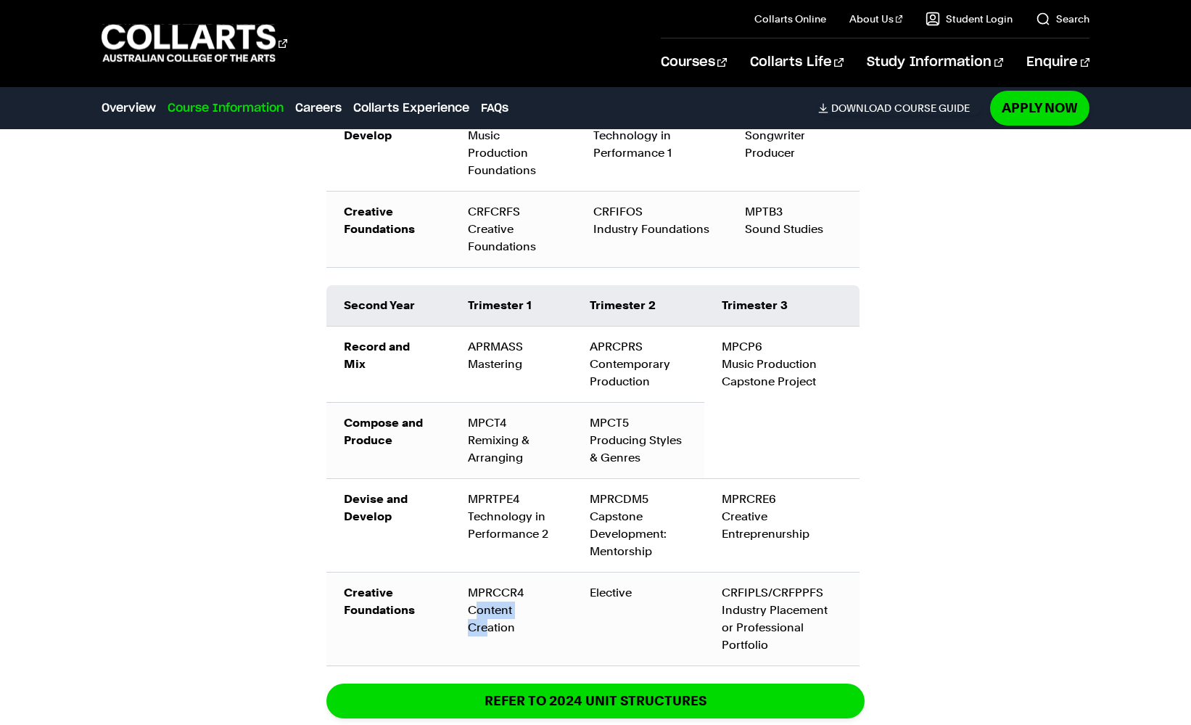
click at [485, 633] on td "MPRCCR4 Content Creation" at bounding box center [512, 619] width 122 height 94
drag, startPoint x: 610, startPoint y: 365, endPoint x: 615, endPoint y: 372, distance: 8.9
click at [615, 372] on td "APRCPRS Contemporary Production" at bounding box center [638, 365] width 132 height 76
drag, startPoint x: 599, startPoint y: 437, endPoint x: 609, endPoint y: 453, distance: 19.5
click at [609, 453] on td "MPCT5 Producing Styles & Genres" at bounding box center [638, 441] width 132 height 76
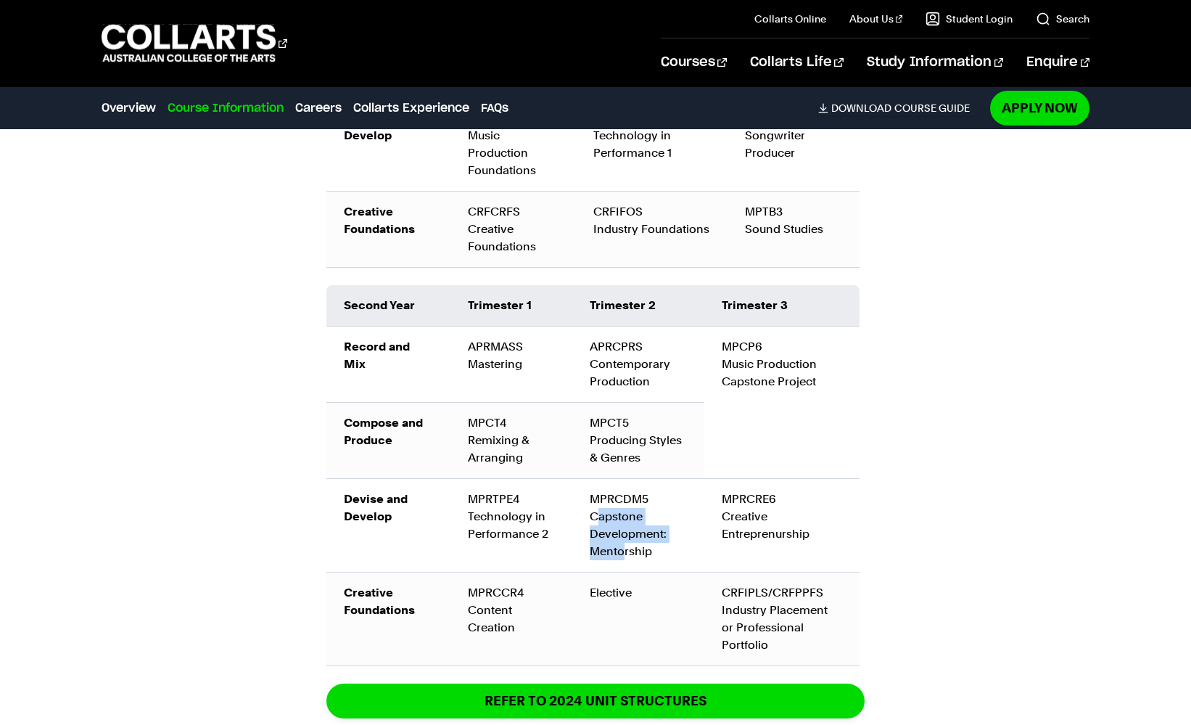
drag, startPoint x: 601, startPoint y: 513, endPoint x: 625, endPoint y: 549, distance: 43.9
click at [625, 553] on div "MPRCDM5 Capstone Development: Mentorship" at bounding box center [638, 525] width 97 height 70
drag, startPoint x: 602, startPoint y: 591, endPoint x: 612, endPoint y: 593, distance: 10.3
click at [612, 593] on td "Elective" at bounding box center [638, 619] width 132 height 94
drag, startPoint x: 745, startPoint y: 366, endPoint x: 751, endPoint y: 385, distance: 19.7
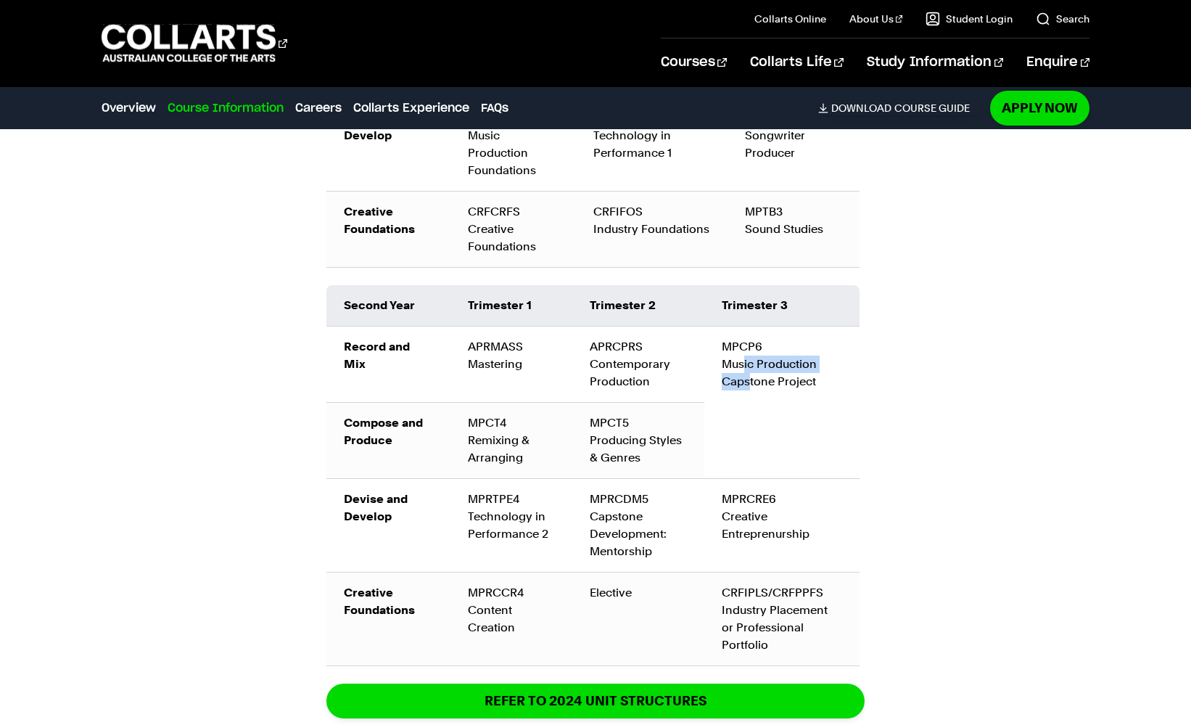
click at [751, 385] on td "MPCP6 Music Production Capstone Project" at bounding box center [782, 403] width 155 height 152
drag, startPoint x: 742, startPoint y: 507, endPoint x: 745, endPoint y: 524, distance: 17.1
click at [745, 524] on td "MPRCRE6 Creative Entreprenurship" at bounding box center [782, 526] width 155 height 94
drag, startPoint x: 740, startPoint y: 601, endPoint x: 744, endPoint y: 619, distance: 18.7
click at [744, 622] on div "CRFIPLS/CRFPPFS Industry Placement or Professional Portfolio" at bounding box center [782, 619] width 120 height 70
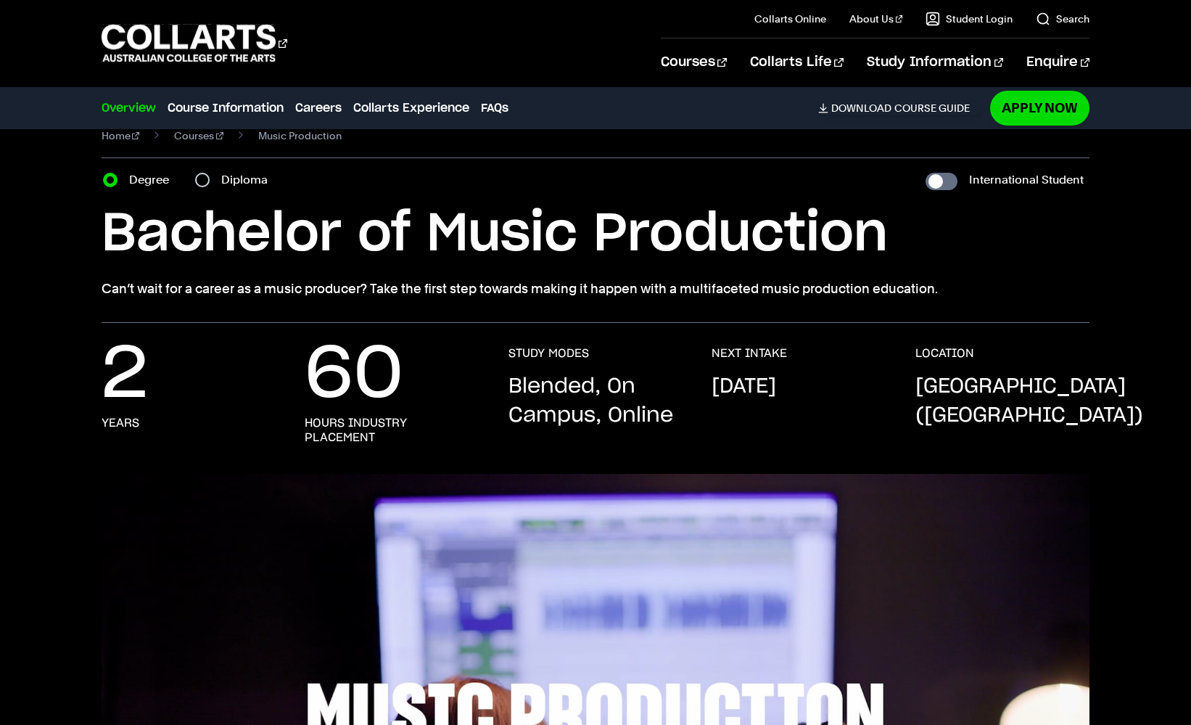
scroll to position [34, 0]
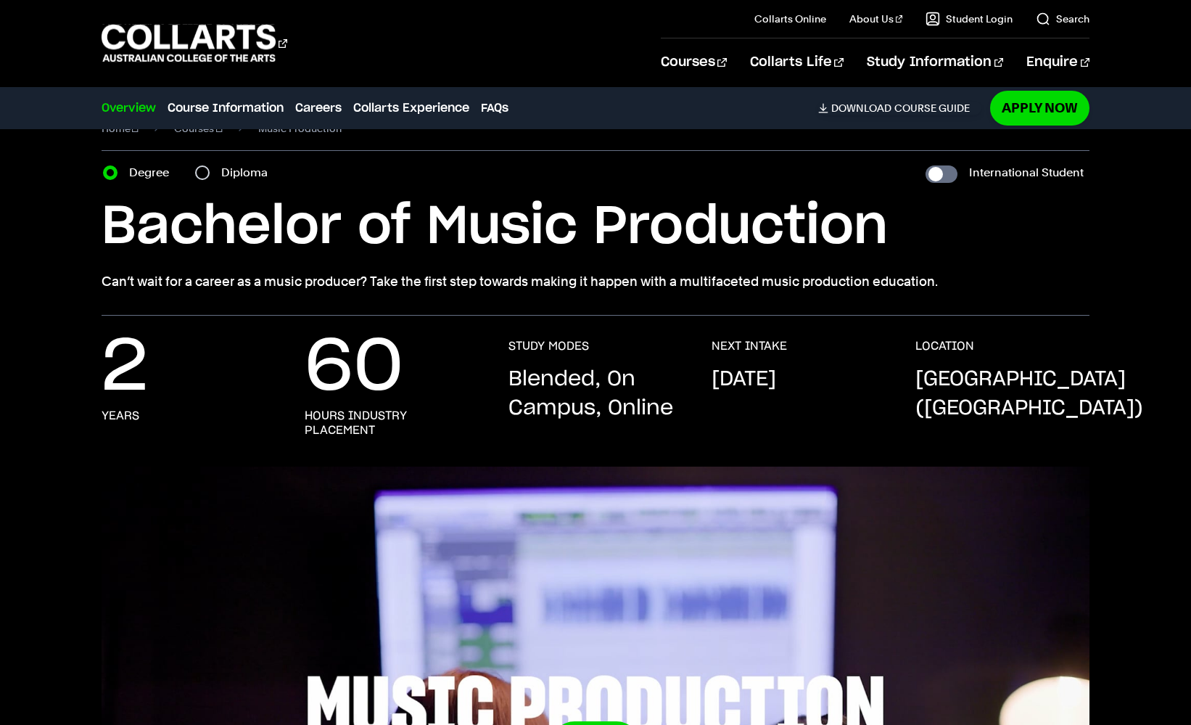
click at [244, 179] on label "Diploma" at bounding box center [248, 173] width 55 height 20
click at [210, 179] on input "Diploma" at bounding box center [202, 172] width 15 height 15
radio input "true"
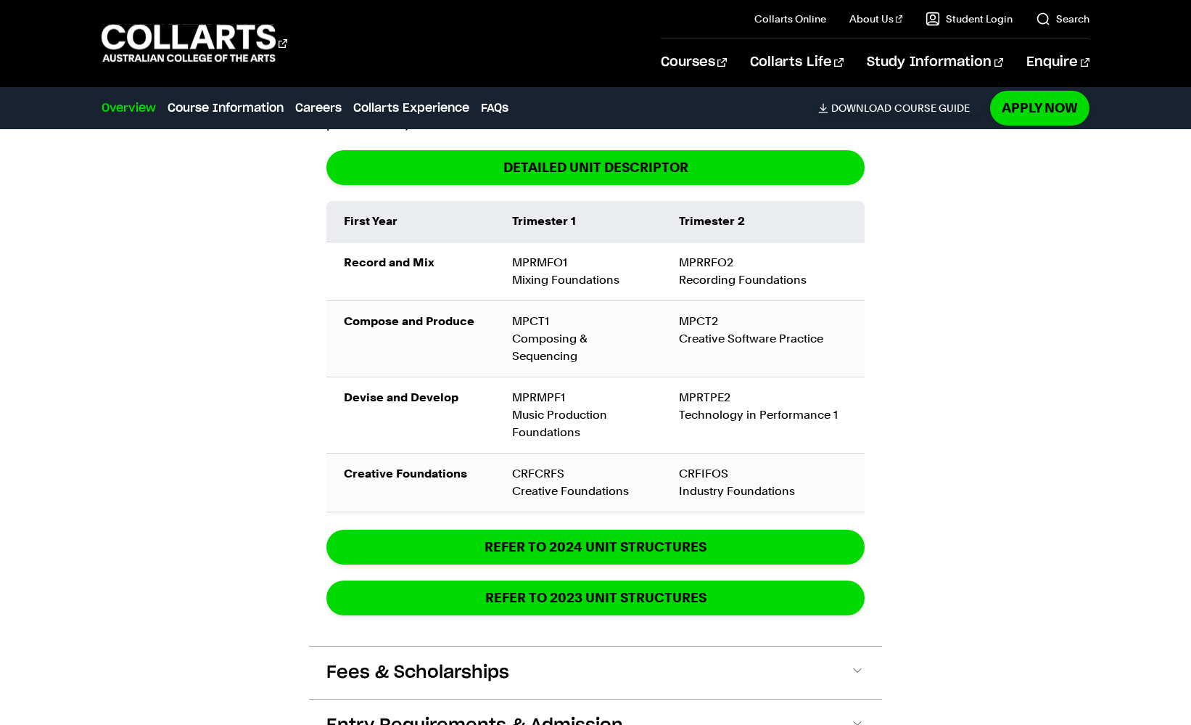
scroll to position [2016, 0]
drag, startPoint x: 707, startPoint y: 275, endPoint x: 731, endPoint y: 277, distance: 23.3
click at [731, 277] on td "MPRRFO2 Recording Foundations" at bounding box center [763, 271] width 203 height 59
drag, startPoint x: 715, startPoint y: 330, endPoint x: 746, endPoint y: 330, distance: 31.2
click at [746, 330] on td "MPCT2 Creative Software Practice" at bounding box center [763, 339] width 203 height 76
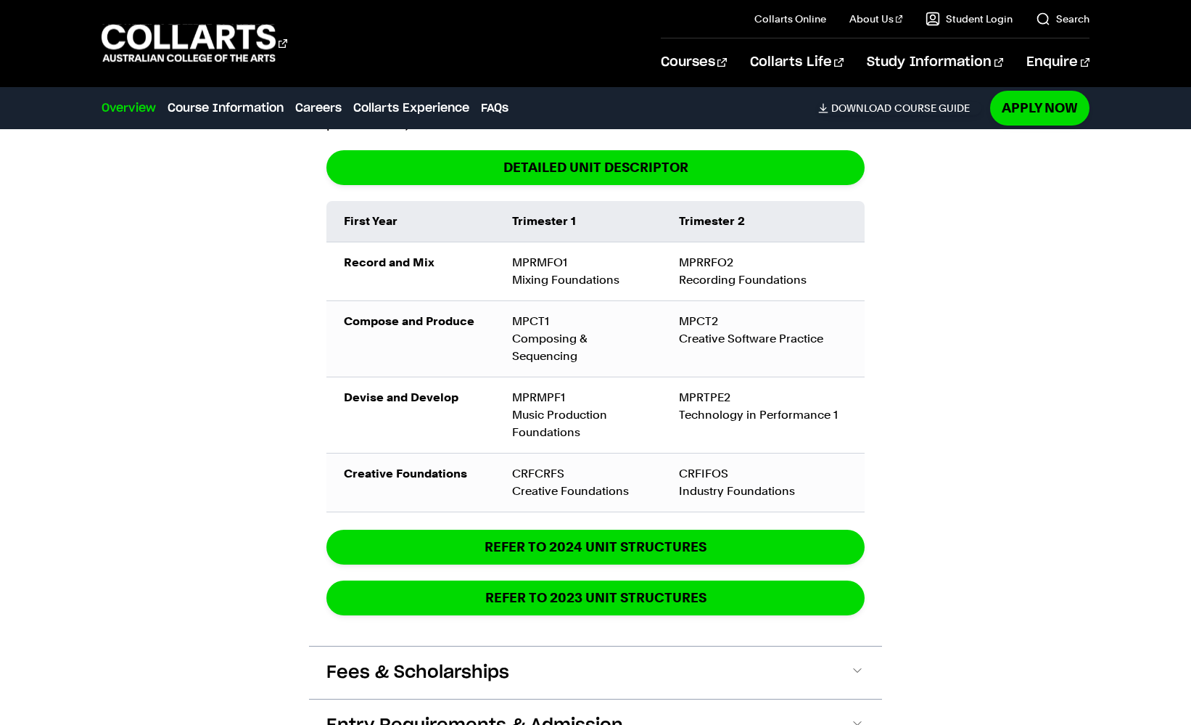
click at [720, 432] on td "MPRTPE2 Technology in Performance 1" at bounding box center [763, 415] width 203 height 76
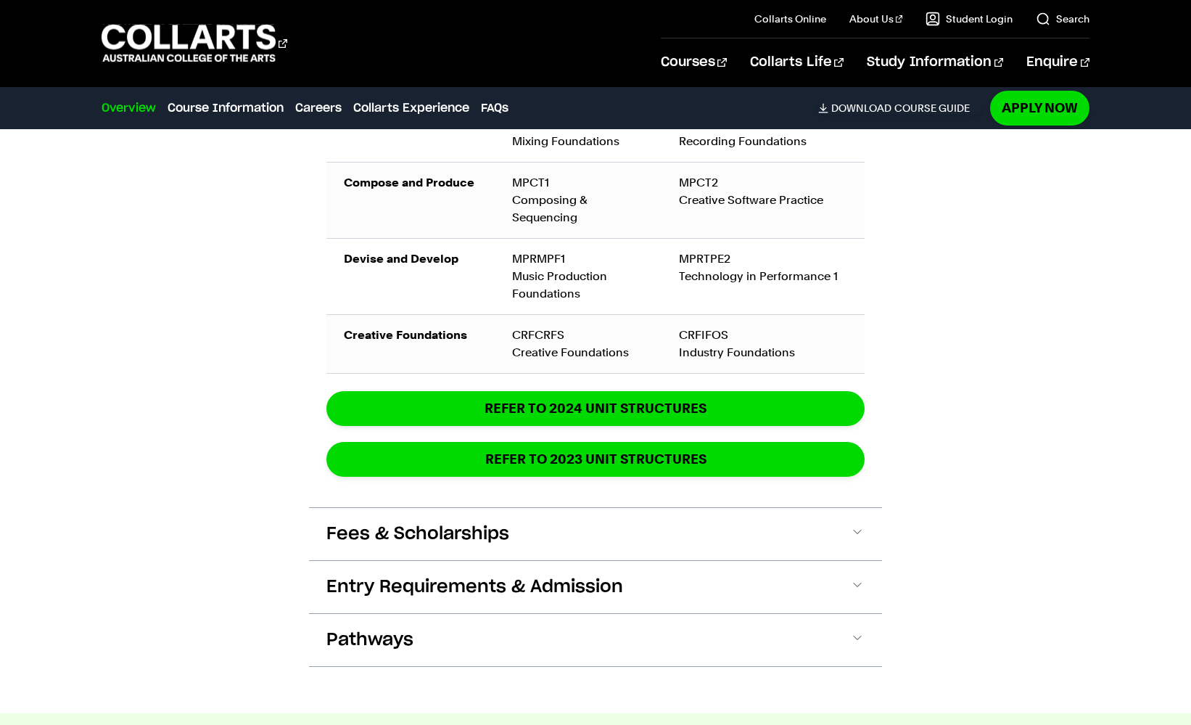
scroll to position [2159, 0]
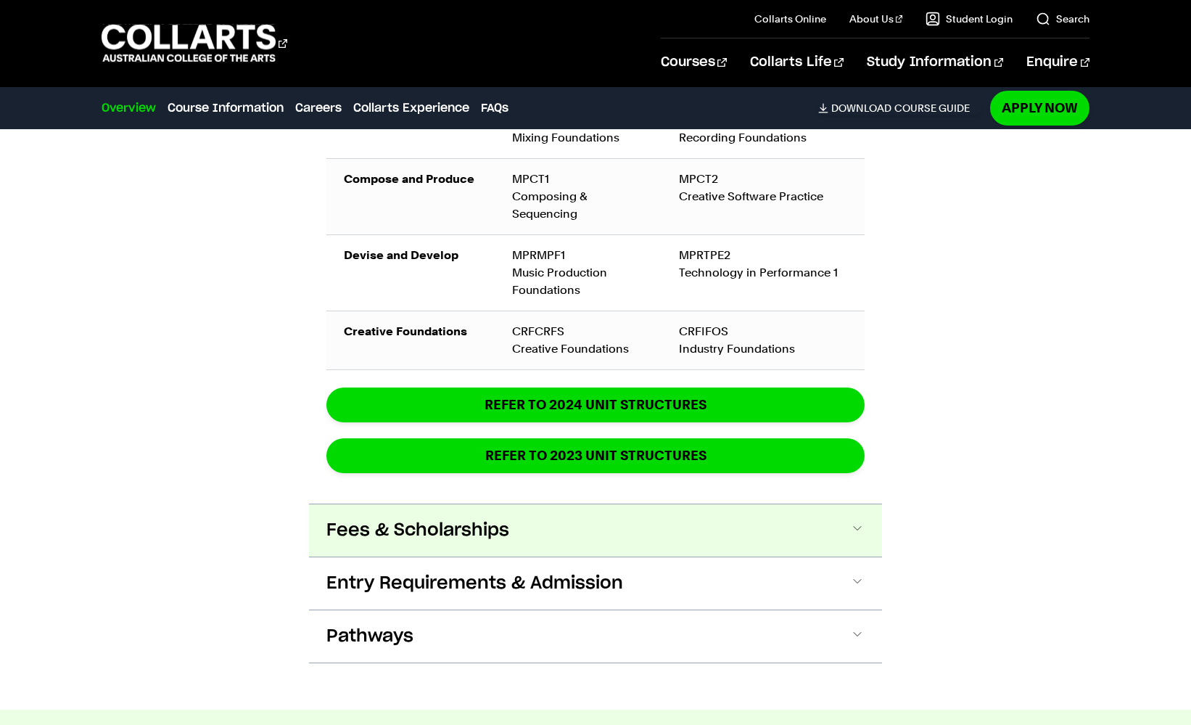
click at [699, 539] on button "Fees & Scholarships" at bounding box center [595, 530] width 573 height 52
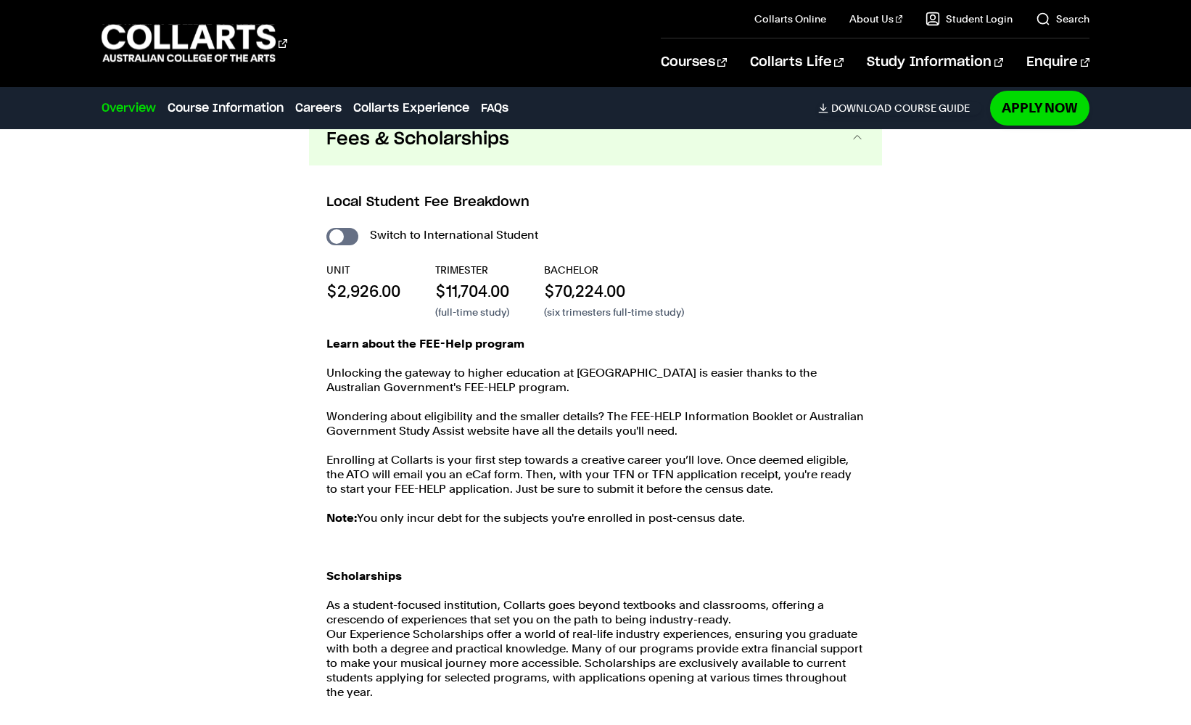
scroll to position [2551, 0]
drag, startPoint x: 334, startPoint y: 293, endPoint x: 419, endPoint y: 293, distance: 84.9
click at [419, 293] on div "UNIT $2,926.00 TRIMESTER $11,704.00 (full-time study) BACHELOR $70,224.00 (six …" at bounding box center [596, 289] width 538 height 57
drag, startPoint x: 455, startPoint y: 298, endPoint x: 489, endPoint y: 298, distance: 34.1
click at [489, 298] on p "$11,704.00" at bounding box center [472, 290] width 74 height 22
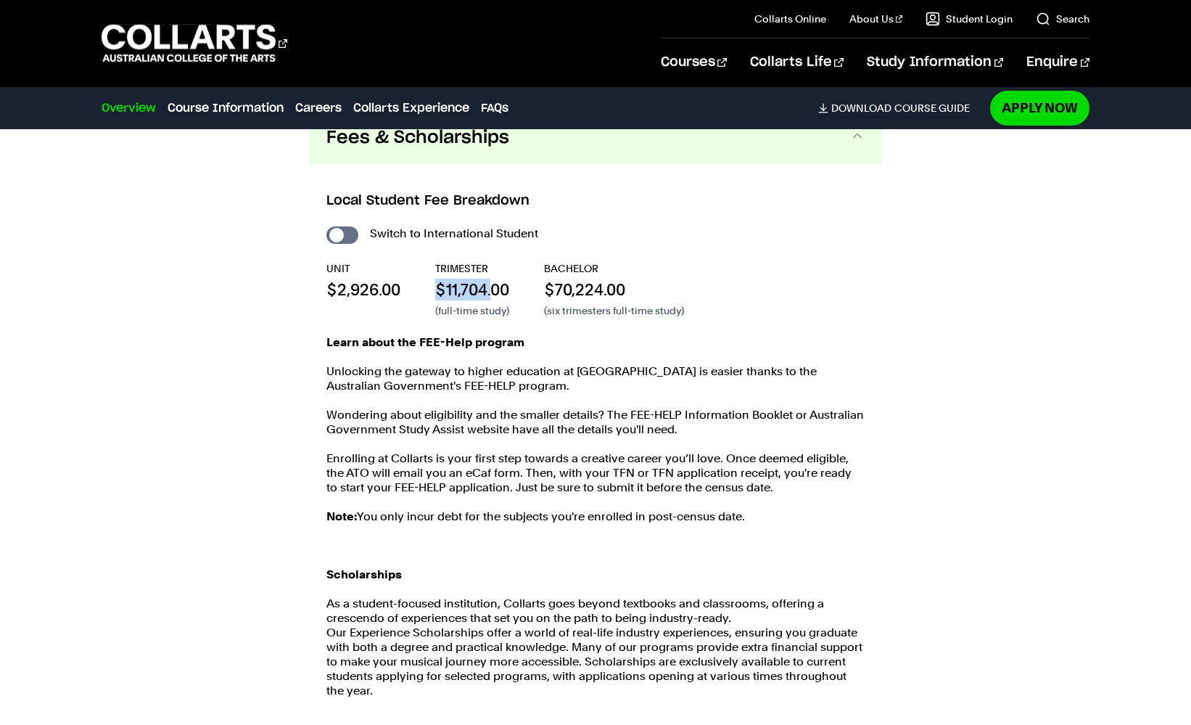
drag, startPoint x: 439, startPoint y: 282, endPoint x: 491, endPoint y: 282, distance: 52.2
click at [491, 282] on p "$11,704.00" at bounding box center [472, 290] width 74 height 22
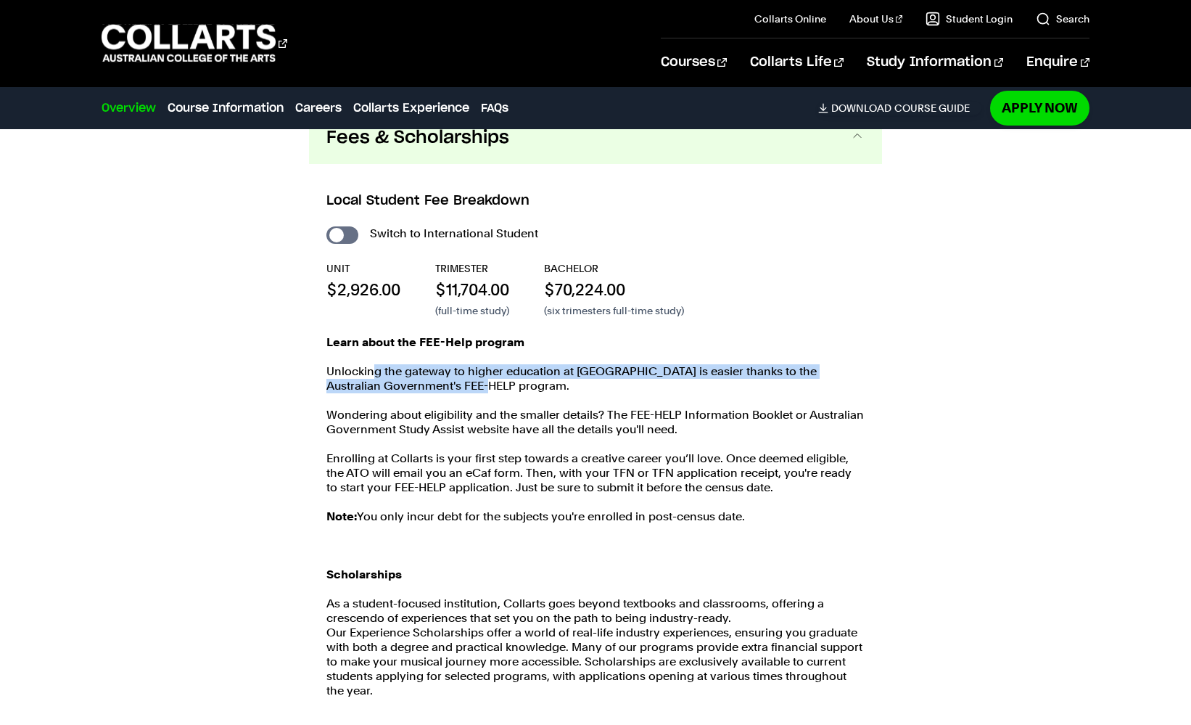
drag, startPoint x: 377, startPoint y: 374, endPoint x: 484, endPoint y: 390, distance: 108.0
click at [484, 390] on p "Unlocking the gateway to higher education at Collarts is easier thanks to the A…" at bounding box center [596, 378] width 538 height 29
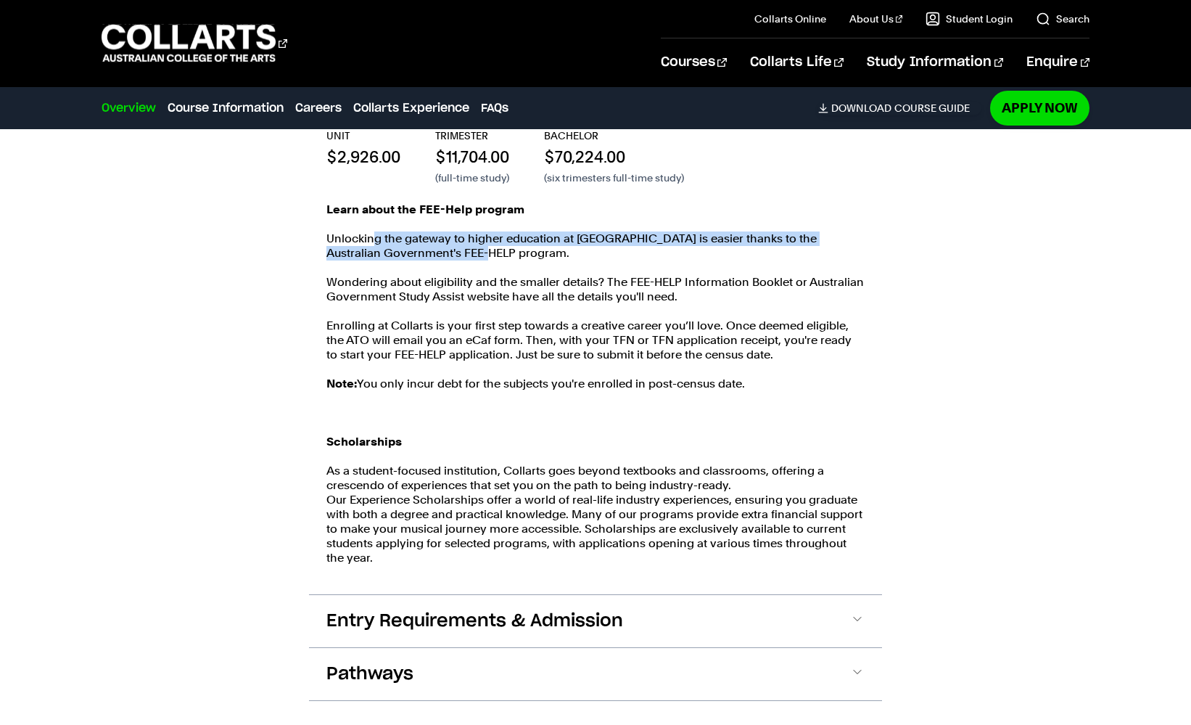
scroll to position [2682, 0]
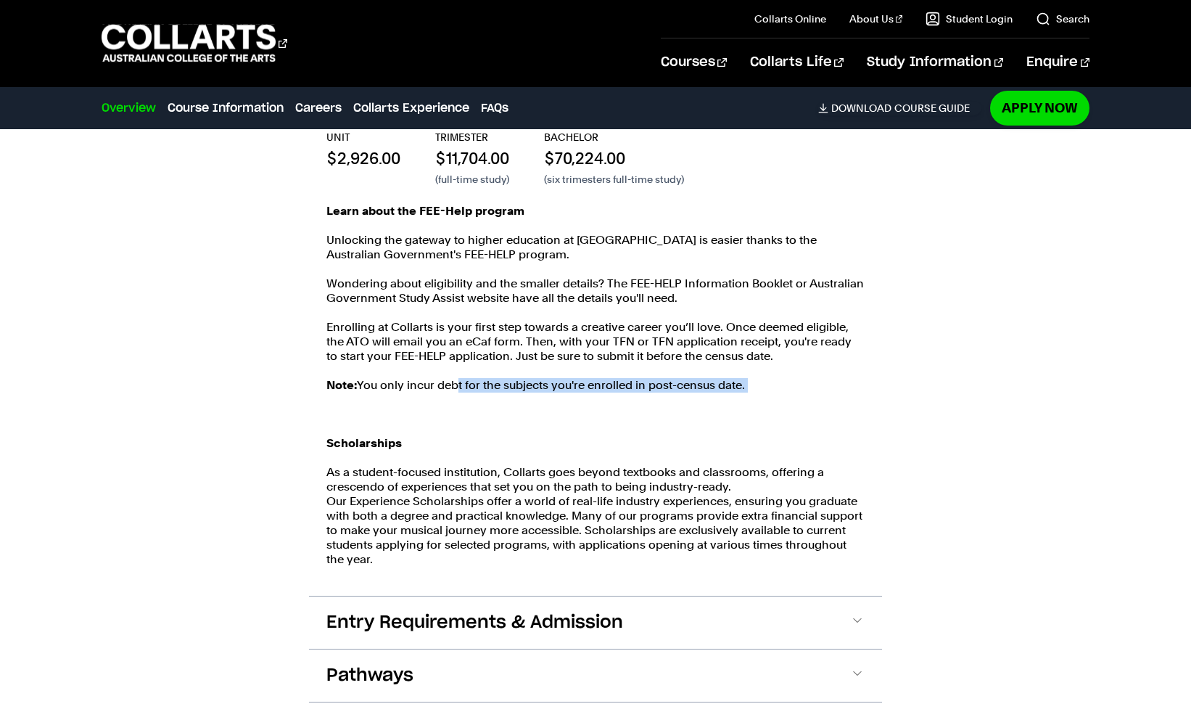
drag, startPoint x: 459, startPoint y: 385, endPoint x: 485, endPoint y: 400, distance: 30.2
click at [485, 400] on div "Learn about the FEE-Help program Unlocking the gateway to higher education at C…" at bounding box center [596, 392] width 538 height 377
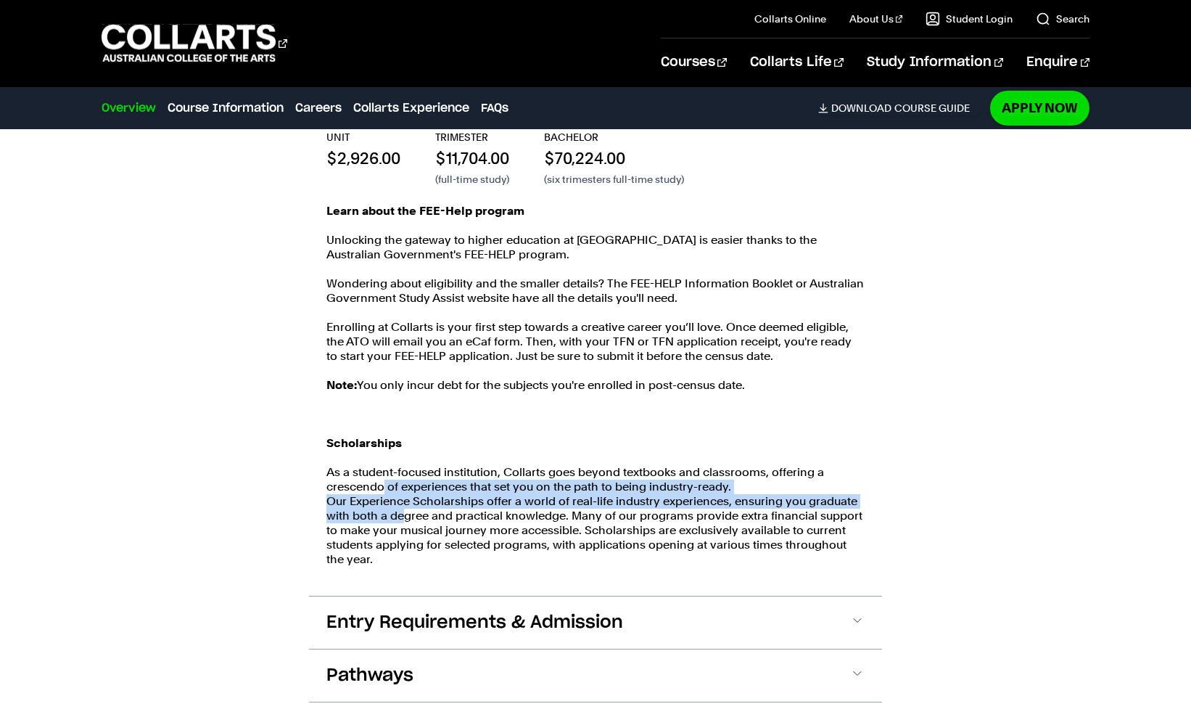
drag, startPoint x: 382, startPoint y: 488, endPoint x: 401, endPoint y: 515, distance: 32.8
click at [401, 515] on p "As a student-focused institution, Collarts goes beyond textbooks and classrooms…" at bounding box center [596, 516] width 538 height 102
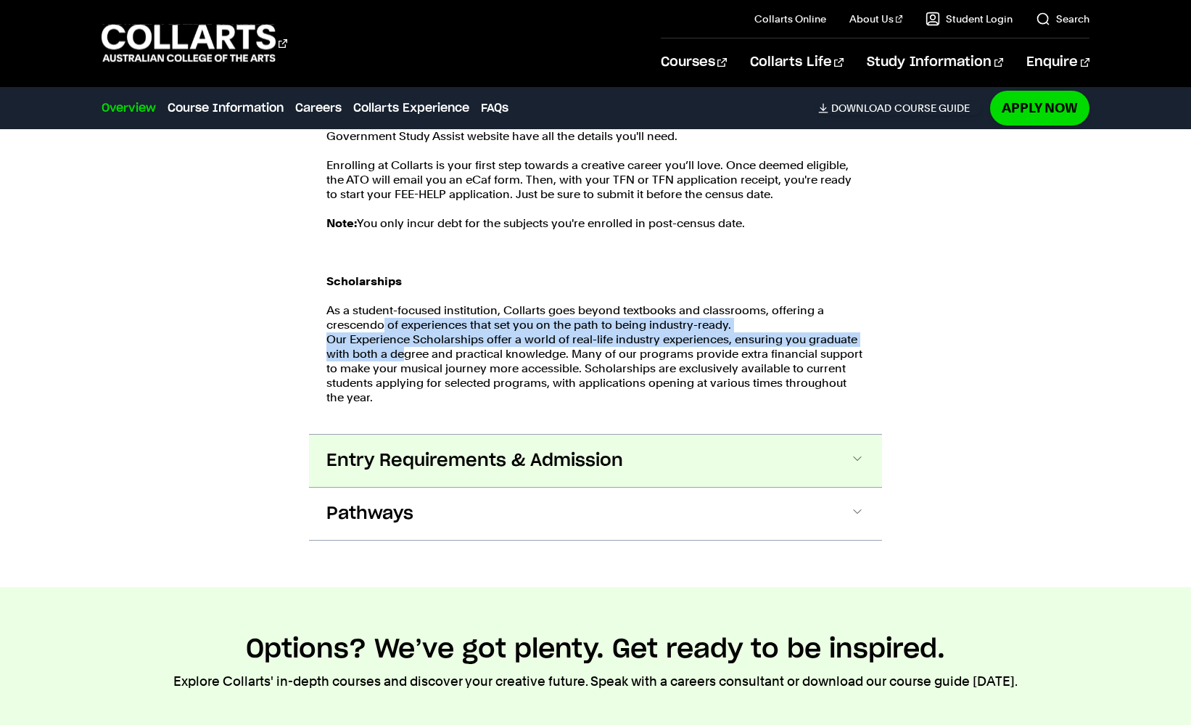
click at [501, 460] on span "Entry Requirements & Admission" at bounding box center [475, 460] width 297 height 23
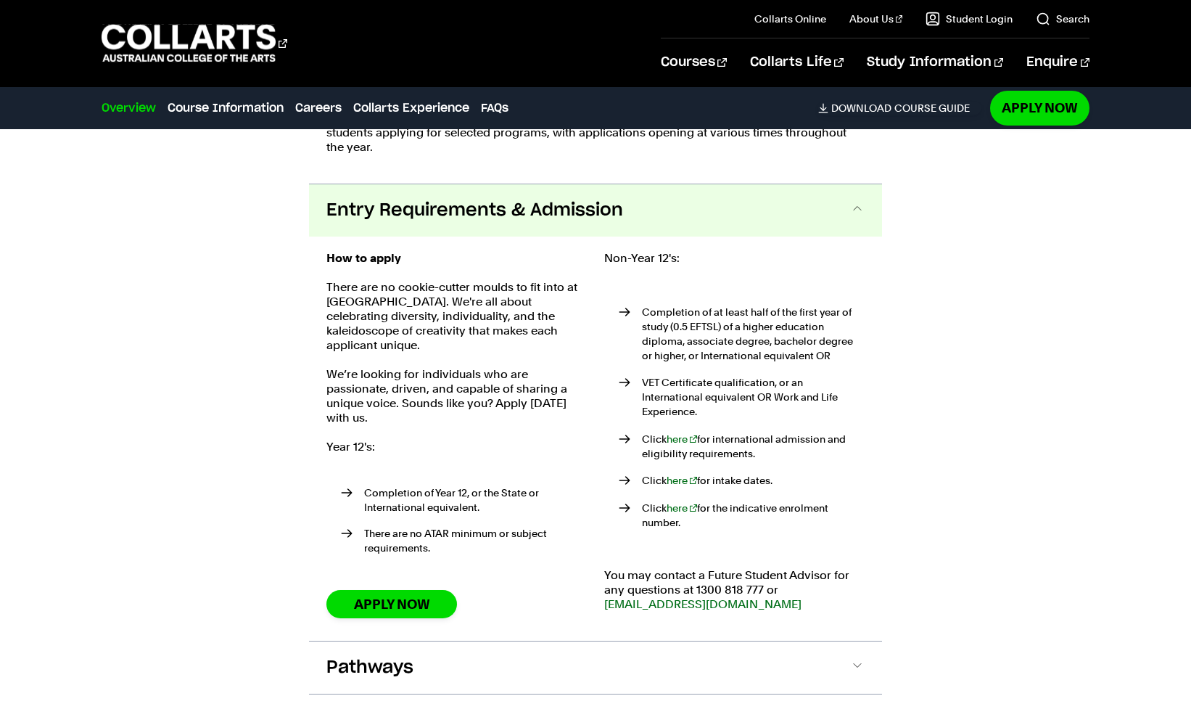
scroll to position [3147, 0]
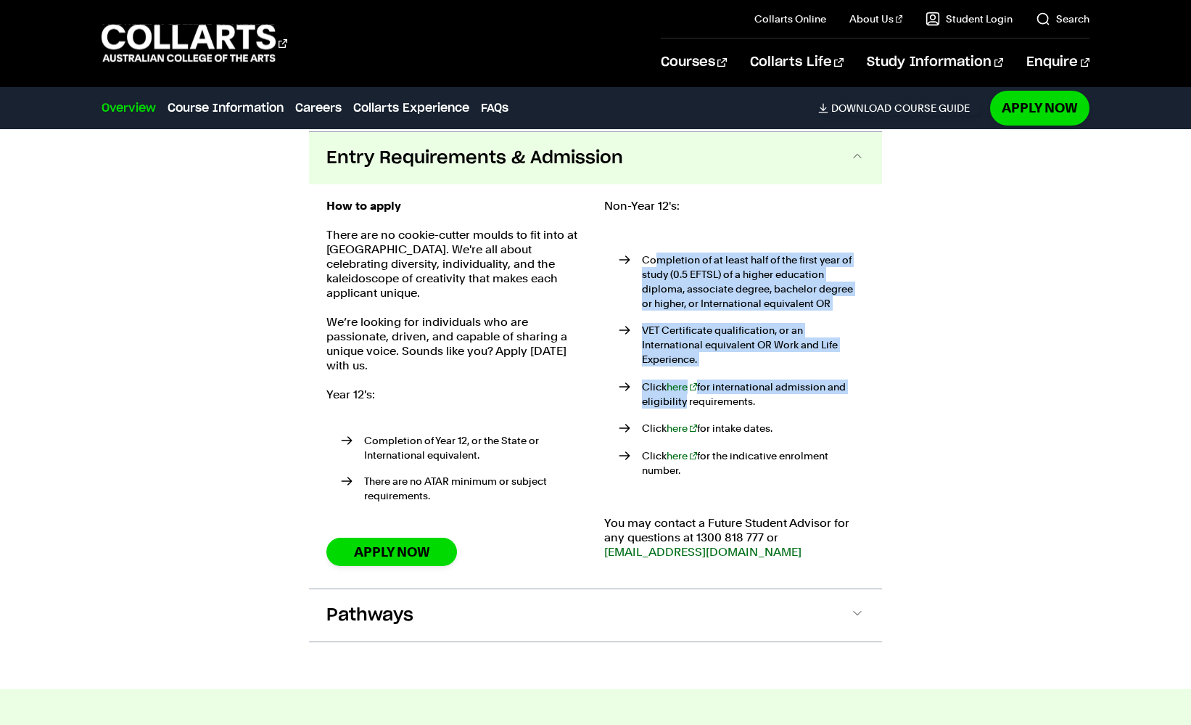
drag, startPoint x: 654, startPoint y: 260, endPoint x: 679, endPoint y: 383, distance: 125.2
click at [679, 383] on ul "Completion of at least half of the first year of study (0.5 EFTSL) of a higher …" at bounding box center [734, 365] width 260 height 274
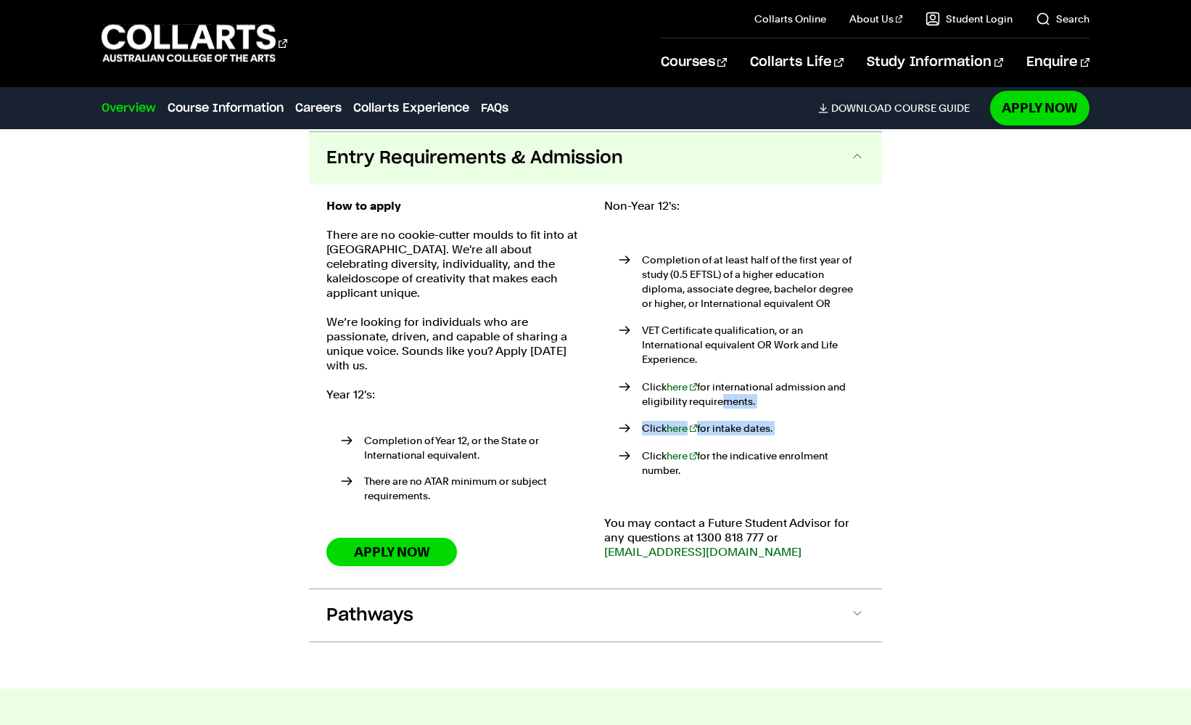
drag, startPoint x: 713, startPoint y: 380, endPoint x: 711, endPoint y: 421, distance: 40.7
click at [711, 421] on ul "Completion of at least half of the first year of study (0.5 EFTSL) of a higher …" at bounding box center [734, 365] width 260 height 274
drag, startPoint x: 731, startPoint y: 438, endPoint x: 731, endPoint y: 453, distance: 14.5
click at [731, 453] on p "Click here for the indicative enrolment number." at bounding box center [753, 462] width 223 height 29
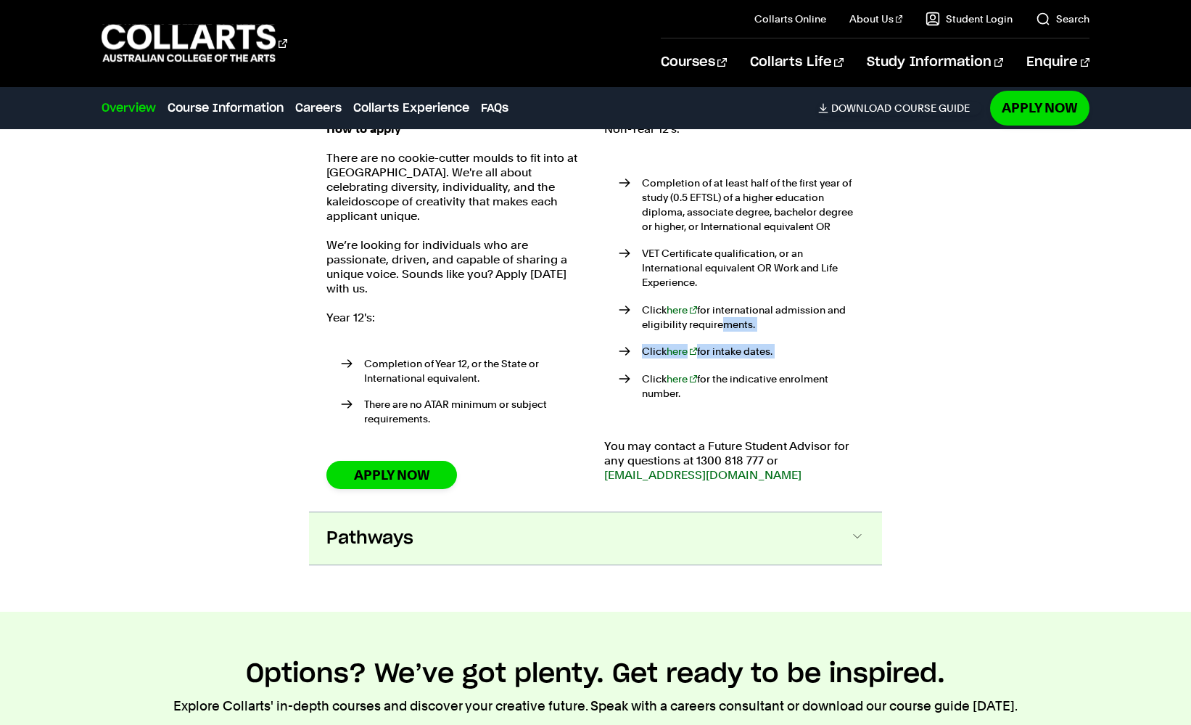
click at [560, 518] on button "Pathways" at bounding box center [595, 538] width 573 height 52
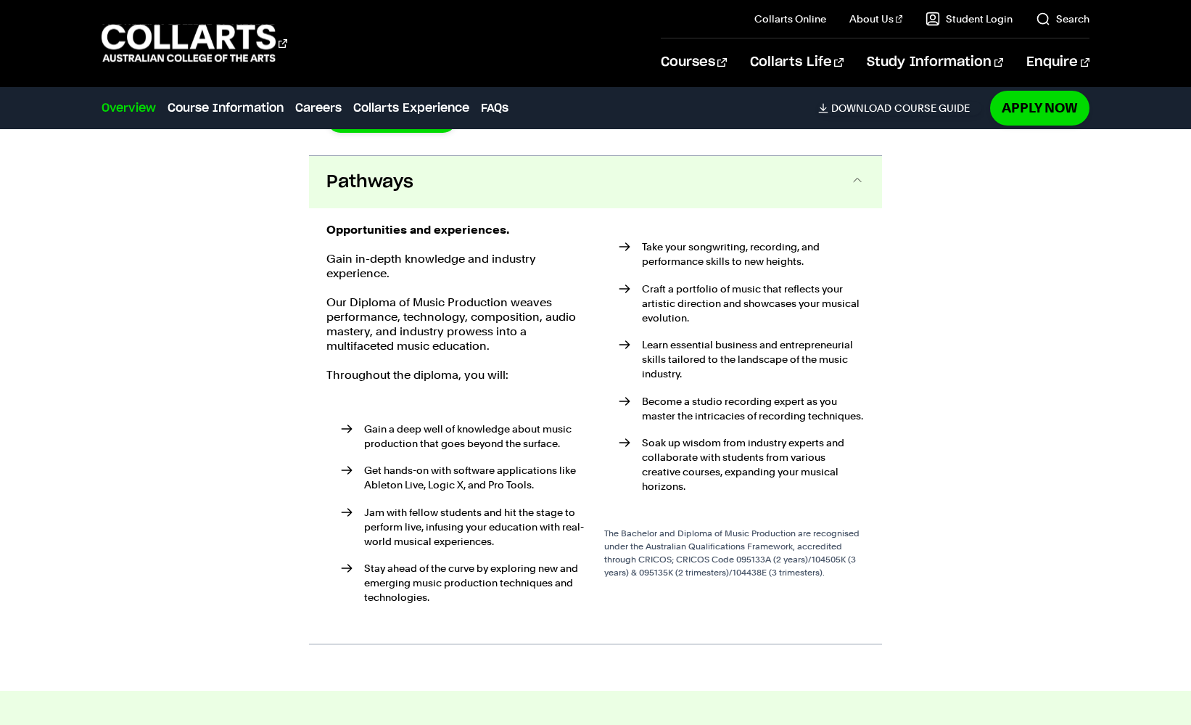
scroll to position [3589, 0]
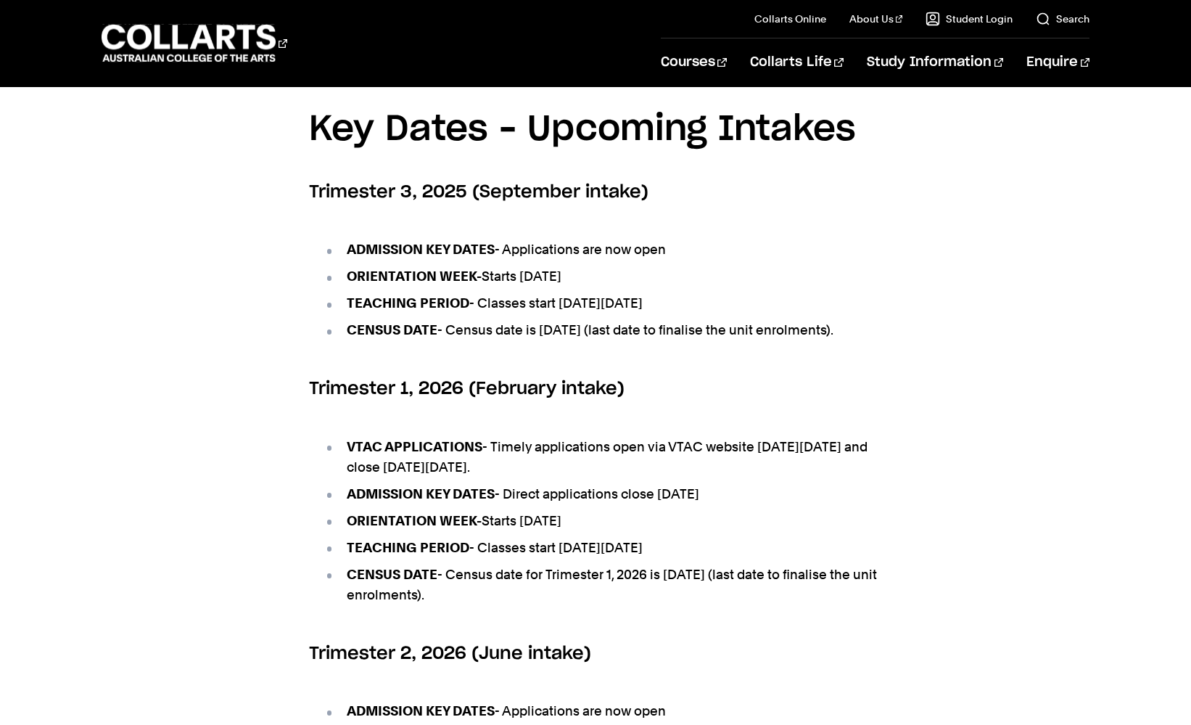
scroll to position [570, 0]
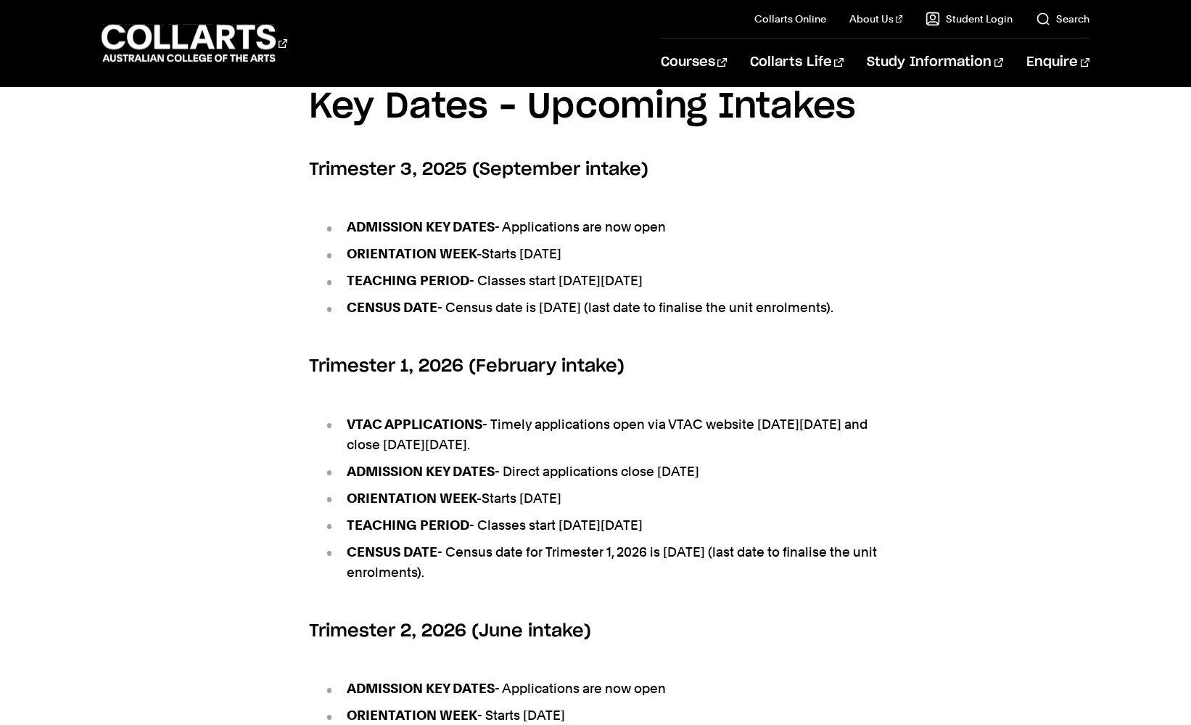
click at [429, 406] on section "Key Dates – Upcoming Intakes Trimester 3, 2025 (September intake) ADMISSION KEY…" at bounding box center [595, 482] width 573 height 851
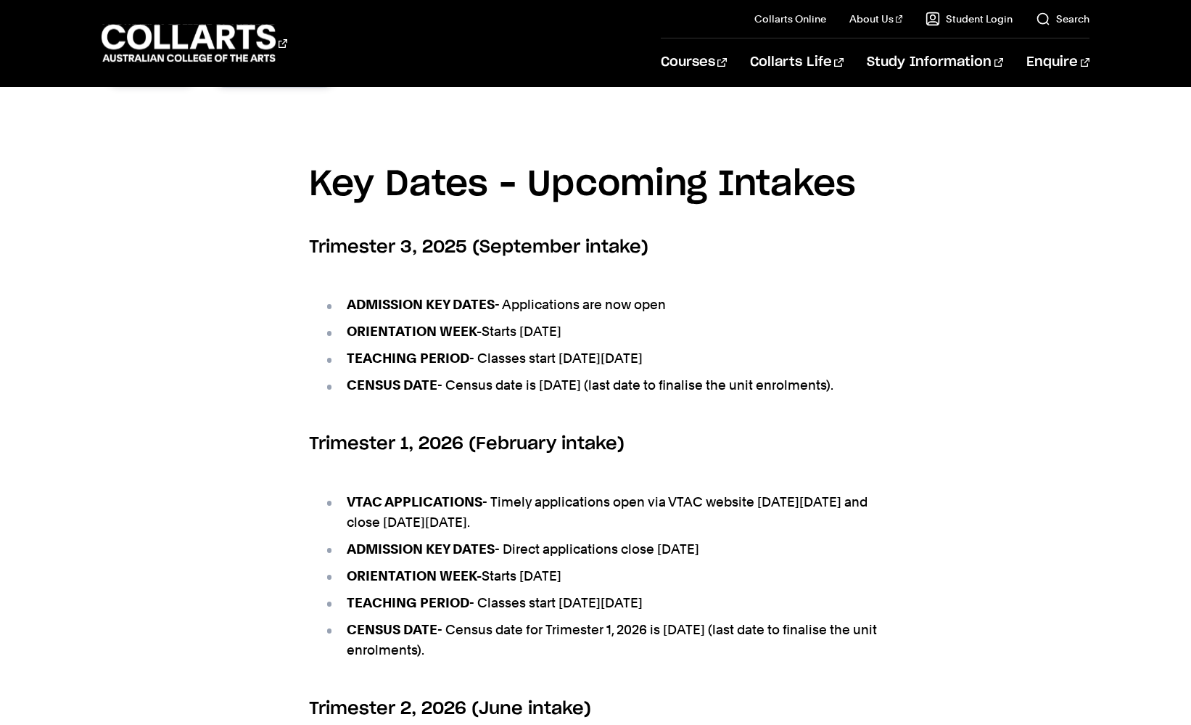
scroll to position [452, 0]
